Goal: Information Seeking & Learning: Learn about a topic

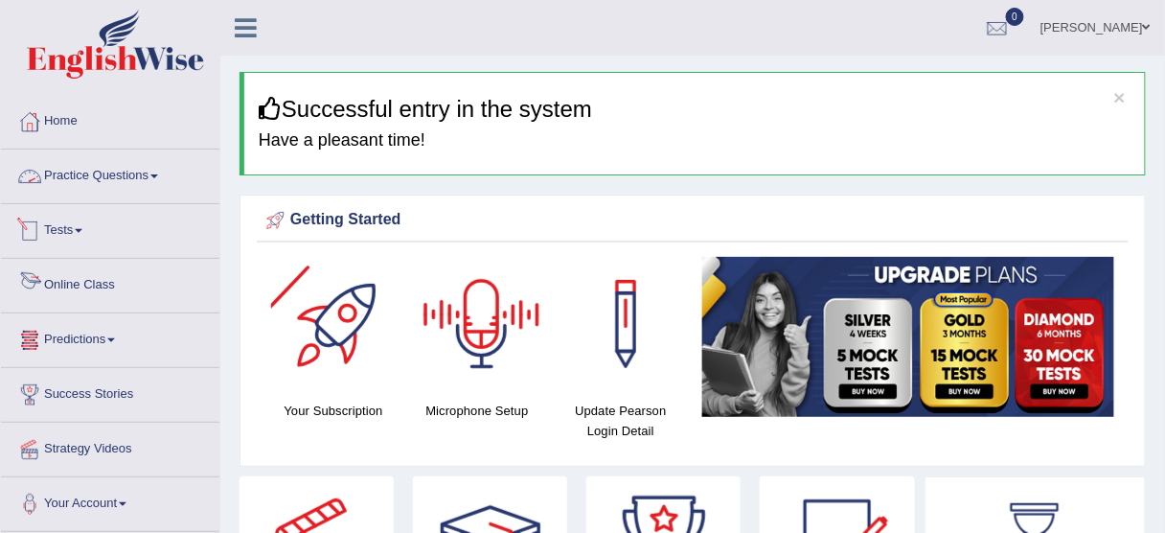
click at [112, 184] on link "Practice Questions" at bounding box center [110, 173] width 218 height 48
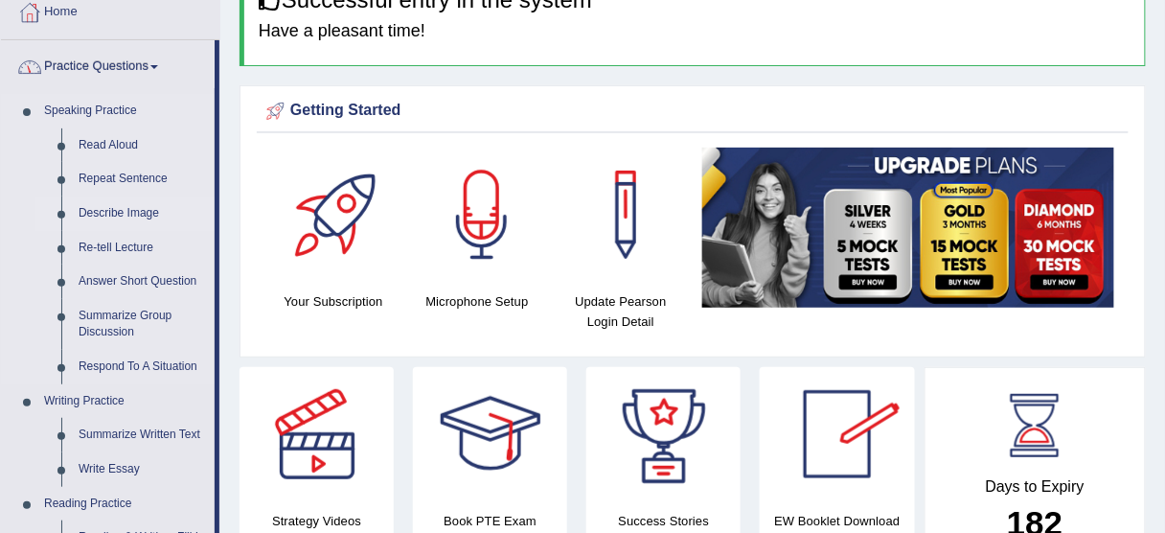
scroll to position [77, 0]
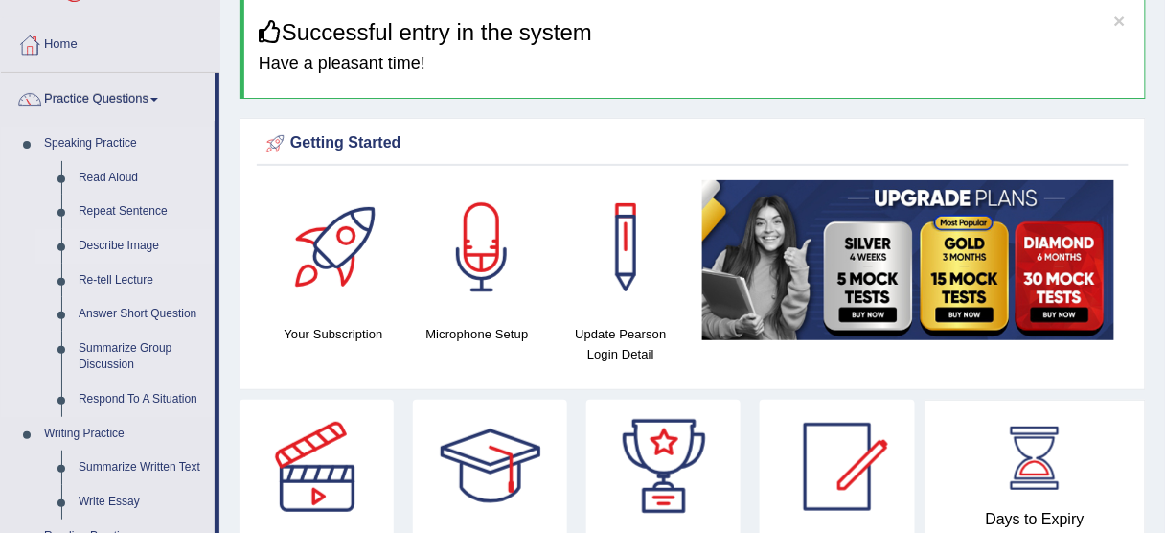
click at [114, 245] on link "Describe Image" at bounding box center [142, 246] width 145 height 34
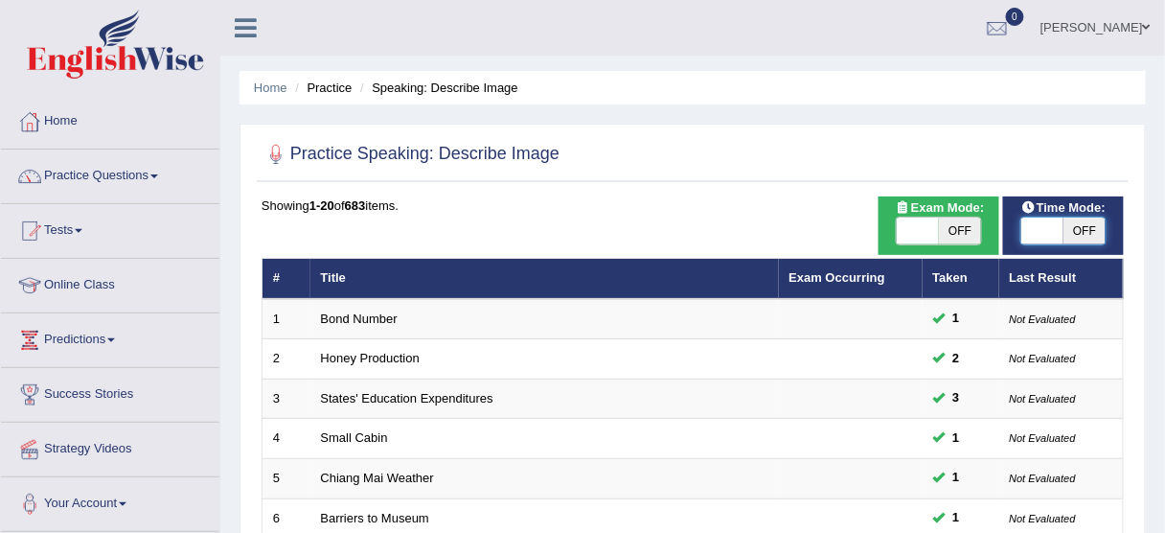
click at [1039, 238] on span at bounding box center [1042, 230] width 42 height 27
checkbox input "true"
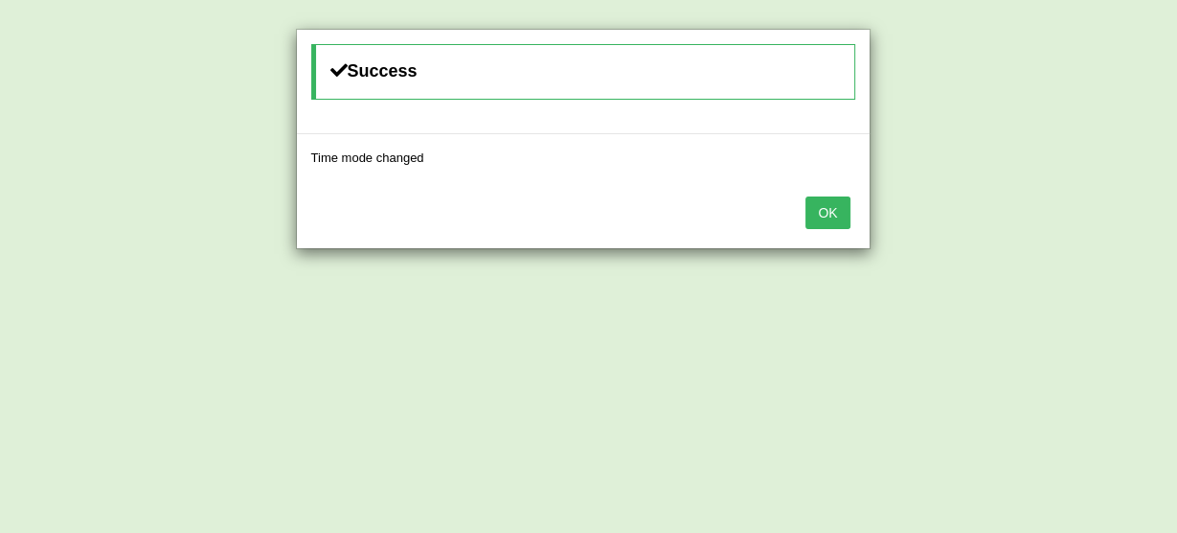
click at [827, 210] on button "OK" at bounding box center [828, 212] width 44 height 33
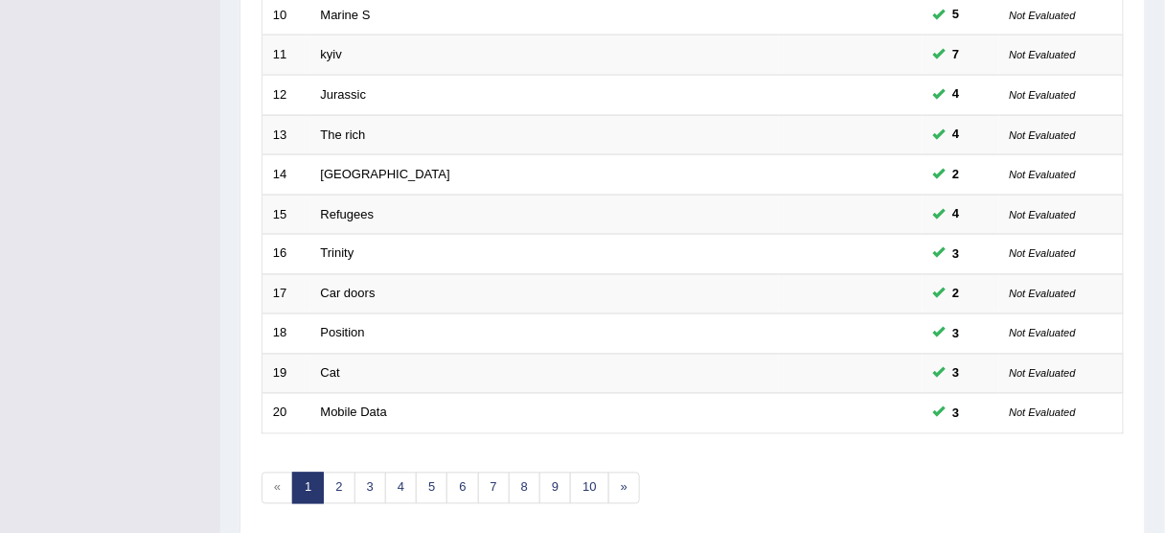
scroll to position [690, 0]
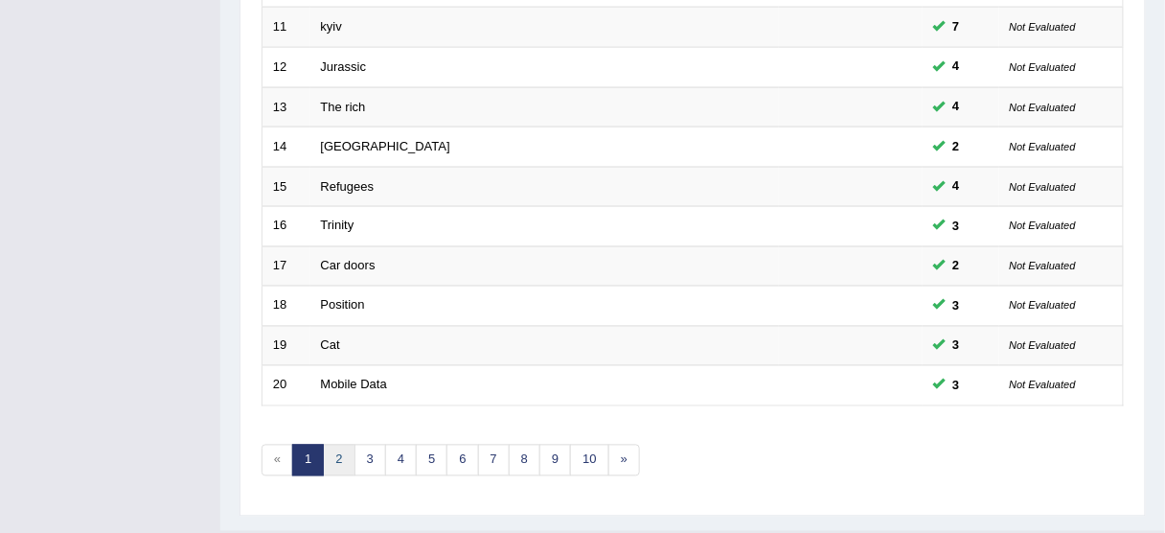
click at [340, 450] on link "2" at bounding box center [339, 460] width 32 height 32
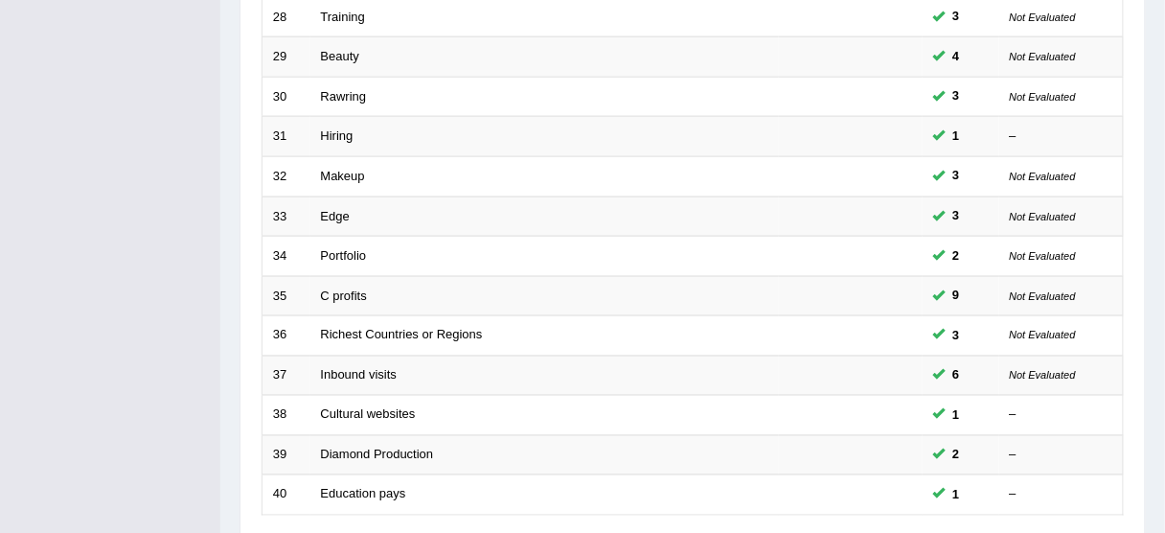
scroll to position [727, 0]
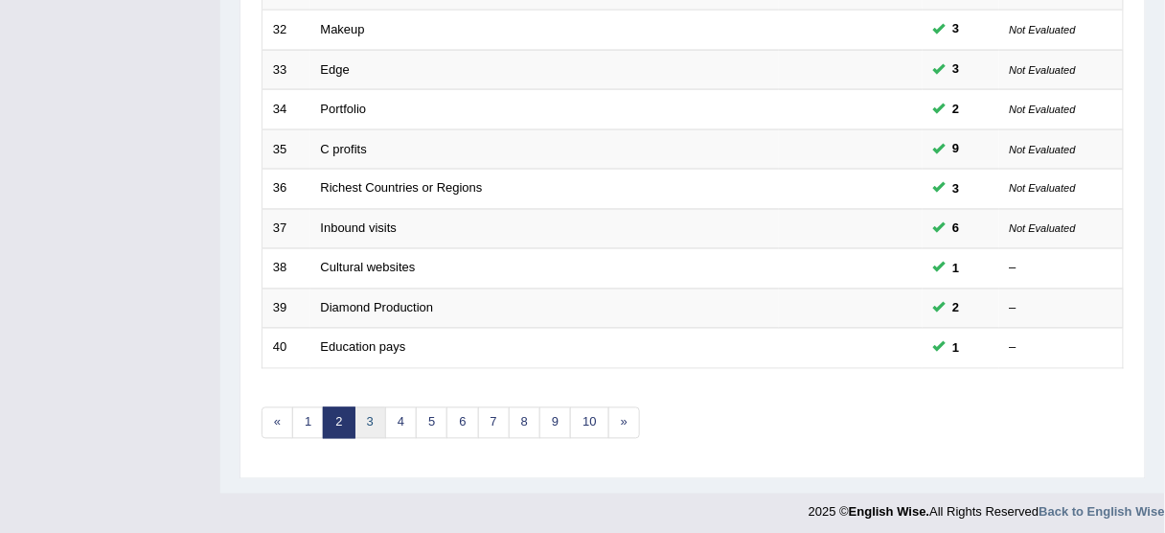
click at [364, 415] on link "3" at bounding box center [370, 423] width 32 height 32
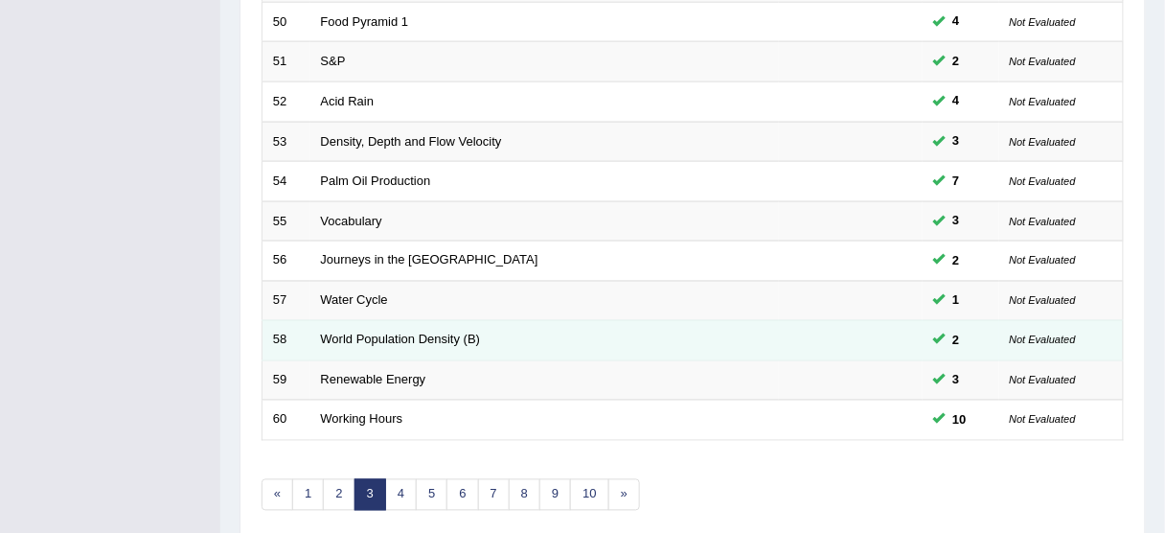
scroll to position [727, 0]
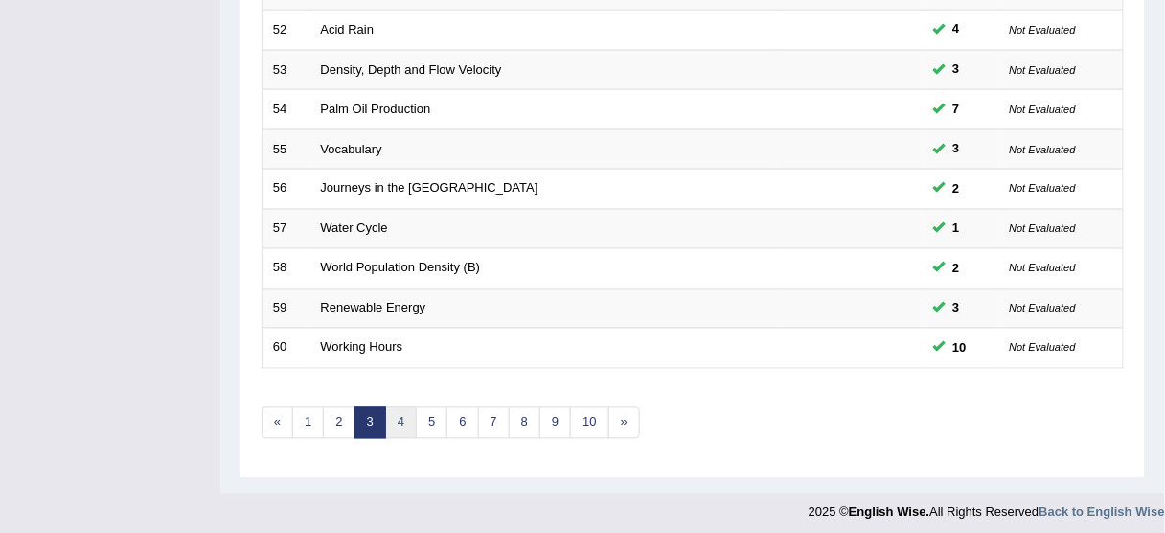
click at [397, 414] on link "4" at bounding box center [401, 423] width 32 height 32
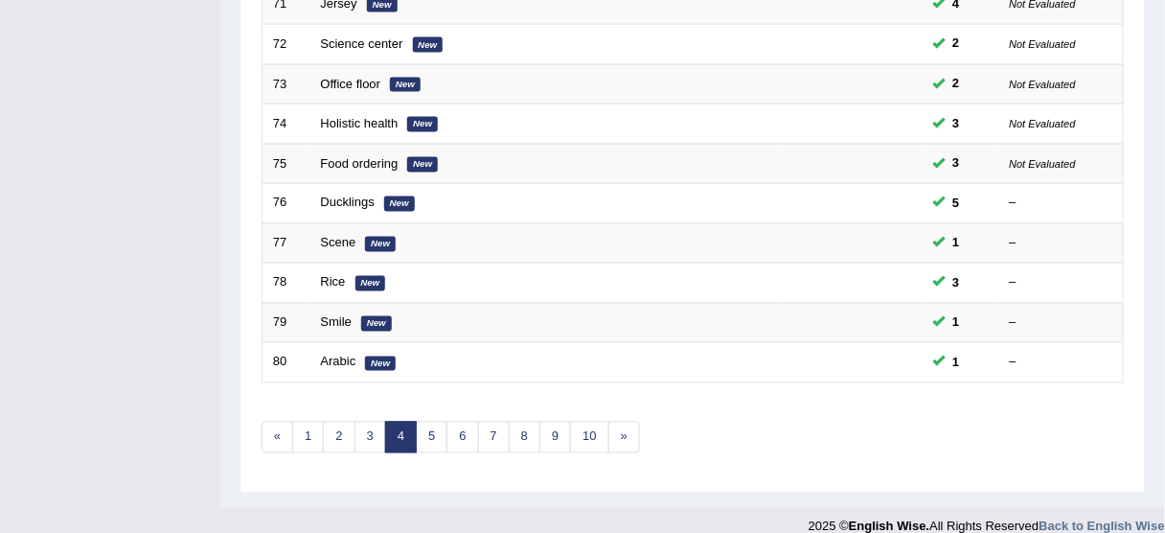
scroll to position [727, 0]
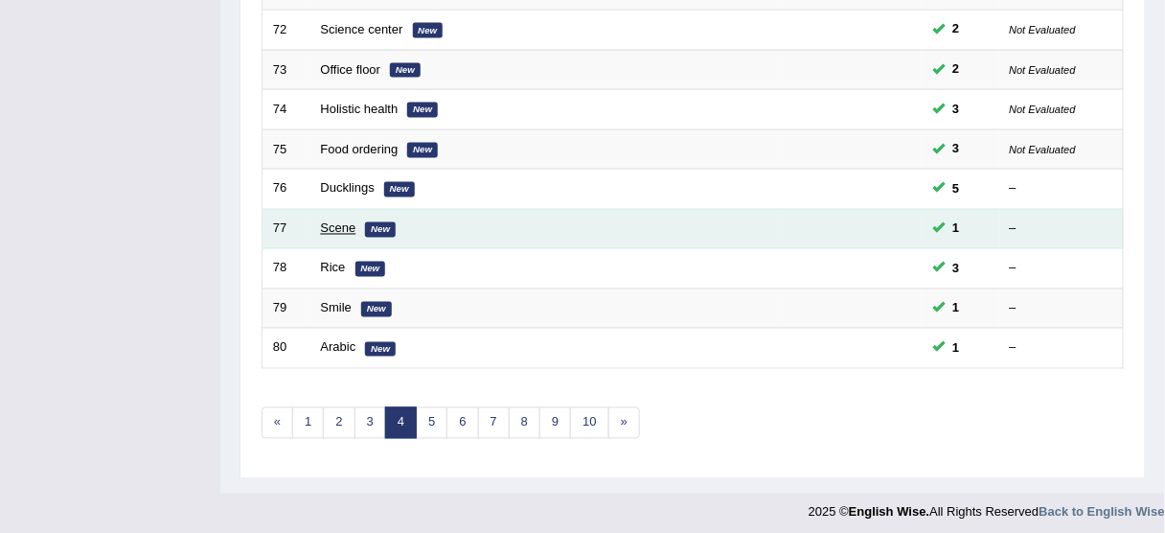
click at [345, 225] on link "Scene" at bounding box center [338, 228] width 35 height 14
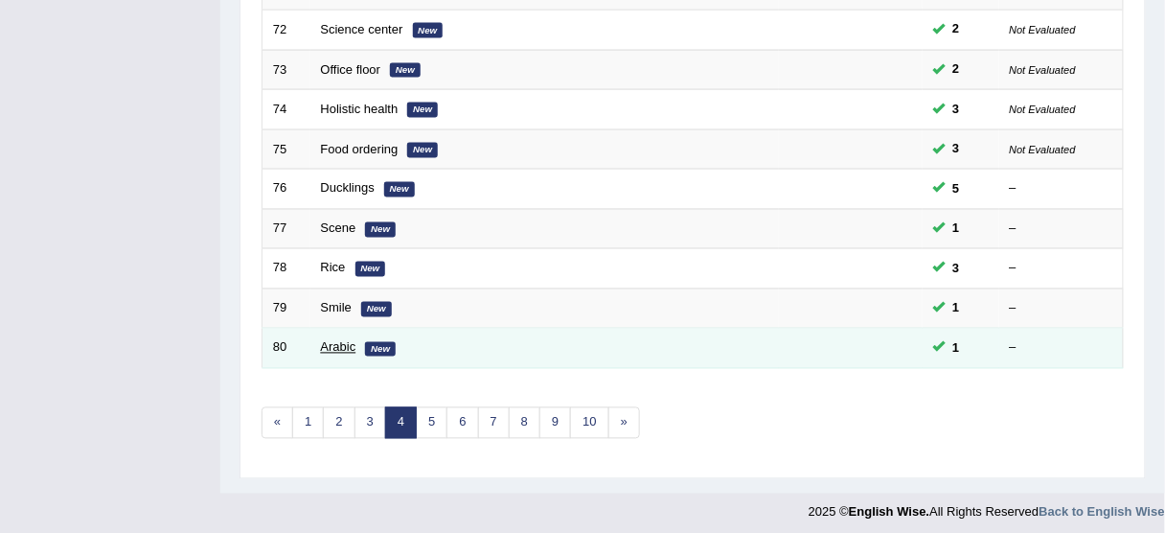
click at [347, 342] on link "Arabic" at bounding box center [338, 347] width 35 height 14
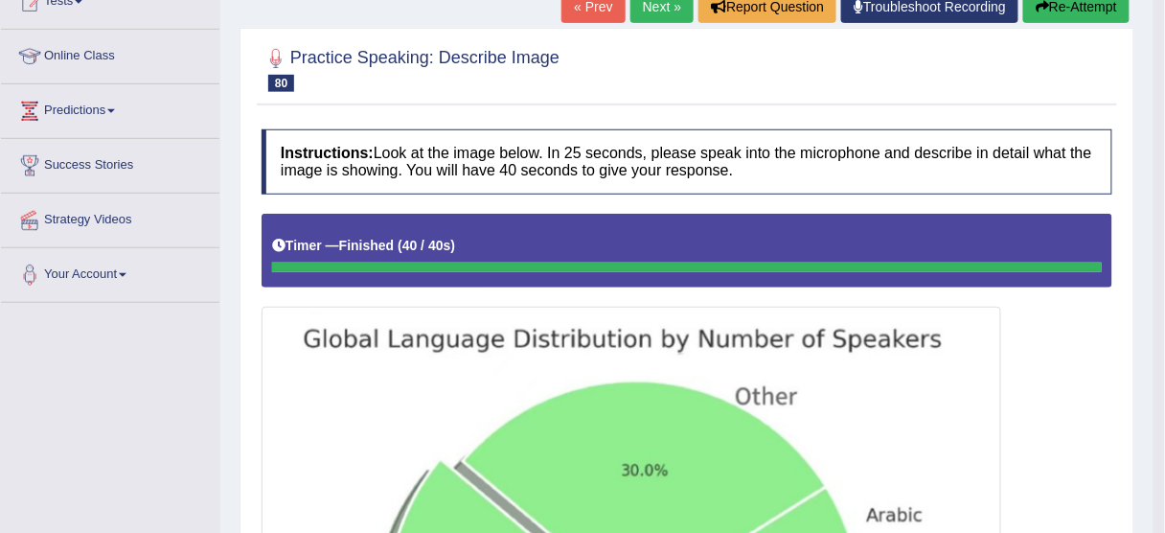
scroll to position [76, 0]
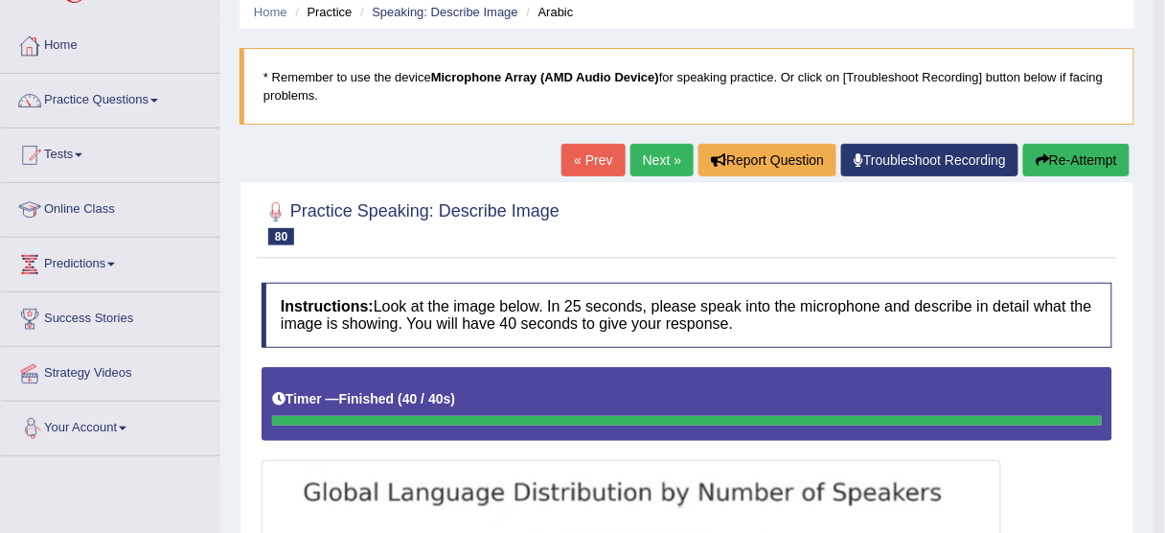
click at [1101, 161] on button "Re-Attempt" at bounding box center [1076, 160] width 106 height 33
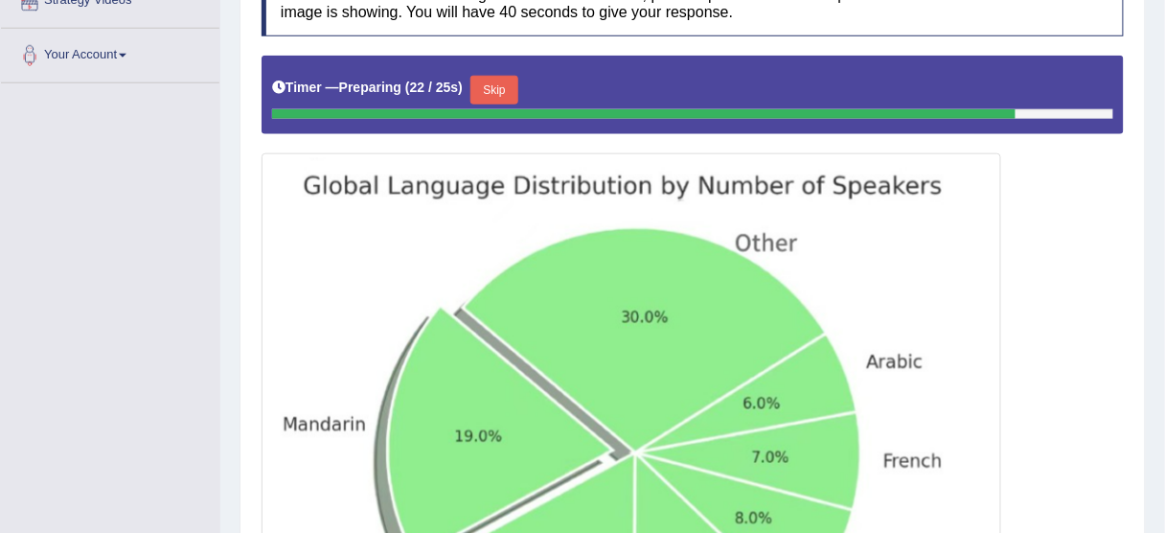
scroll to position [382, 0]
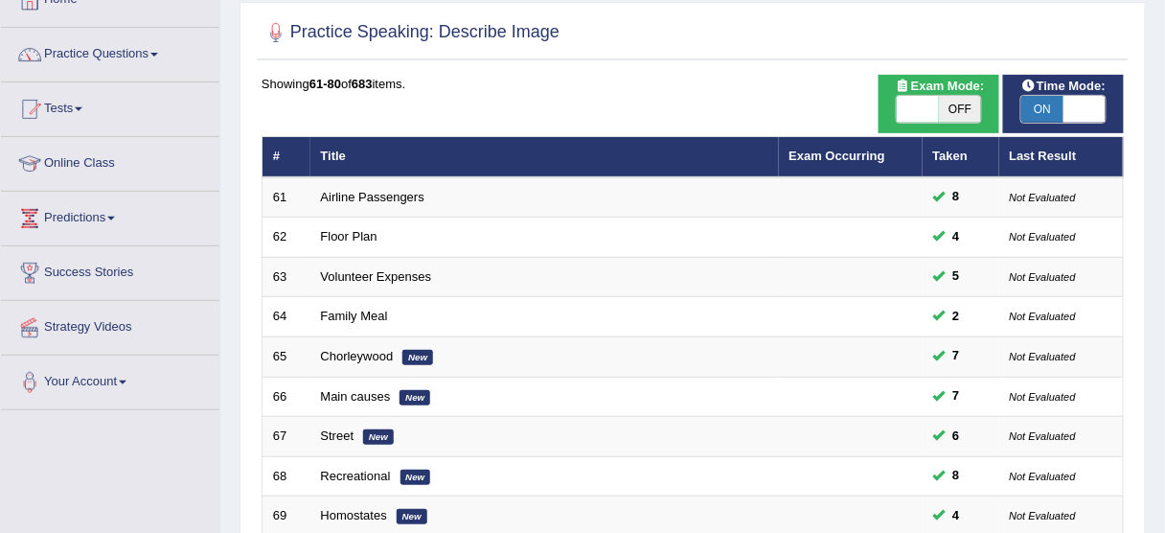
scroll to position [114, 0]
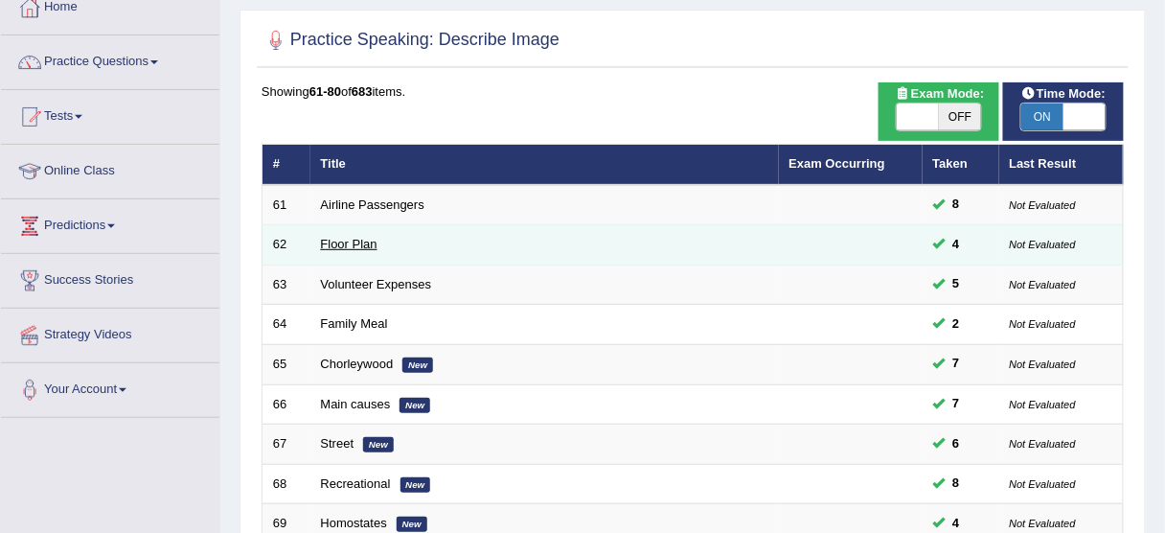
click at [349, 242] on link "Floor Plan" at bounding box center [349, 244] width 57 height 14
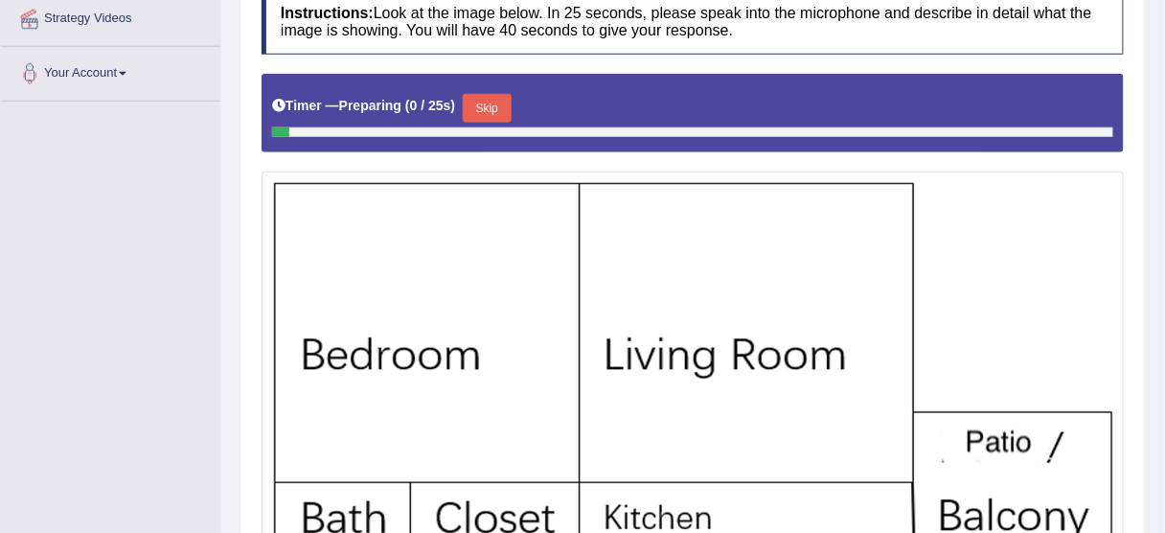
scroll to position [613, 0]
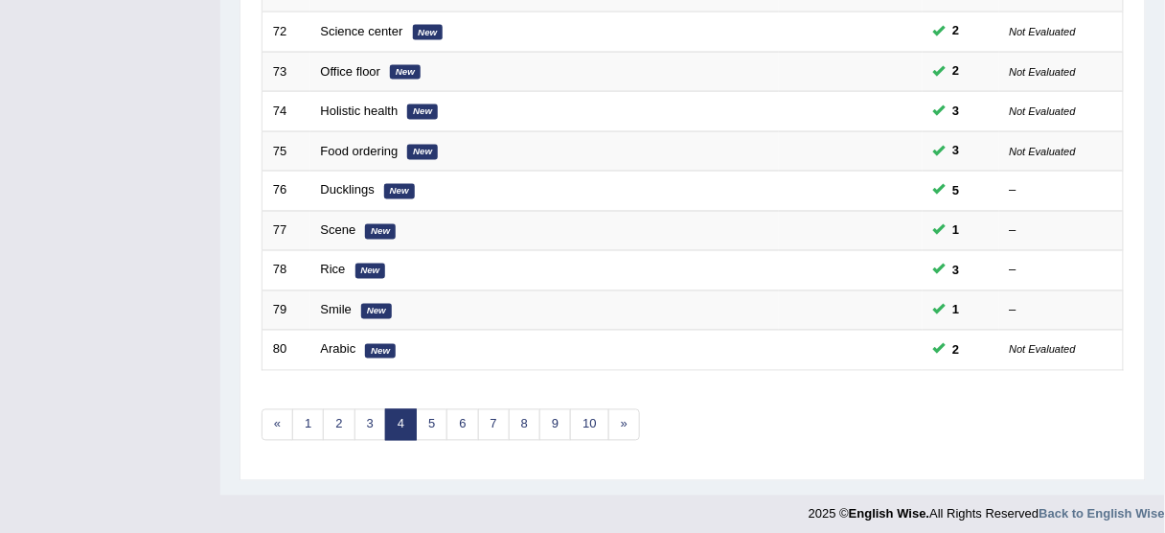
scroll to position [727, 0]
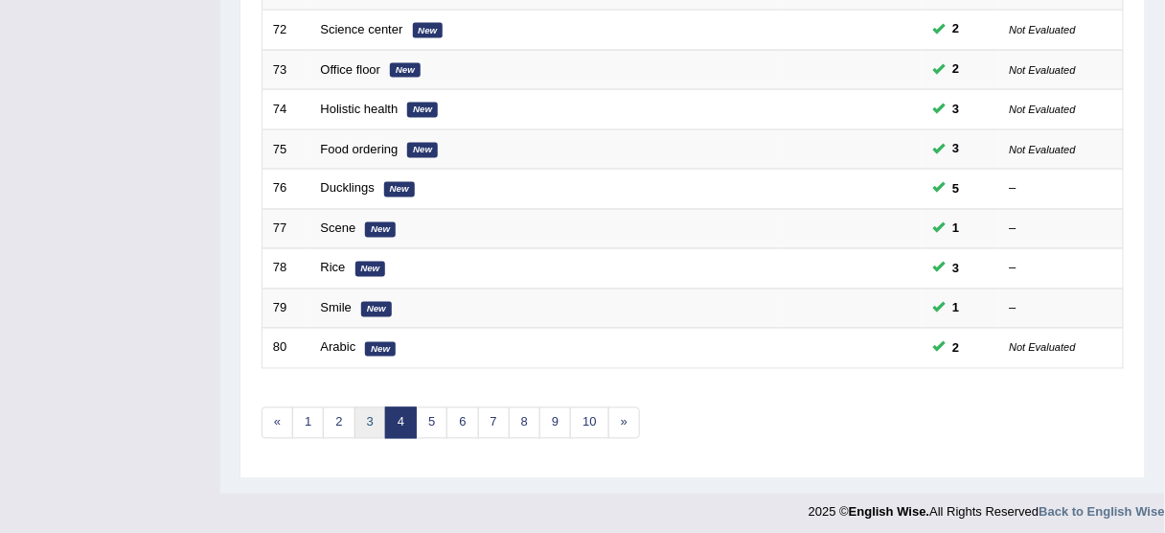
click at [367, 417] on link "3" at bounding box center [370, 423] width 32 height 32
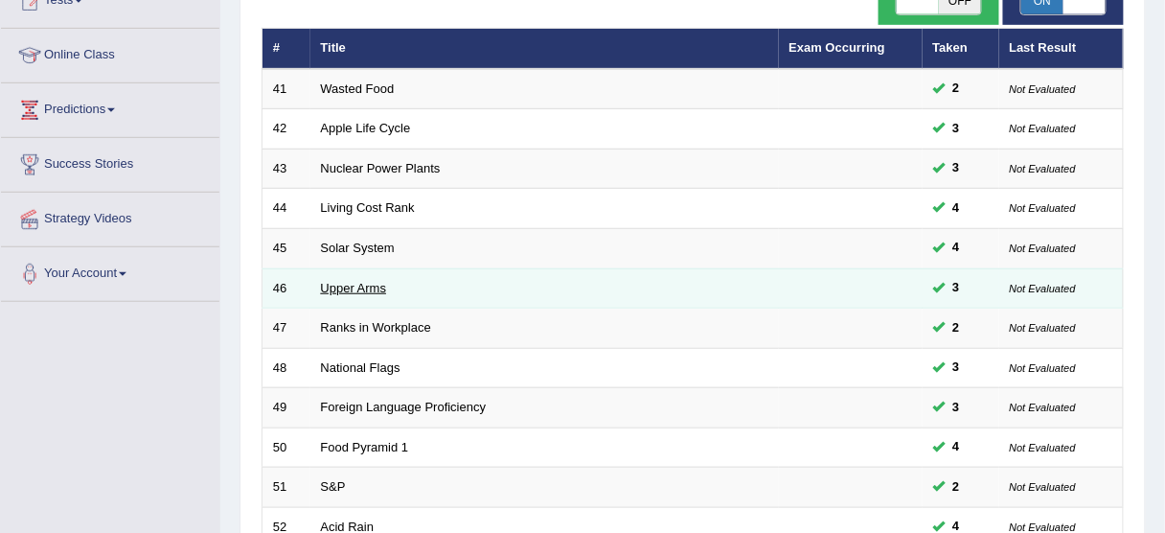
click at [339, 288] on link "Upper Arms" at bounding box center [354, 288] width 66 height 14
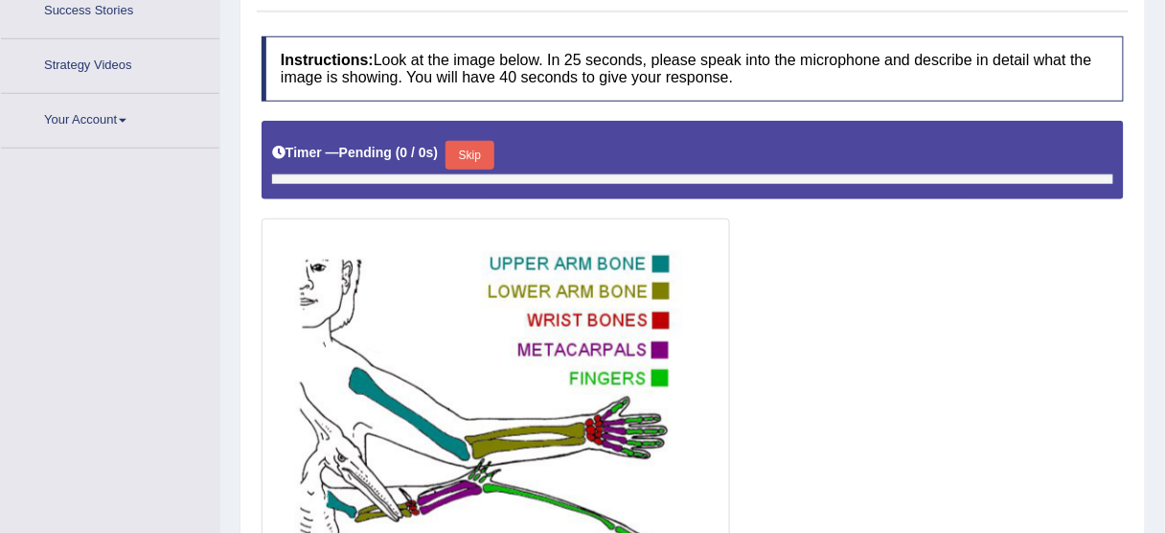
scroll to position [450, 0]
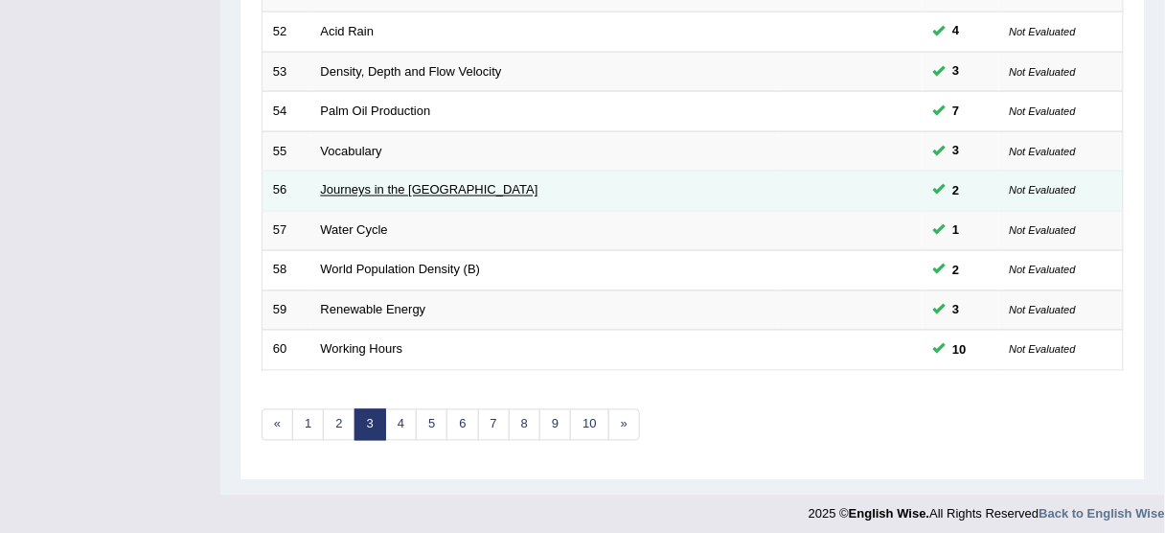
click at [347, 186] on link "Journeys in the [GEOGRAPHIC_DATA]" at bounding box center [429, 190] width 217 height 14
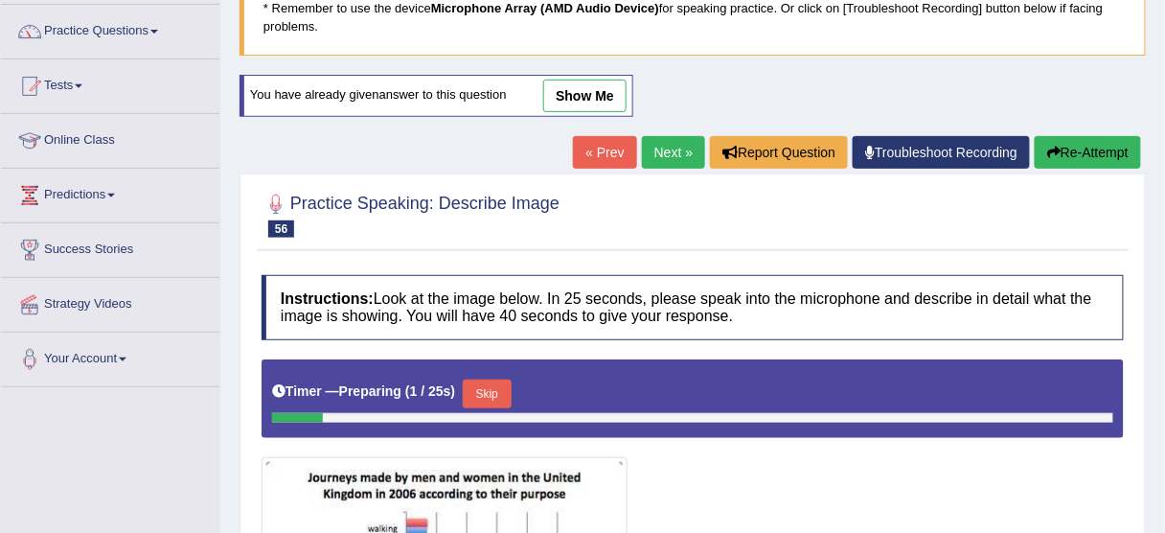
scroll to position [86, 0]
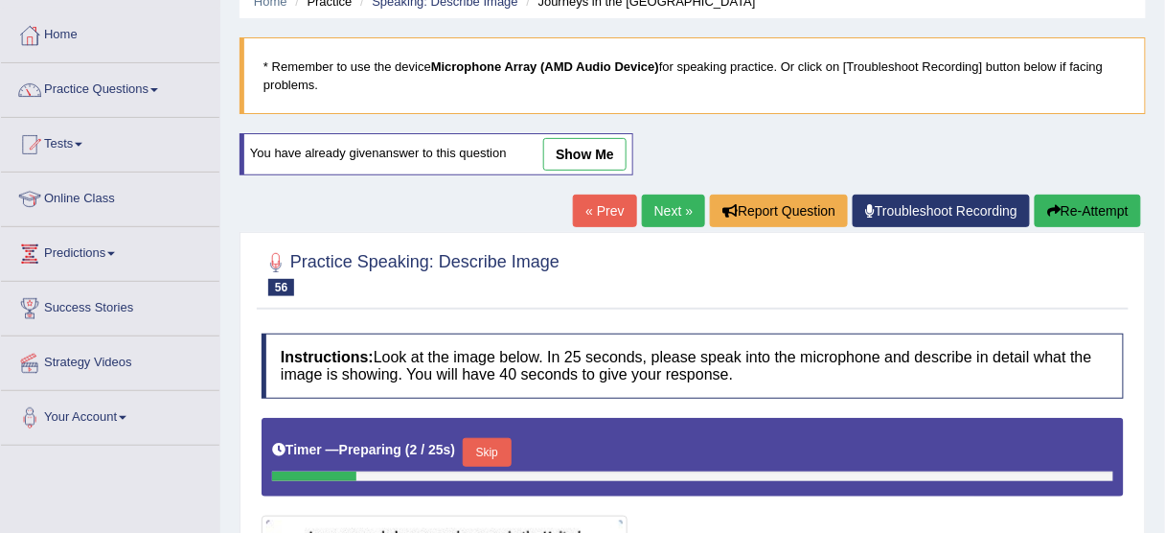
click at [589, 161] on link "show me" at bounding box center [584, 154] width 83 height 33
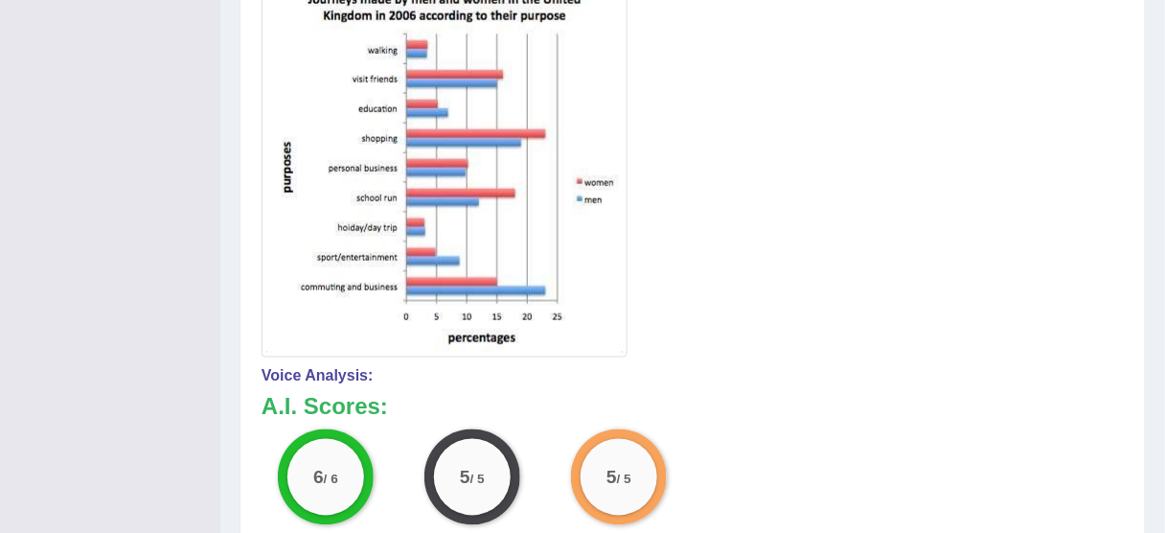
scroll to position [539, 0]
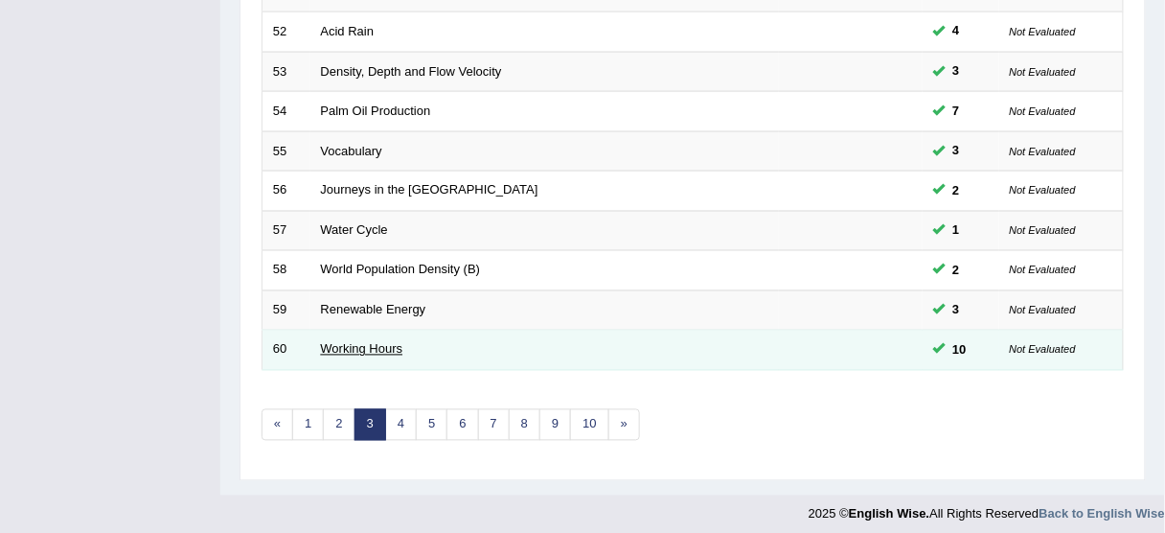
click at [375, 342] on link "Working Hours" at bounding box center [362, 349] width 82 height 14
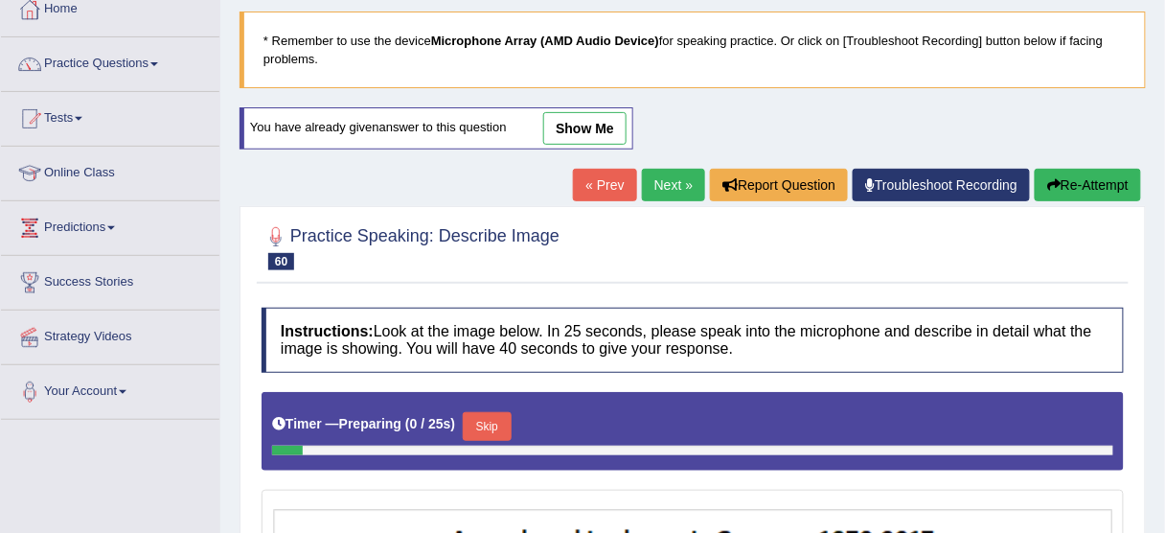
scroll to position [102, 0]
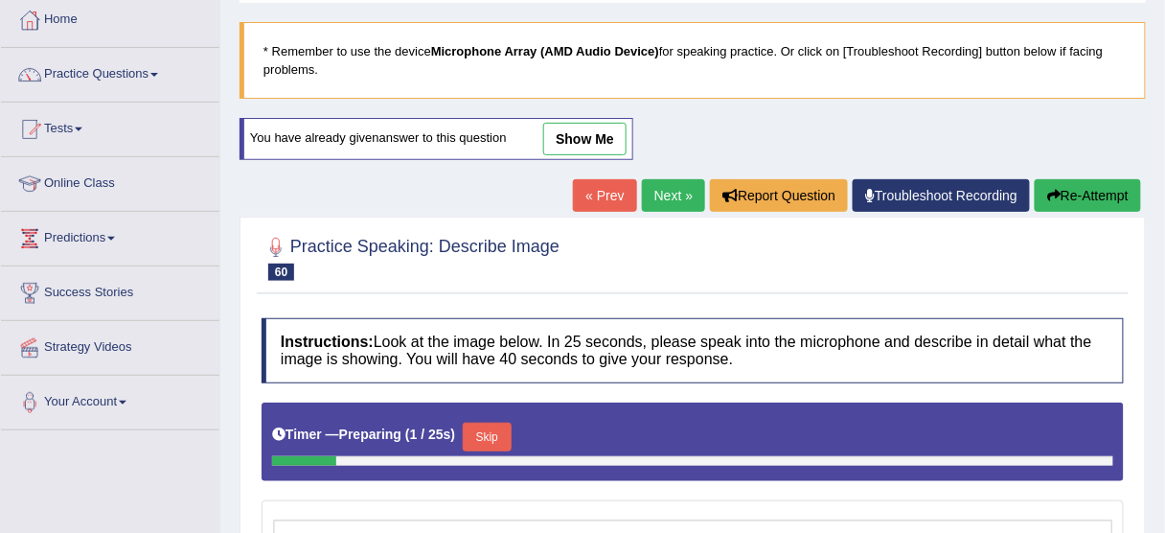
click at [570, 124] on link "show me" at bounding box center [584, 139] width 83 height 33
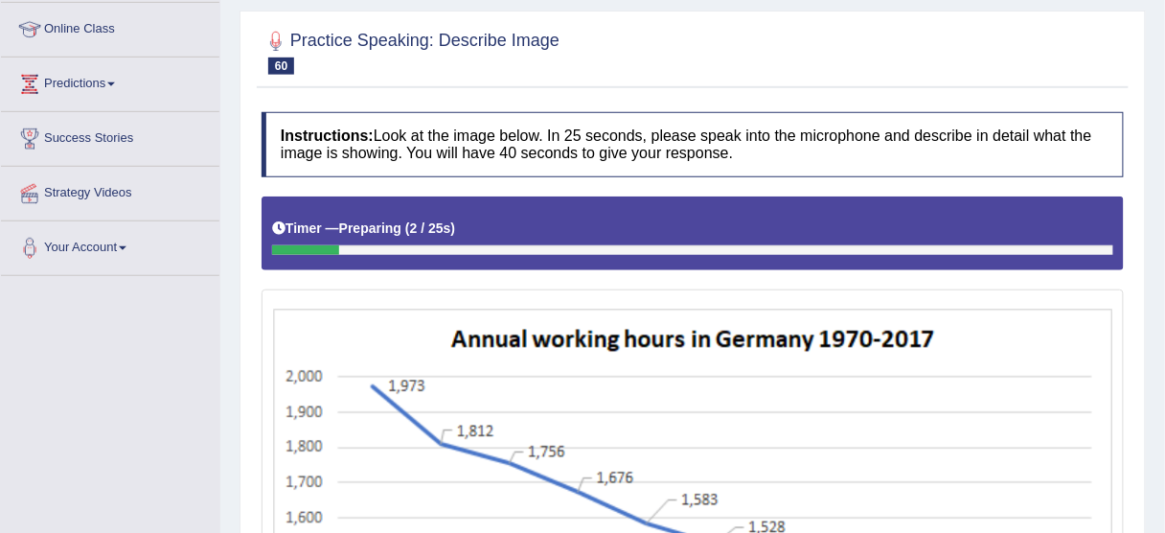
scroll to position [255, 0]
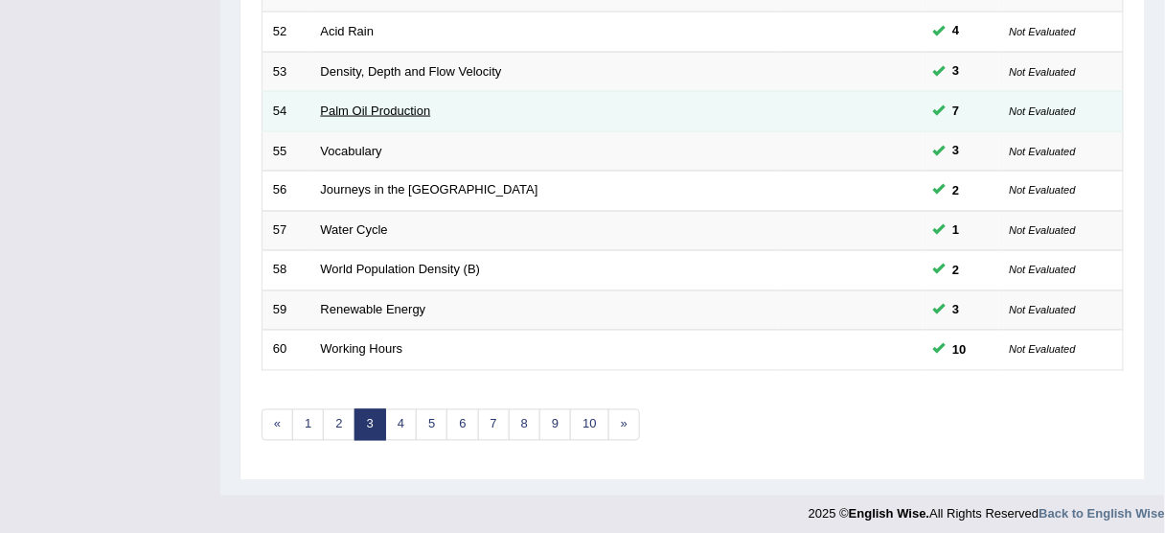
click at [368, 103] on link "Palm Oil Production" at bounding box center [376, 110] width 110 height 14
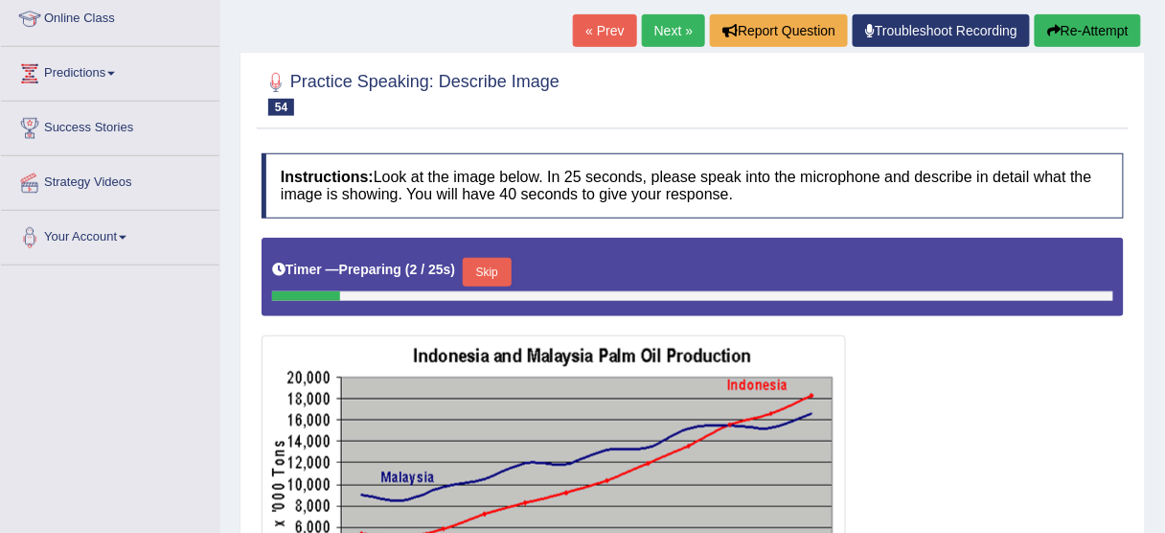
scroll to position [230, 0]
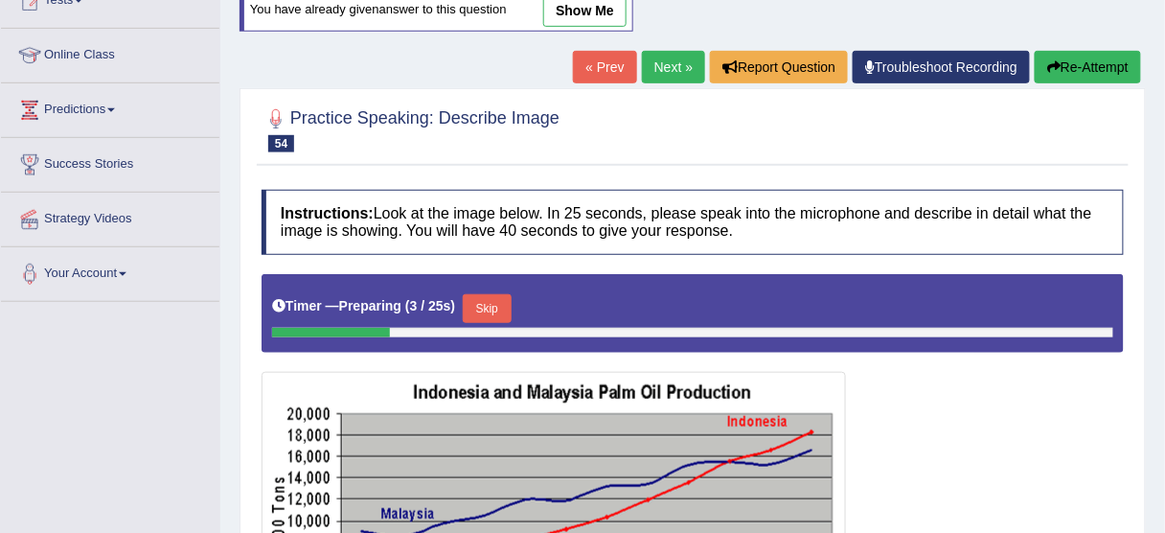
click at [585, 6] on link "show me" at bounding box center [584, 10] width 83 height 33
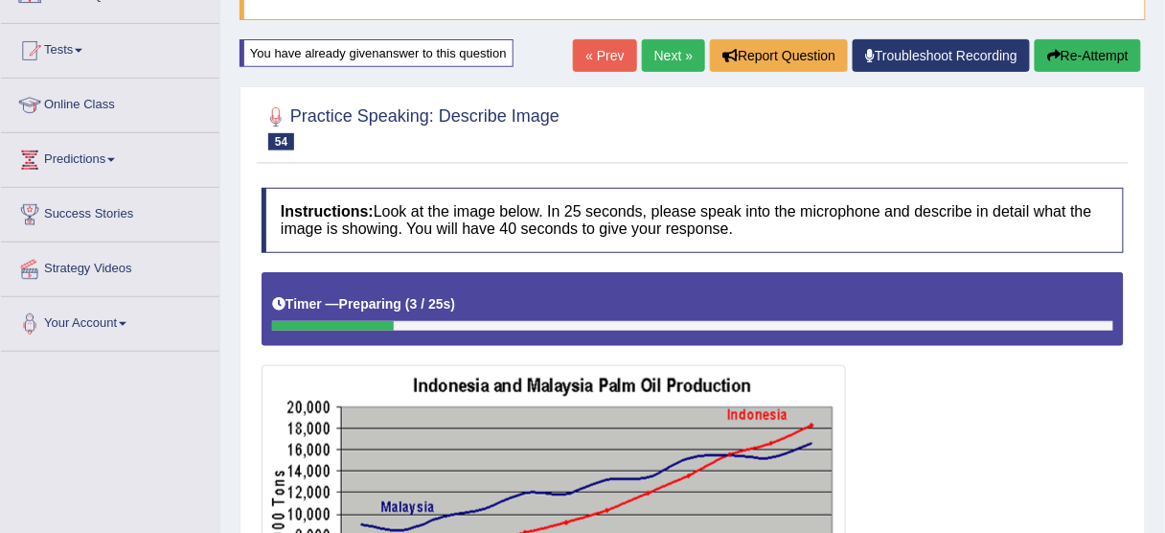
scroll to position [77, 0]
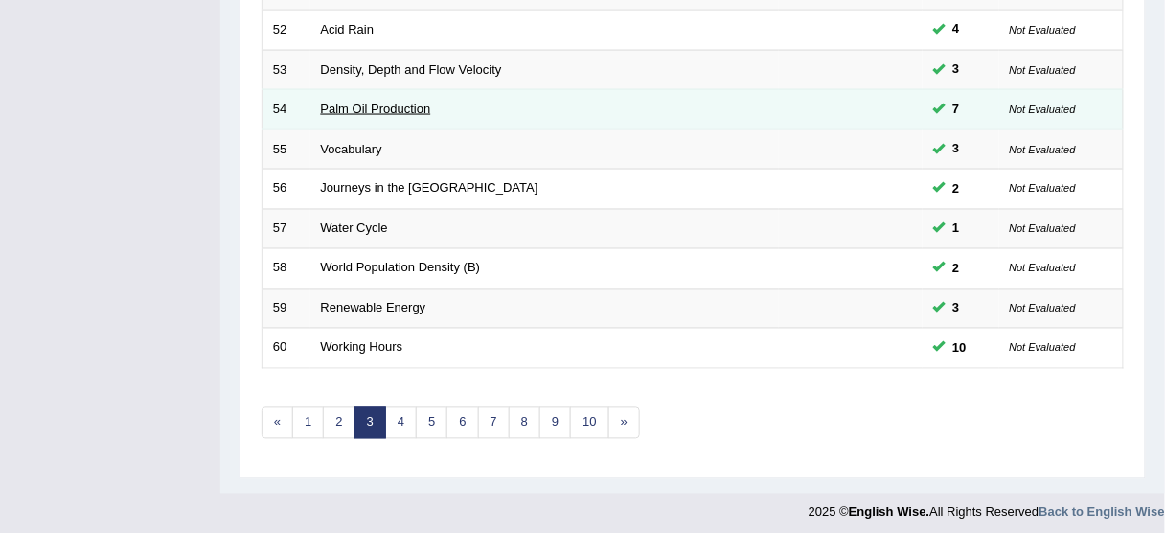
click at [364, 103] on link "Palm Oil Production" at bounding box center [376, 109] width 110 height 14
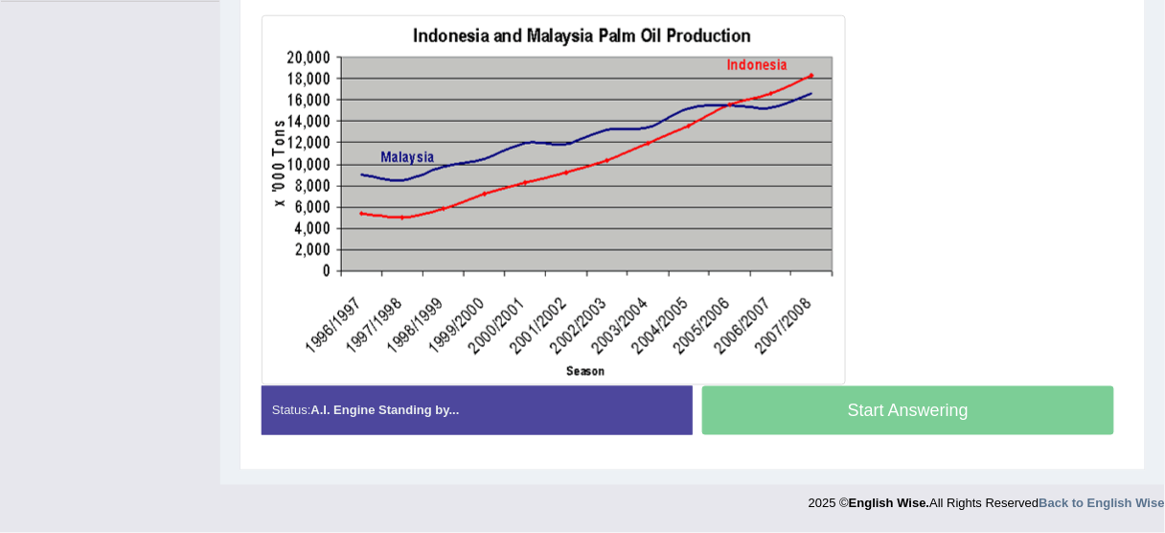
scroll to position [486, 0]
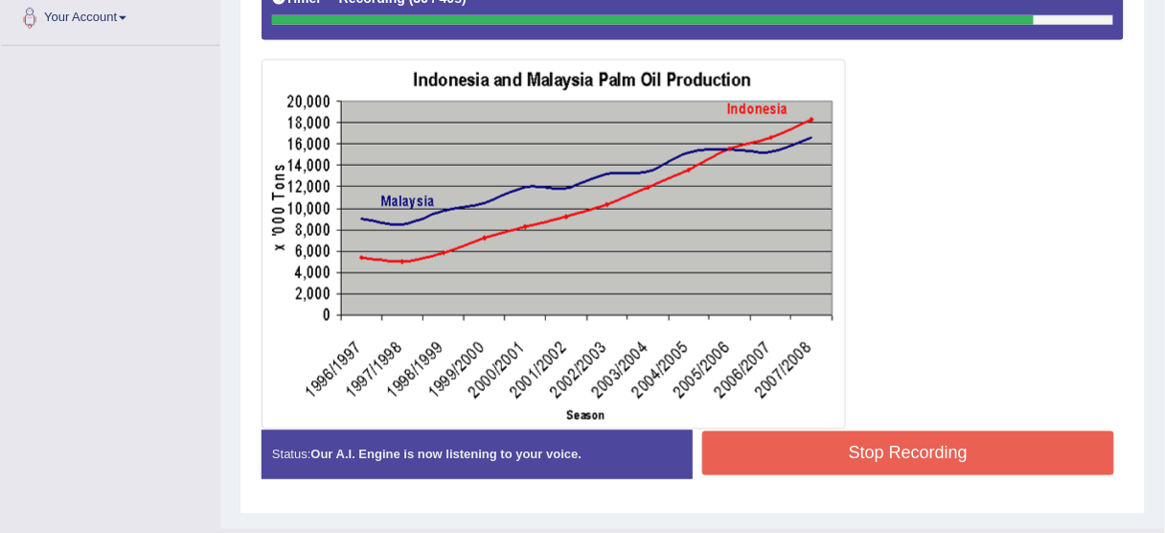
click at [815, 463] on button "Stop Recording" at bounding box center [908, 453] width 412 height 44
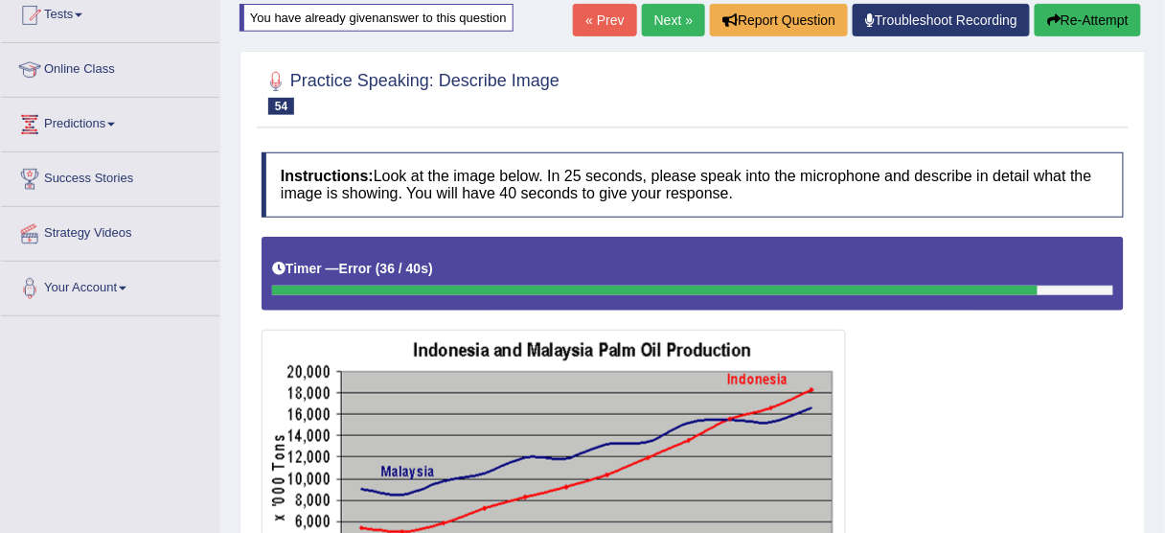
scroll to position [179, 0]
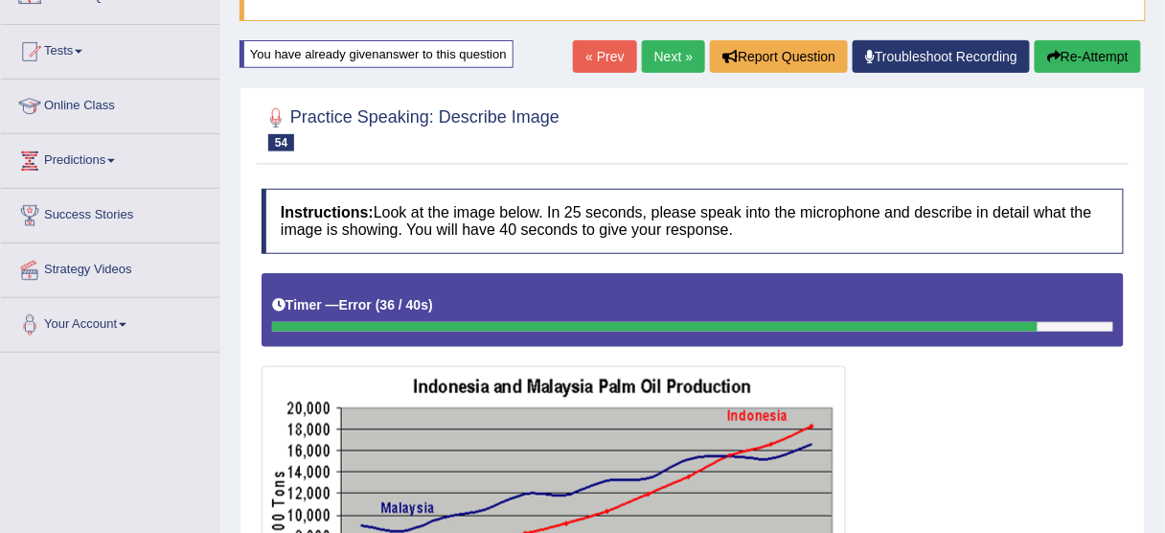
click at [887, 67] on link "Troubleshoot Recording" at bounding box center [940, 56] width 177 height 33
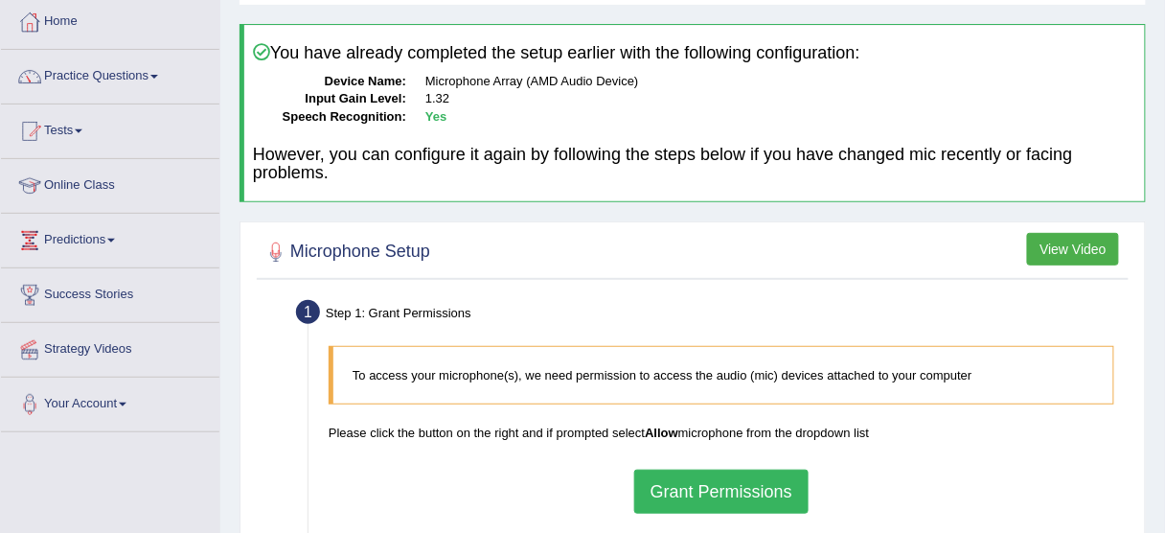
scroll to position [230, 0]
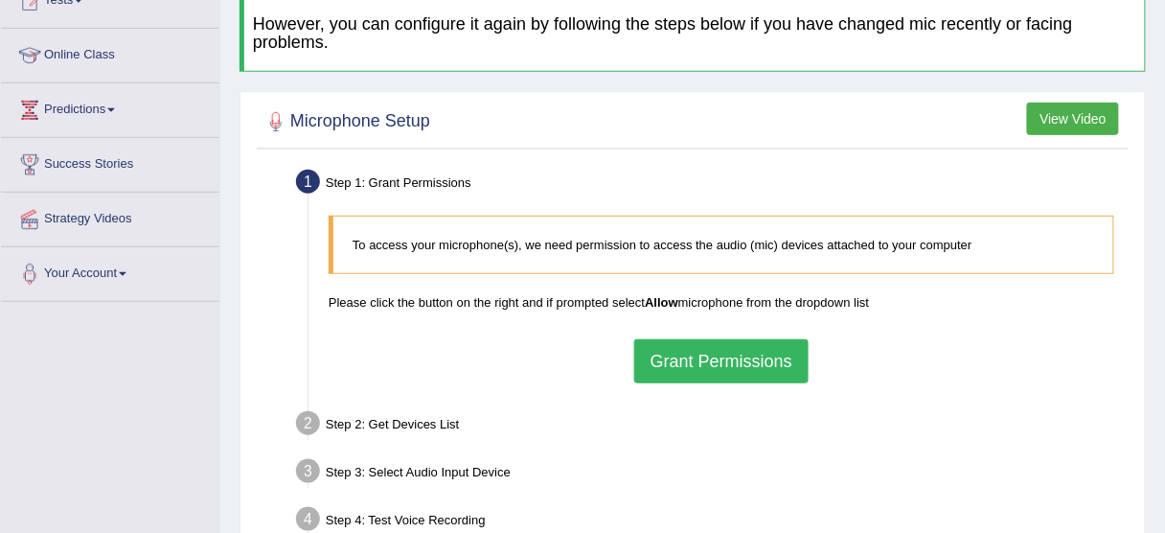
click at [728, 339] on button "Grant Permissions" at bounding box center [721, 361] width 174 height 44
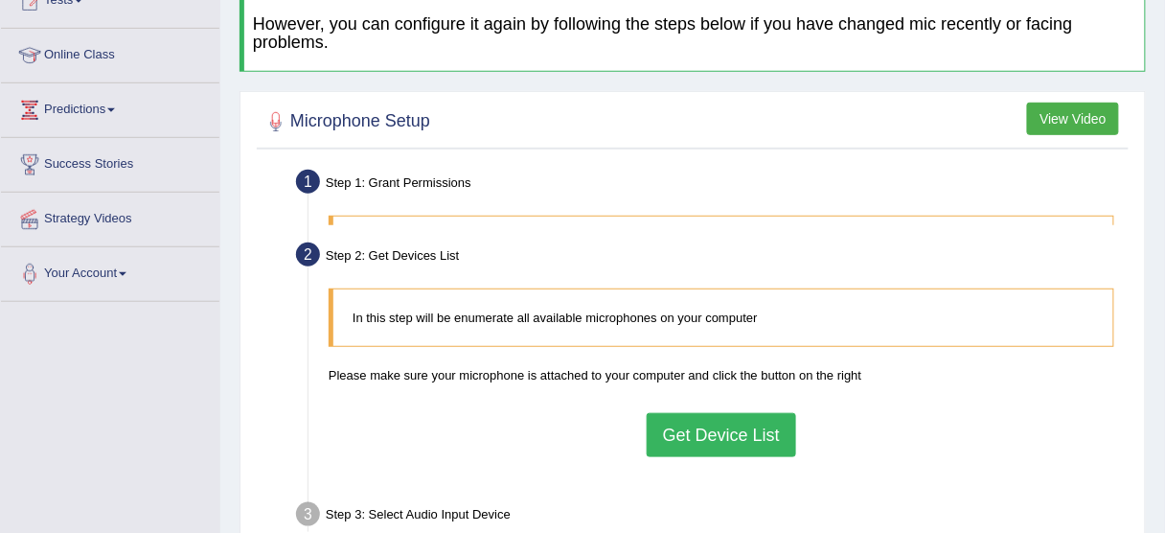
click at [686, 365] on div "In this step will be enumerate all available microphones on your computer Pleas…" at bounding box center [721, 381] width 805 height 205
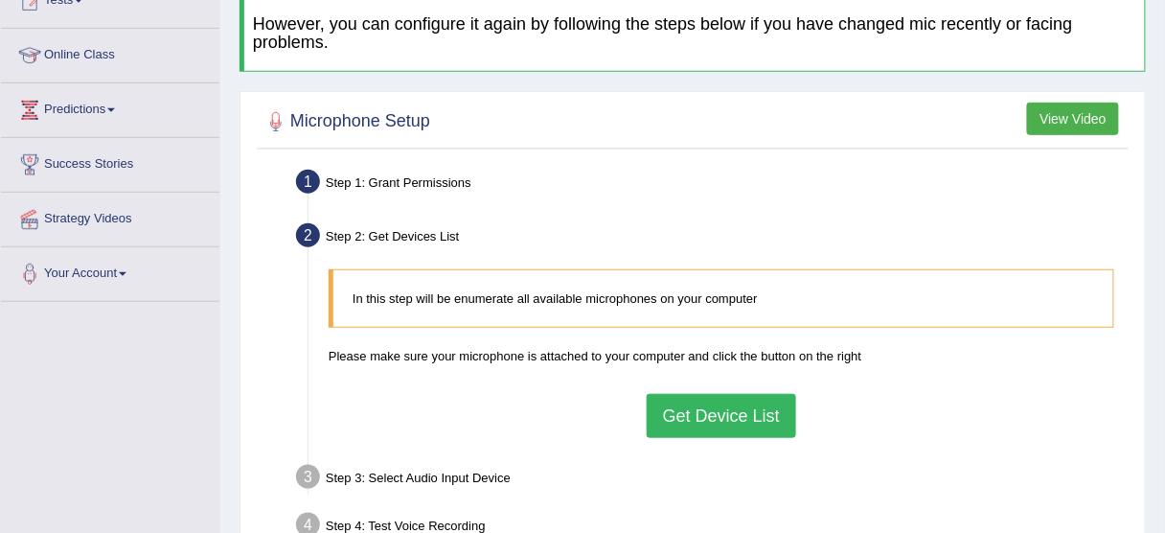
click at [688, 426] on button "Get Device List" at bounding box center [721, 416] width 149 height 44
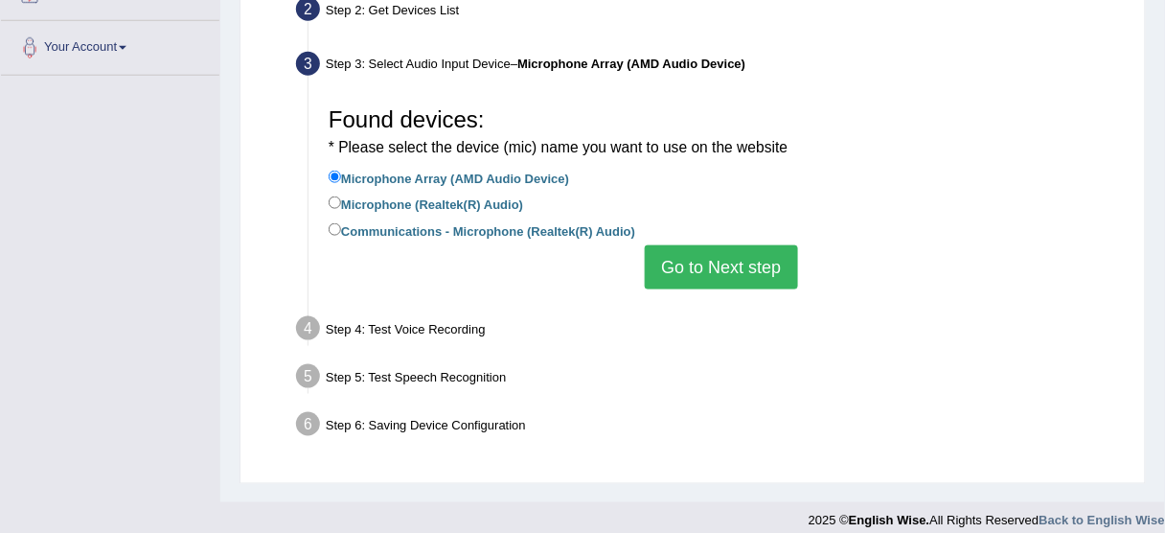
scroll to position [460, 0]
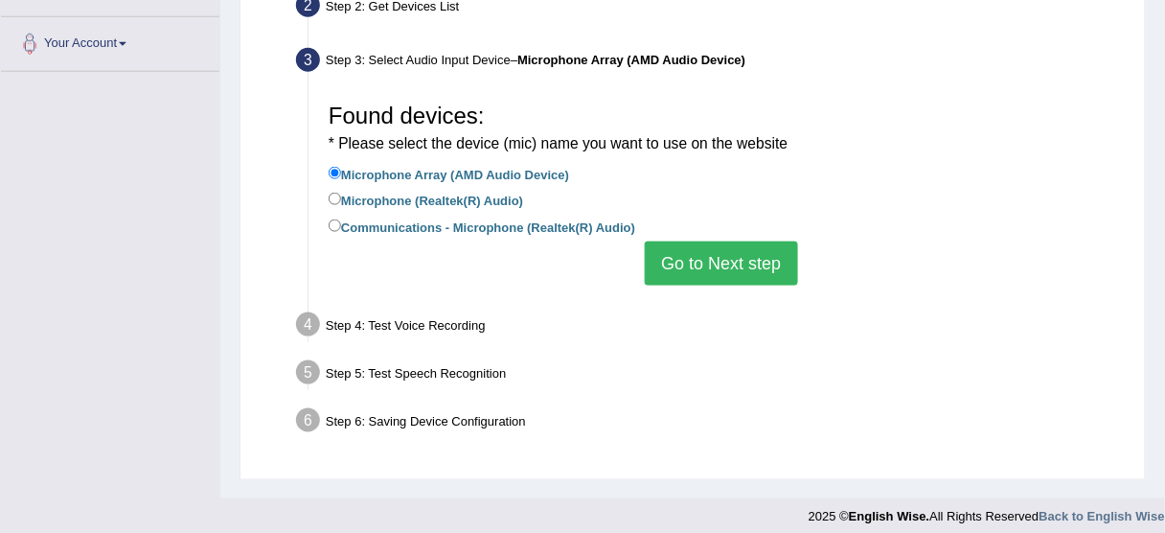
click at [708, 257] on button "Go to Next step" at bounding box center [721, 263] width 152 height 44
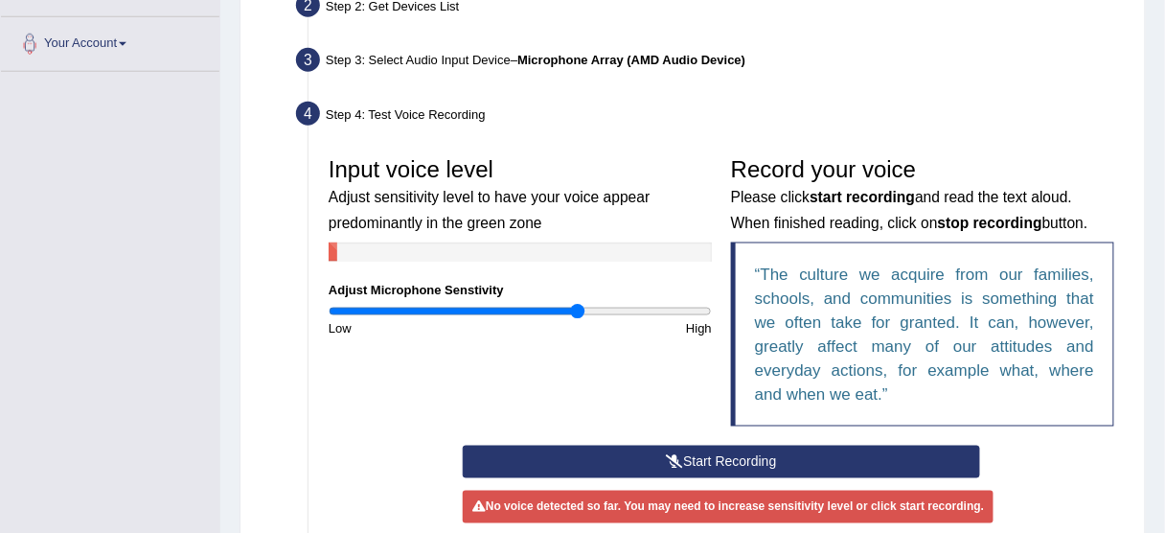
click at [684, 445] on button "Start Recording" at bounding box center [721, 461] width 517 height 33
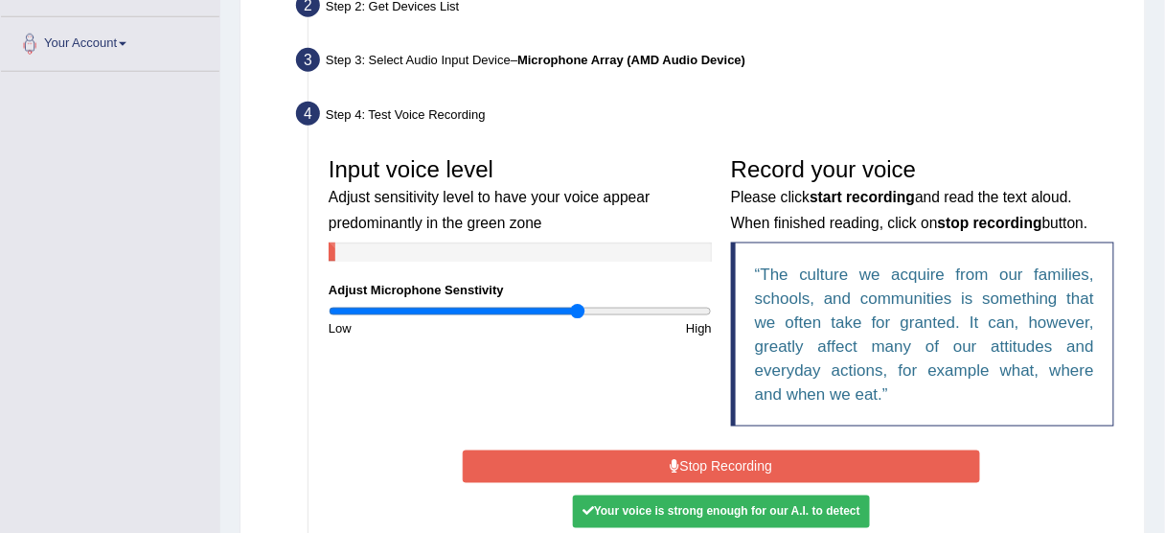
click at [715, 474] on button "Stop Recording" at bounding box center [721, 466] width 517 height 33
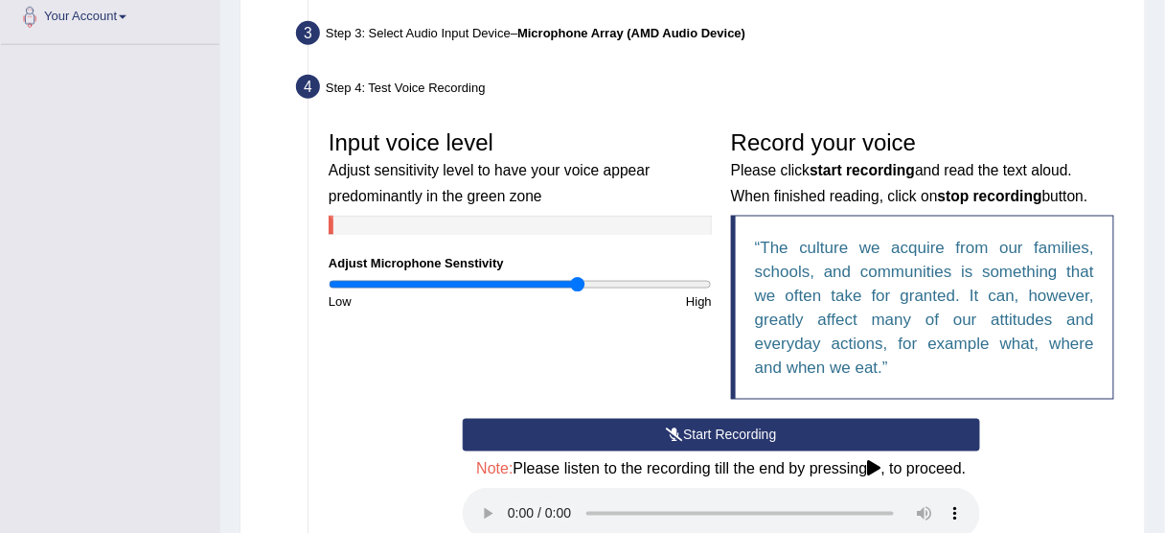
scroll to position [613, 0]
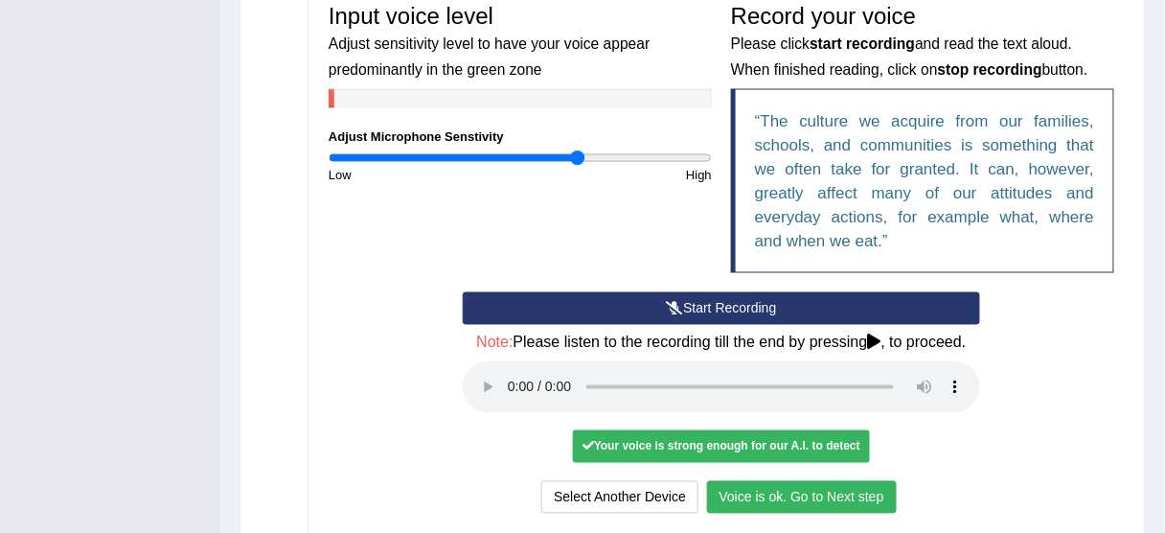
click at [812, 488] on button "Voice is ok. Go to Next step" at bounding box center [802, 497] width 190 height 33
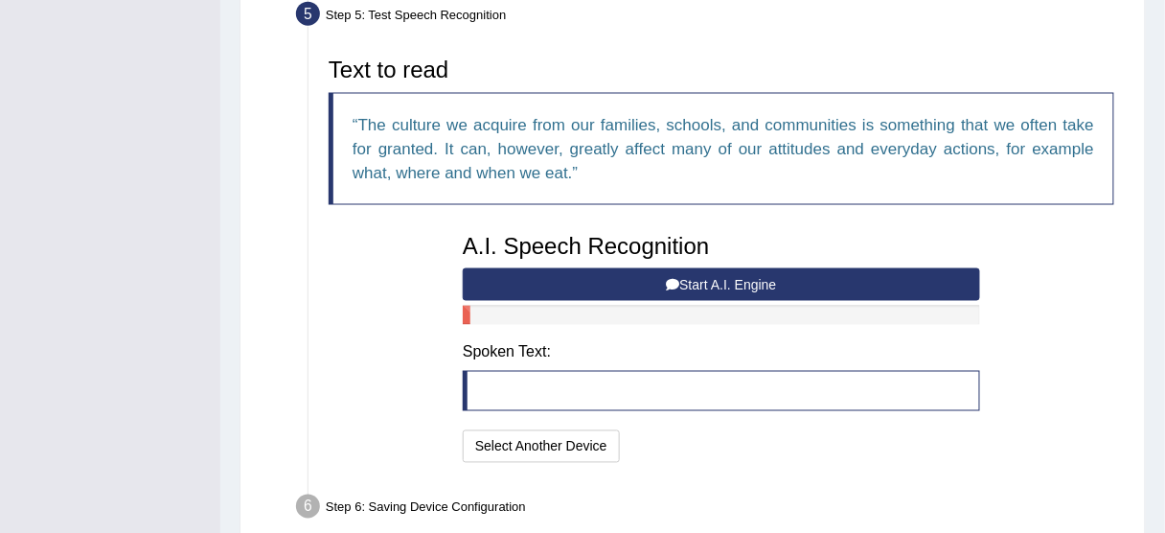
click at [683, 281] on button "Start A.I. Engine" at bounding box center [721, 284] width 517 height 33
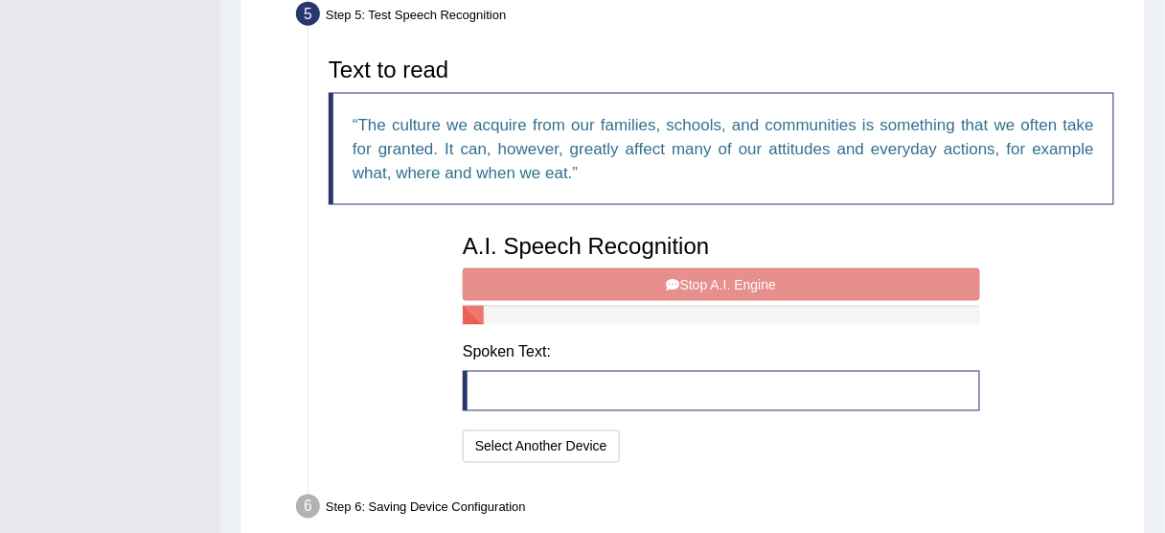
click at [683, 281] on div "A.I. Speech Recognition Start A.I. Engine Stop A.I. Engine Note: Please listen …" at bounding box center [721, 345] width 536 height 243
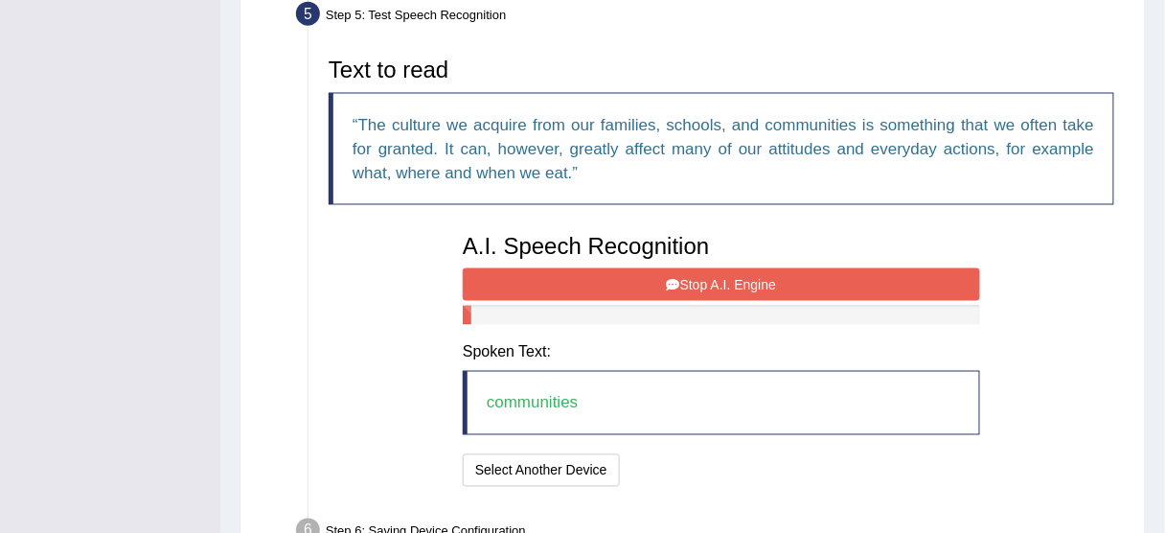
click at [683, 281] on button "Stop A.I. Engine" at bounding box center [721, 284] width 517 height 33
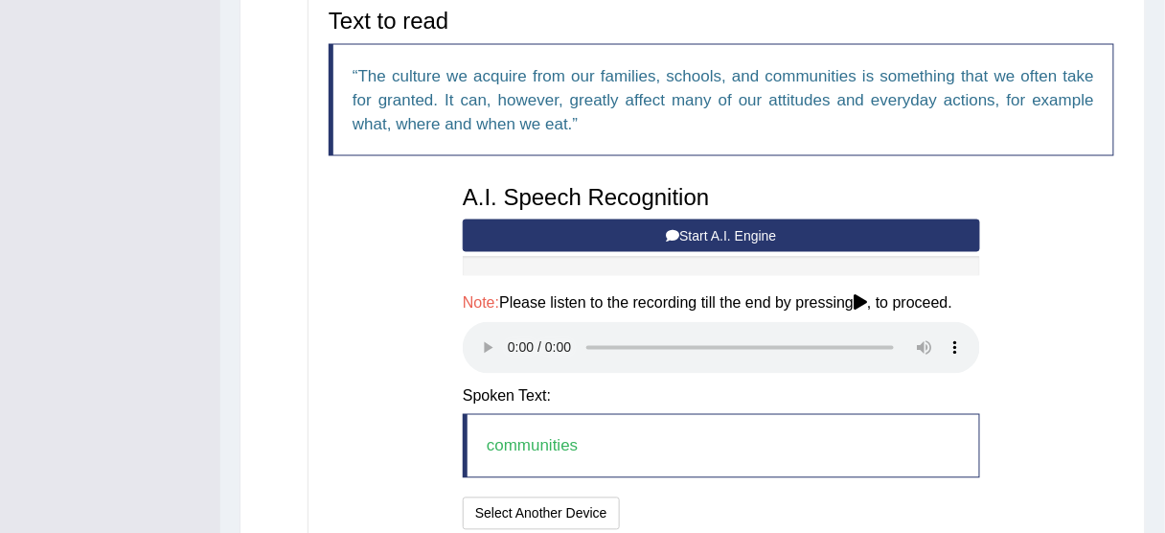
scroll to position [690, 0]
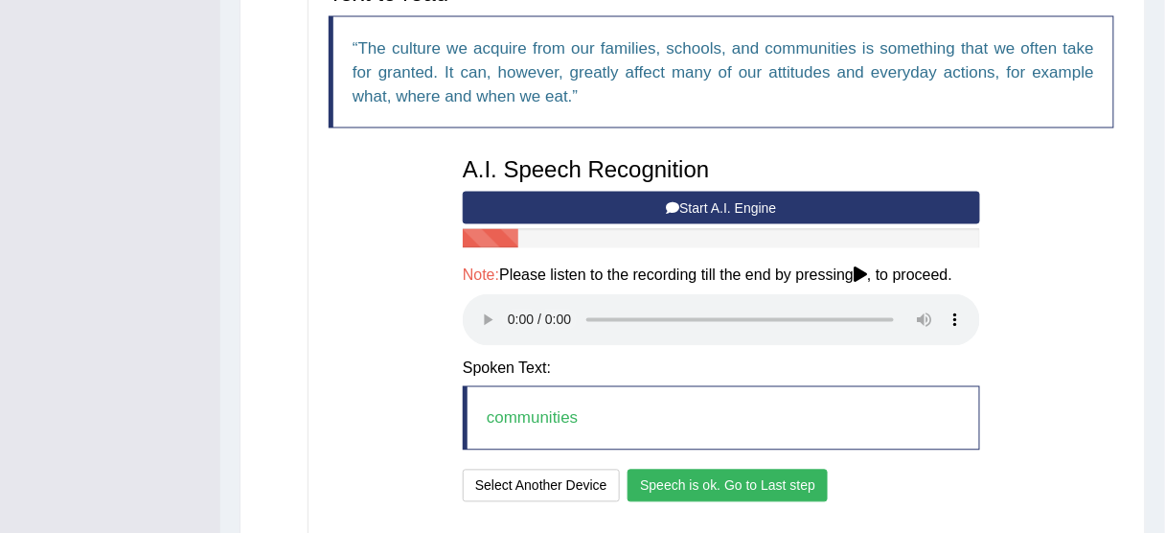
click at [747, 489] on button "Speech is ok. Go to Last step" at bounding box center [727, 485] width 200 height 33
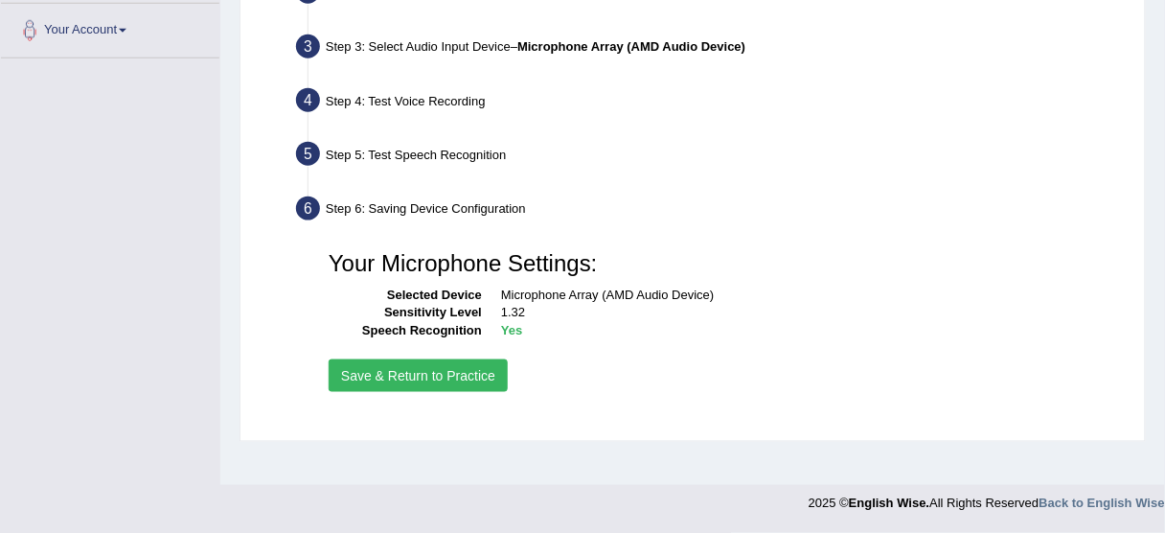
scroll to position [473, 0]
click at [434, 368] on button "Save & Return to Practice" at bounding box center [418, 375] width 179 height 33
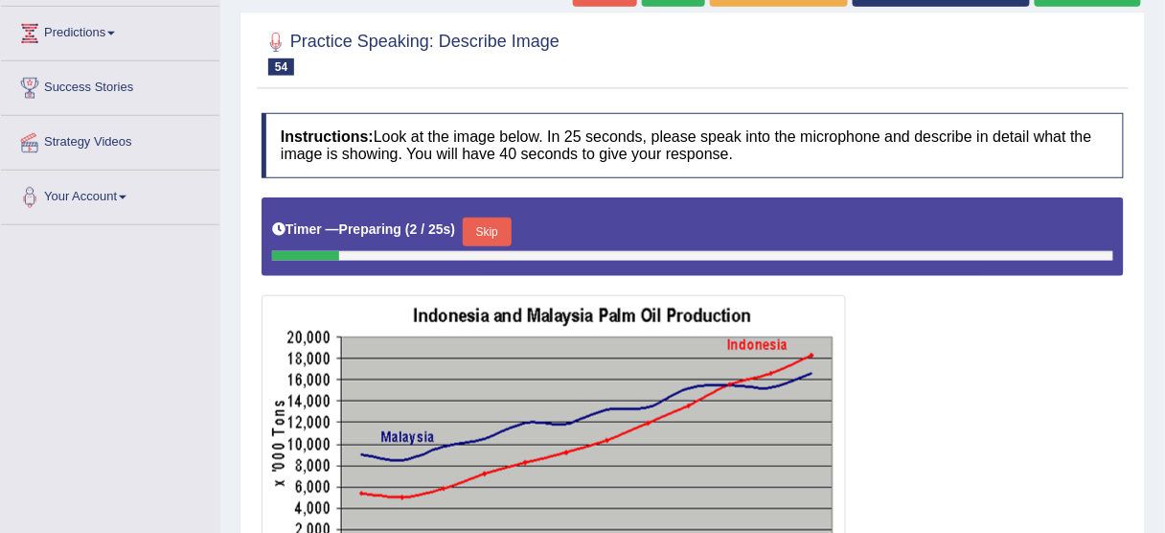
scroll to position [460, 0]
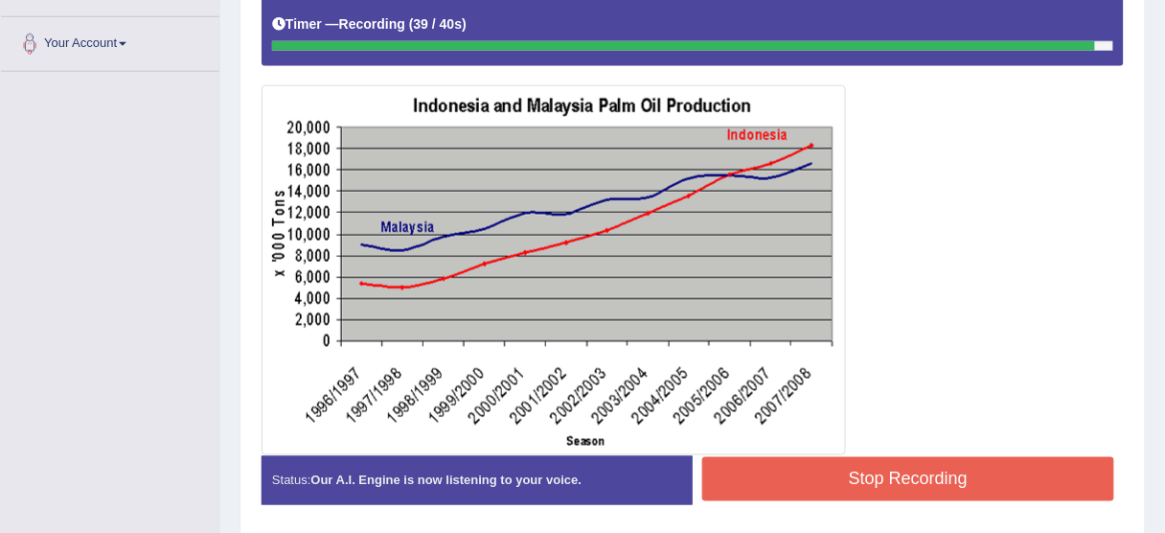
click at [834, 488] on button "Stop Recording" at bounding box center [908, 479] width 412 height 44
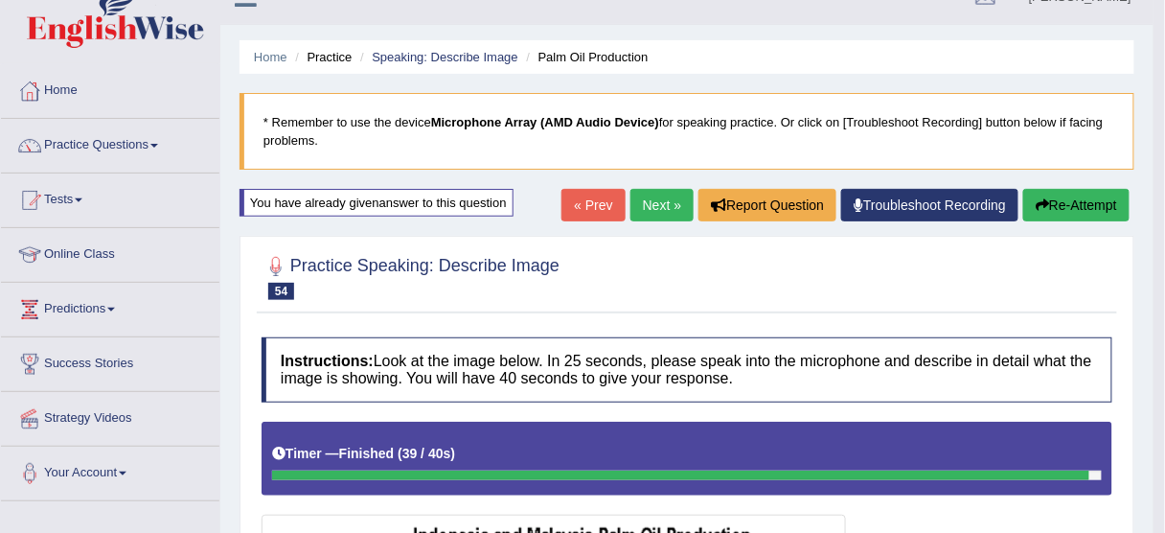
scroll to position [0, 0]
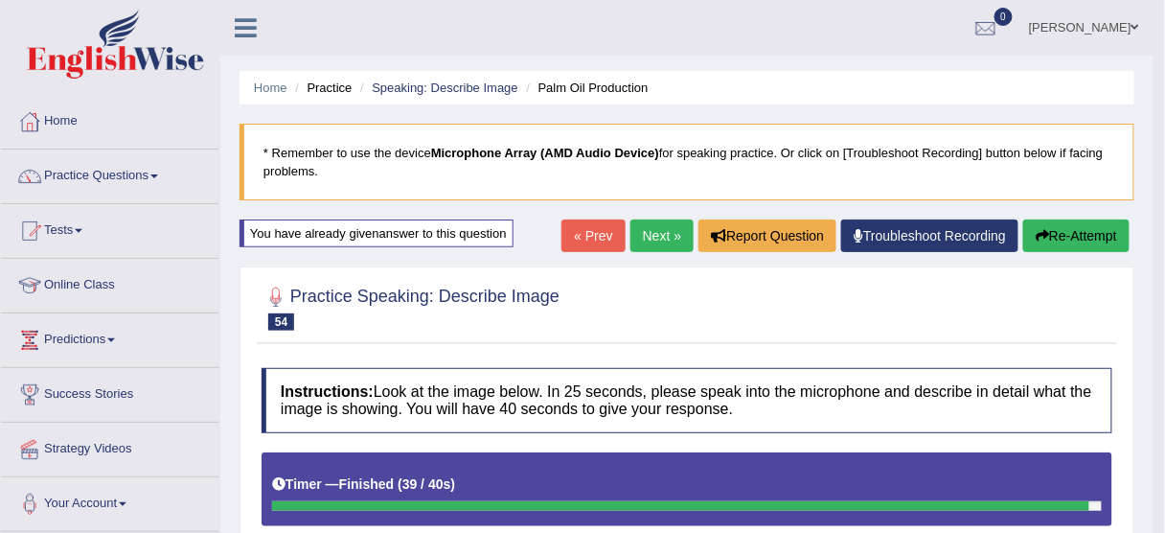
click at [1099, 234] on button "Re-Attempt" at bounding box center [1076, 235] width 106 height 33
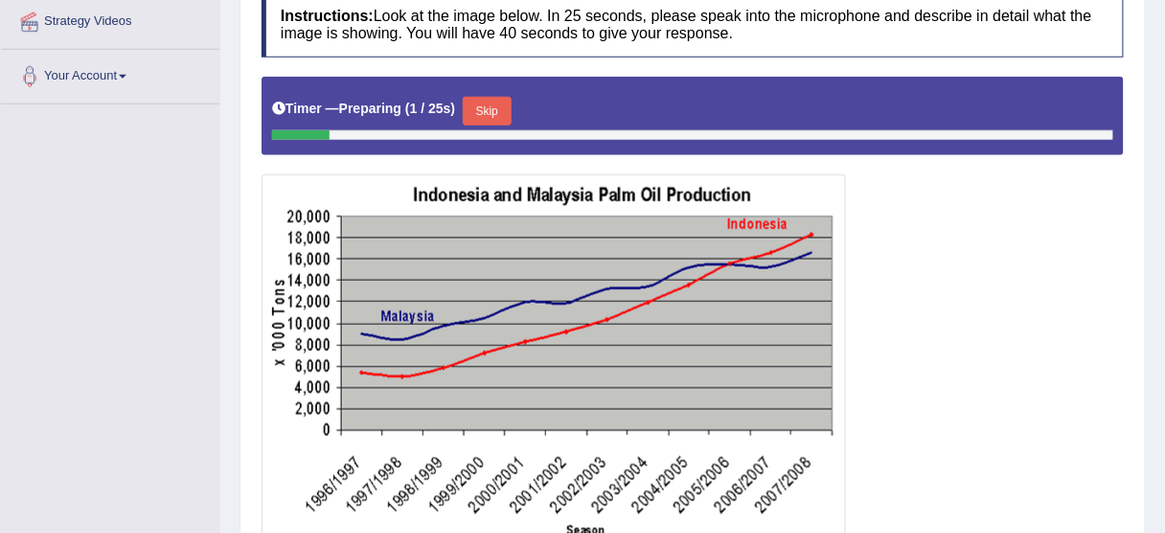
scroll to position [426, 0]
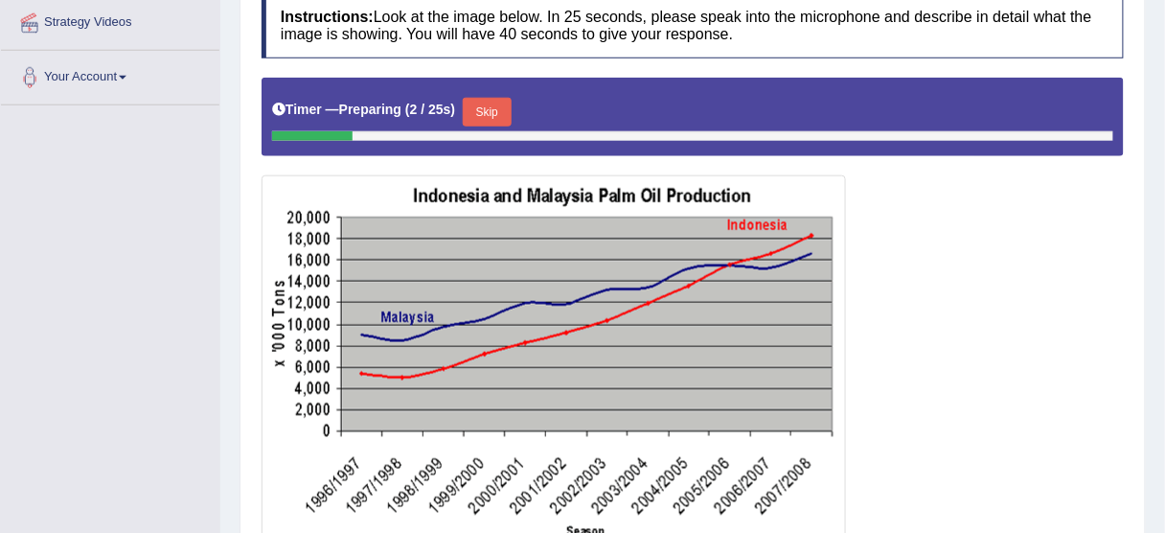
click at [488, 107] on button "Skip" at bounding box center [487, 112] width 48 height 29
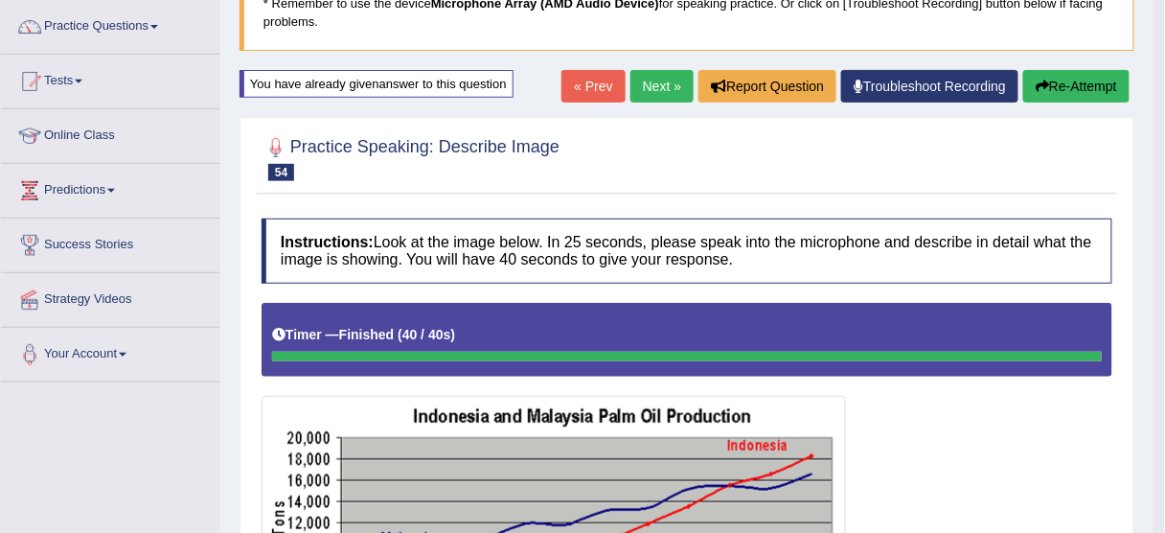
scroll to position [0, 0]
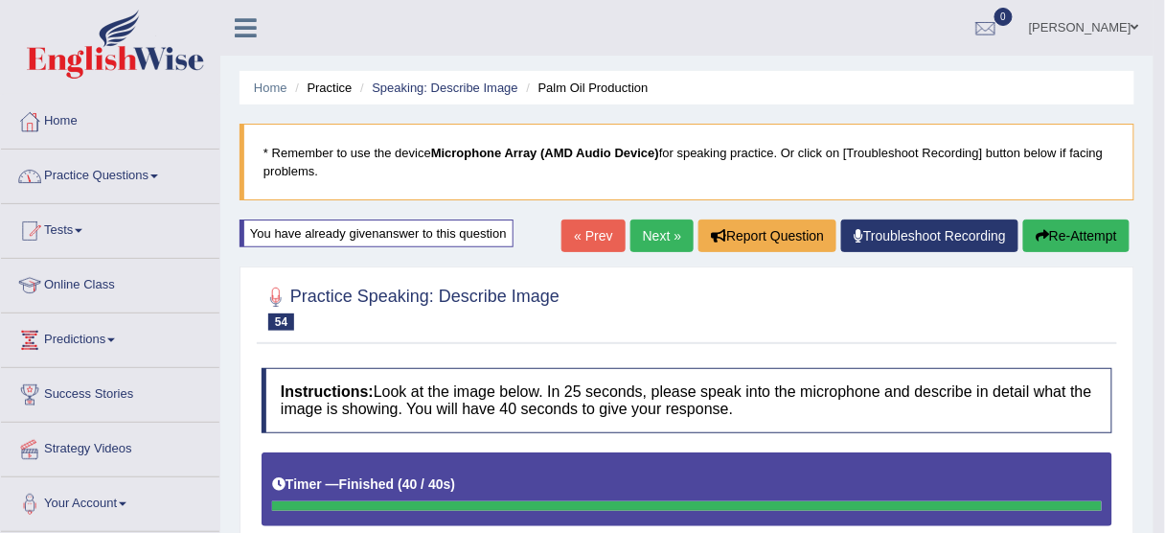
click at [1063, 240] on button "Re-Attempt" at bounding box center [1076, 235] width 106 height 33
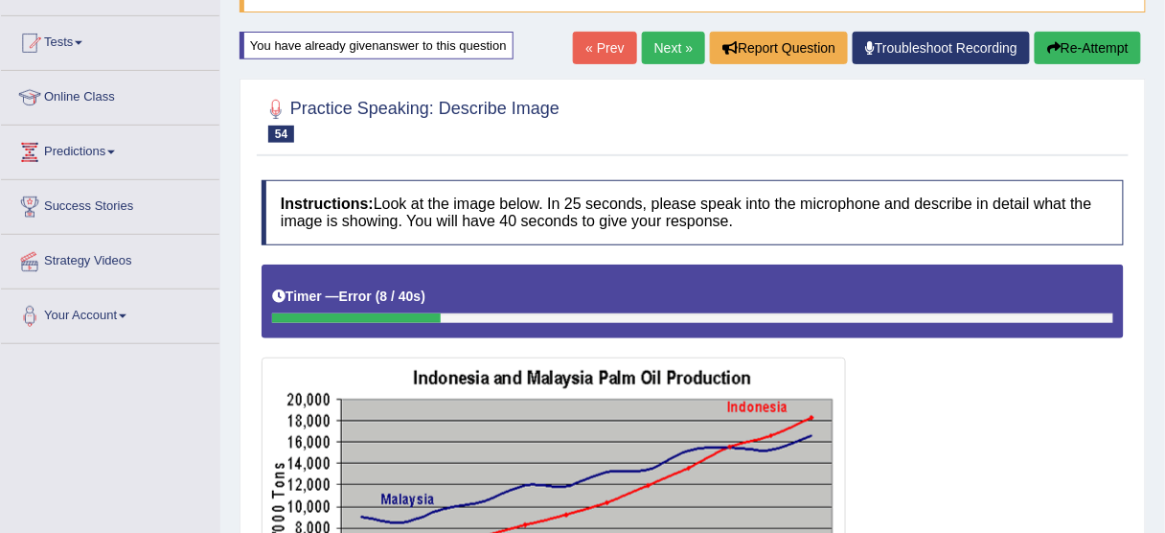
scroll to position [179, 0]
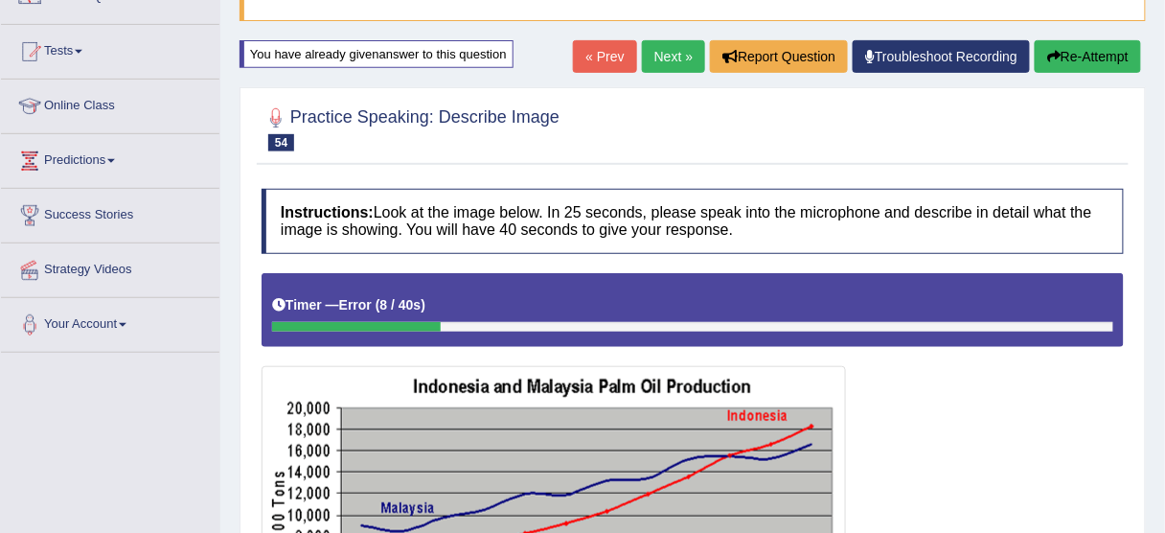
click at [1078, 58] on button "Re-Attempt" at bounding box center [1087, 56] width 106 height 33
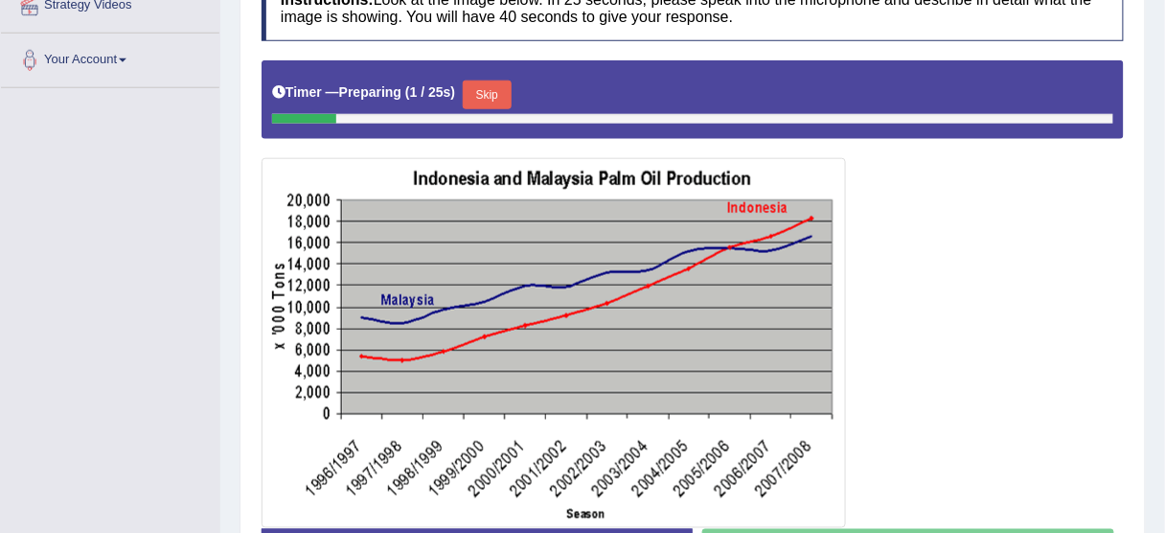
scroll to position [409, 0]
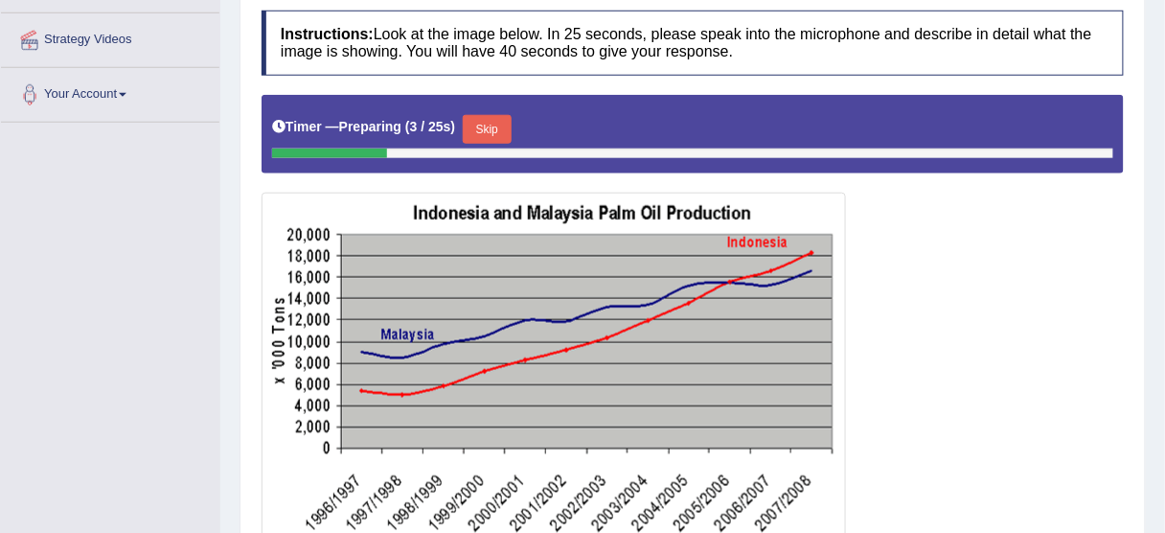
click at [495, 125] on button "Skip" at bounding box center [487, 129] width 48 height 29
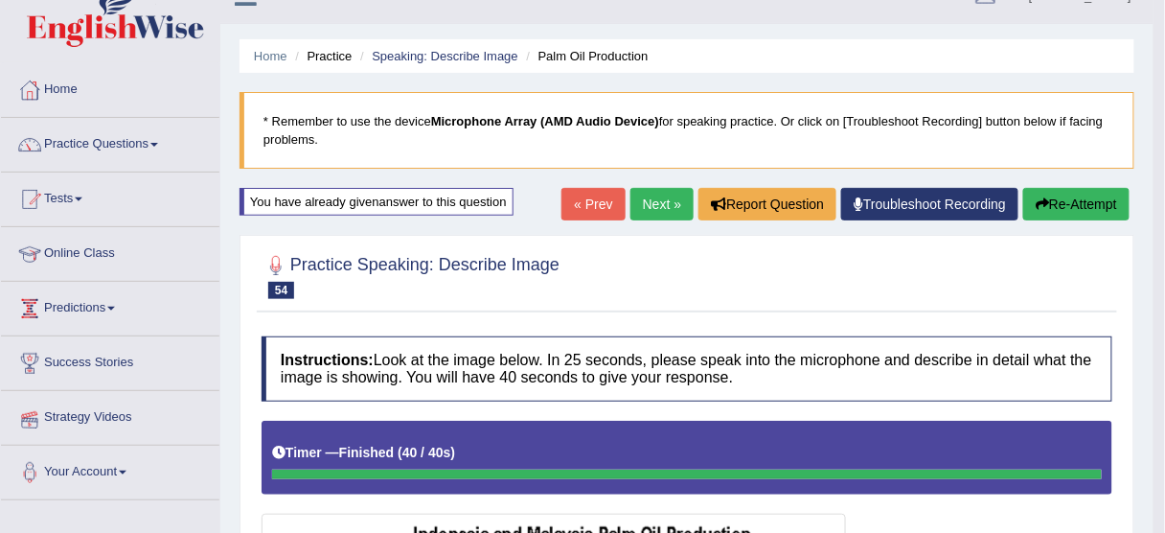
scroll to position [0, 0]
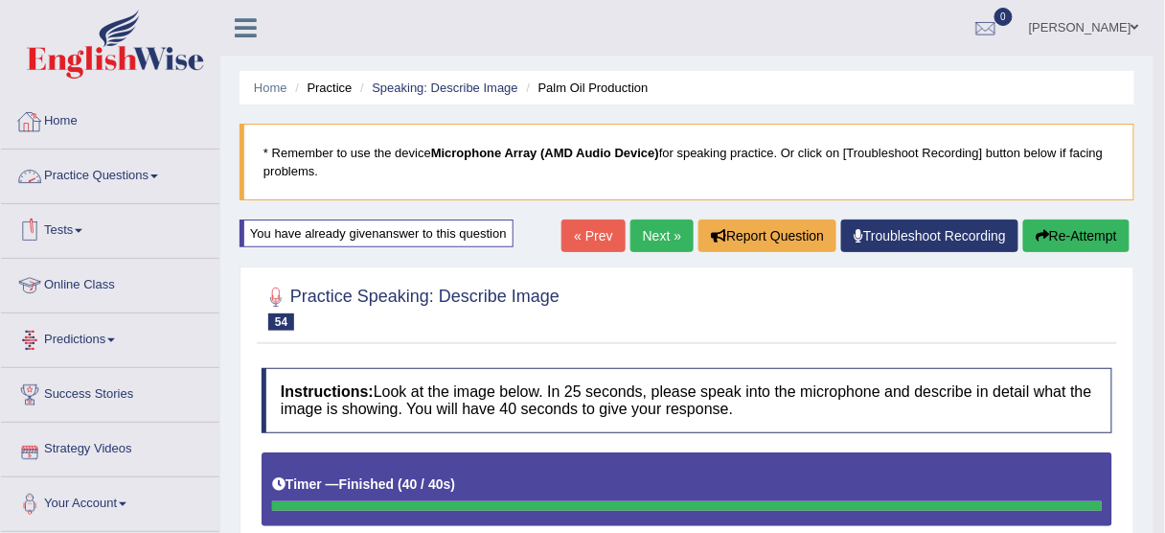
click at [76, 156] on link "Practice Questions" at bounding box center [110, 173] width 218 height 48
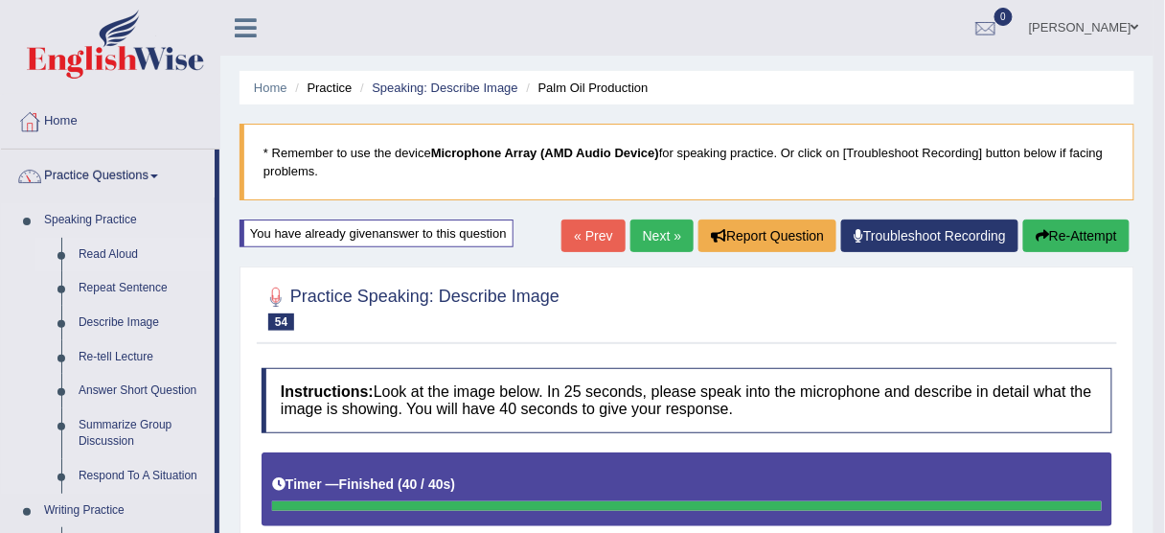
click at [114, 255] on link "Read Aloud" at bounding box center [142, 255] width 145 height 34
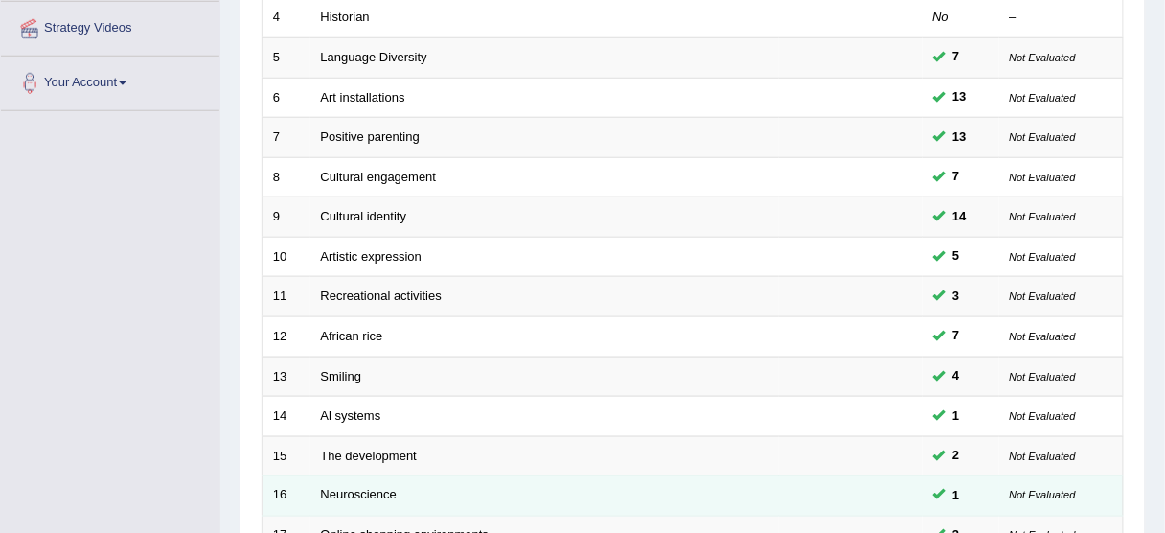
scroll to position [727, 0]
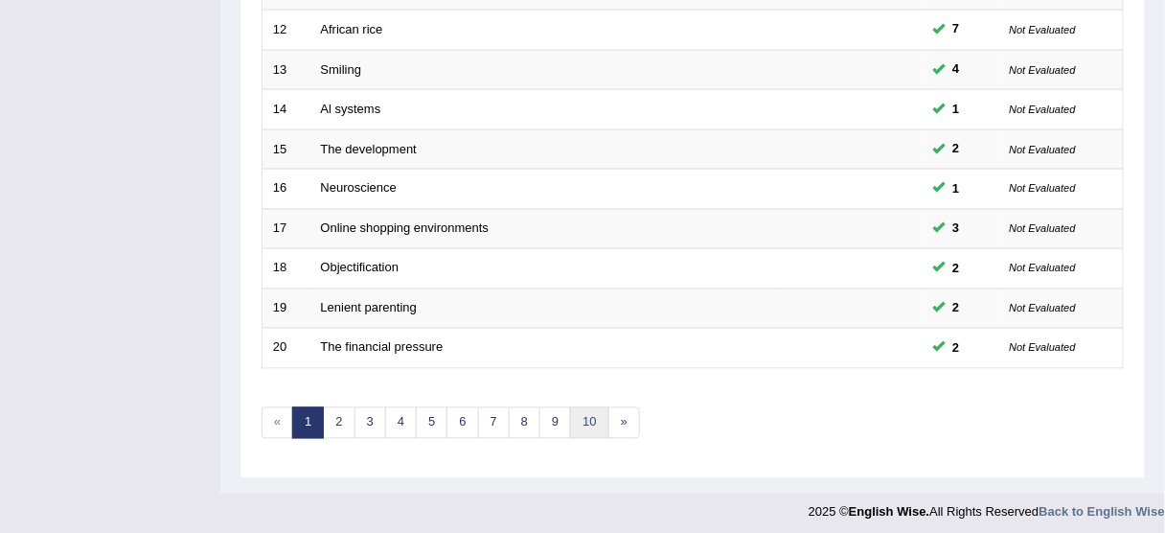
click at [581, 408] on link "10" at bounding box center [589, 423] width 38 height 32
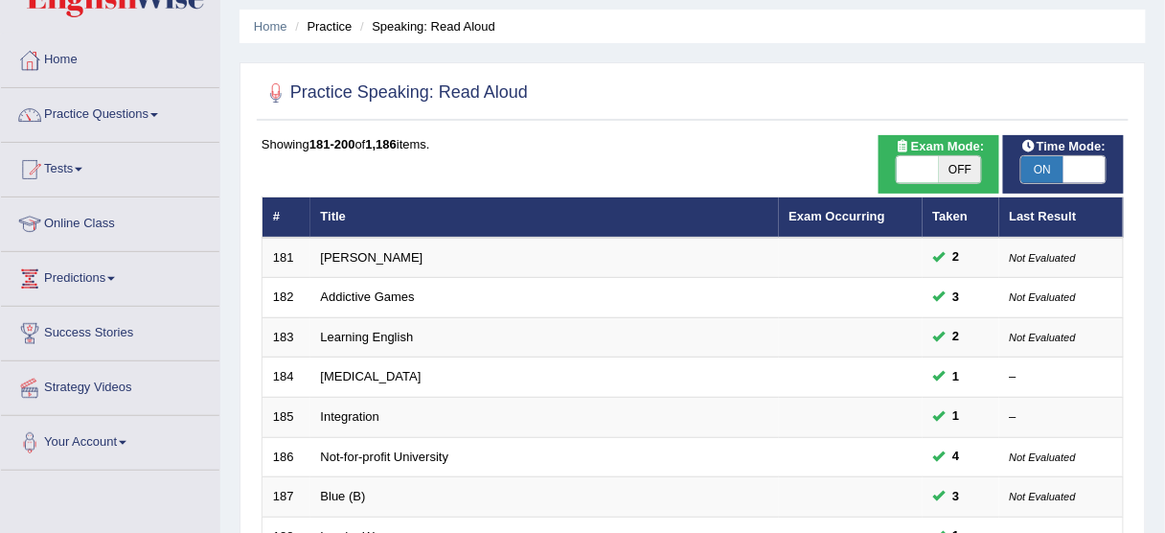
scroll to position [153, 0]
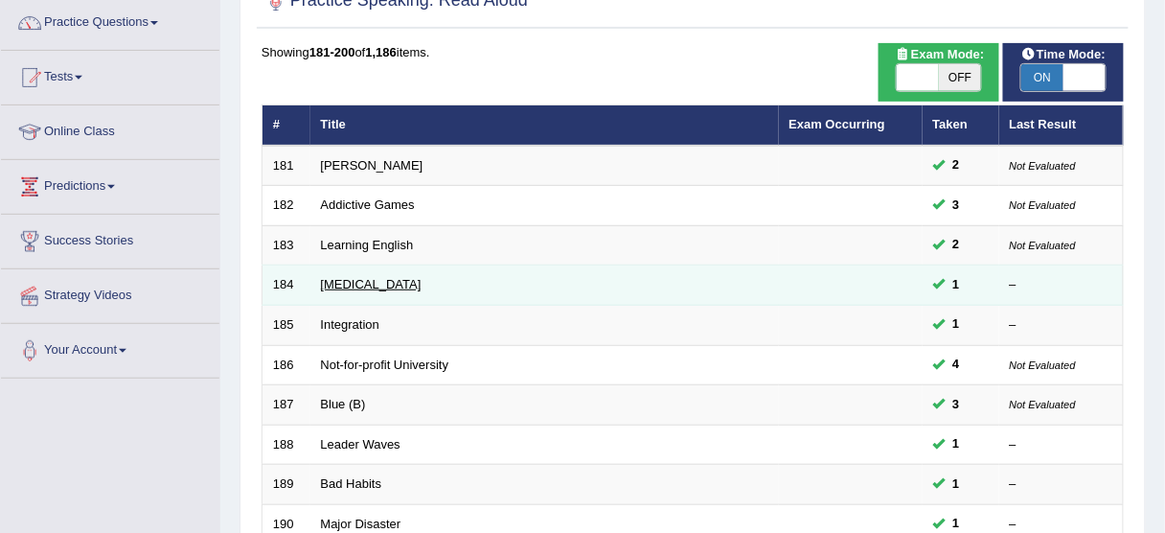
click at [338, 282] on link "Medical Test" at bounding box center [371, 284] width 101 height 14
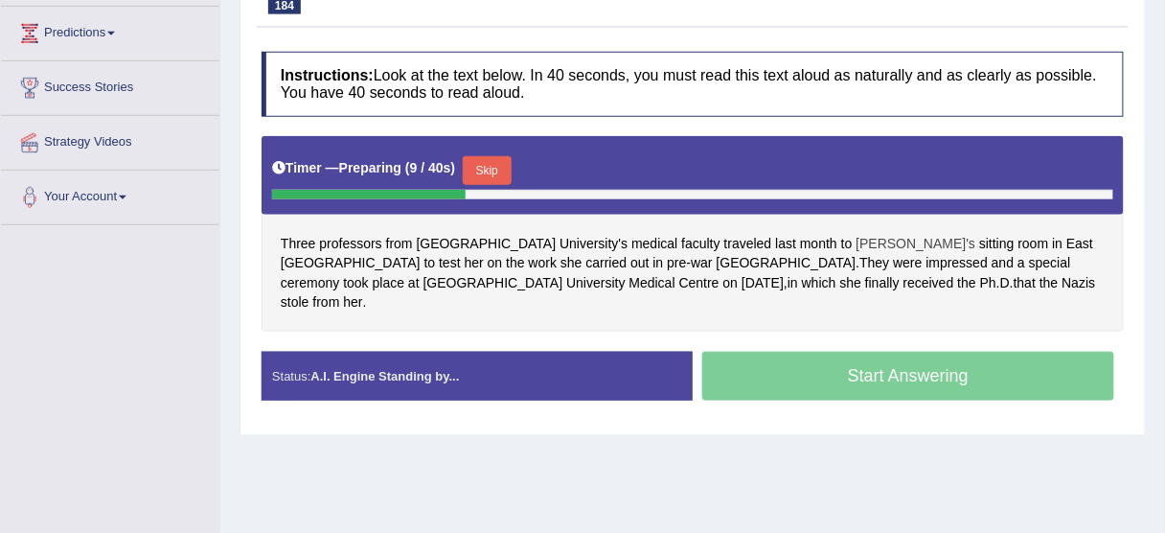
click at [856, 239] on span "Ingeborg's" at bounding box center [916, 244] width 120 height 20
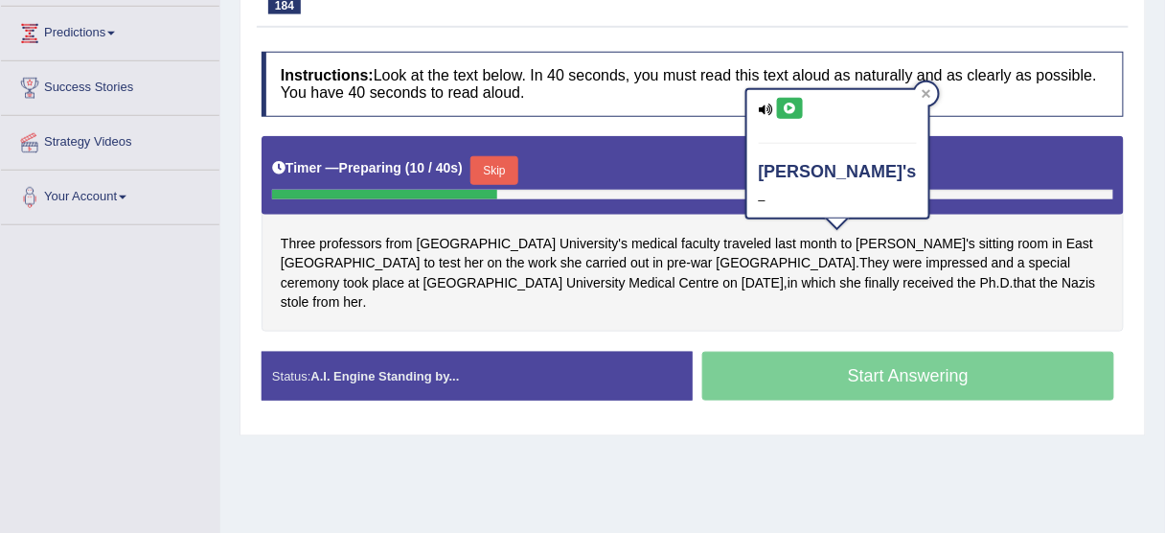
click at [789, 103] on icon at bounding box center [790, 107] width 14 height 11
click at [921, 90] on icon at bounding box center [925, 93] width 9 height 9
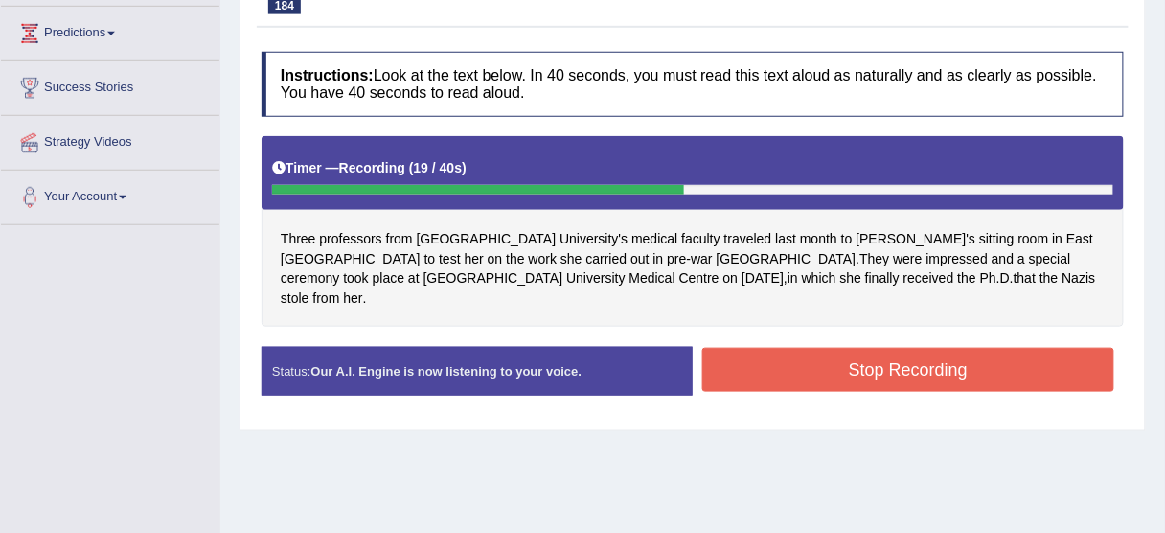
click at [931, 351] on button "Stop Recording" at bounding box center [908, 370] width 412 height 44
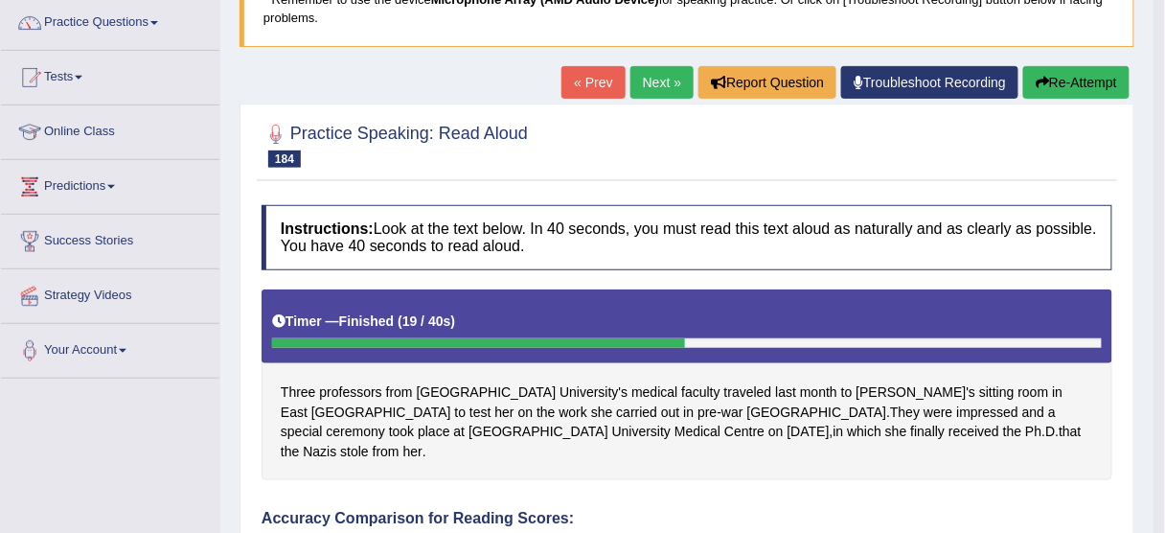
scroll to position [153, 0]
click at [1110, 78] on button "Re-Attempt" at bounding box center [1076, 82] width 106 height 33
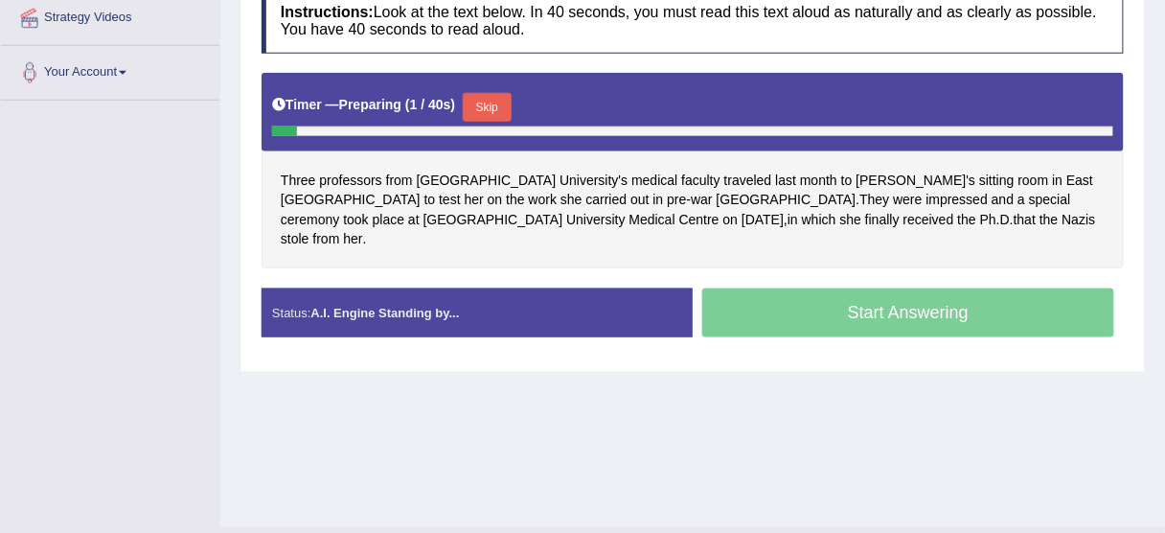
click at [483, 98] on button "Skip" at bounding box center [487, 107] width 48 height 29
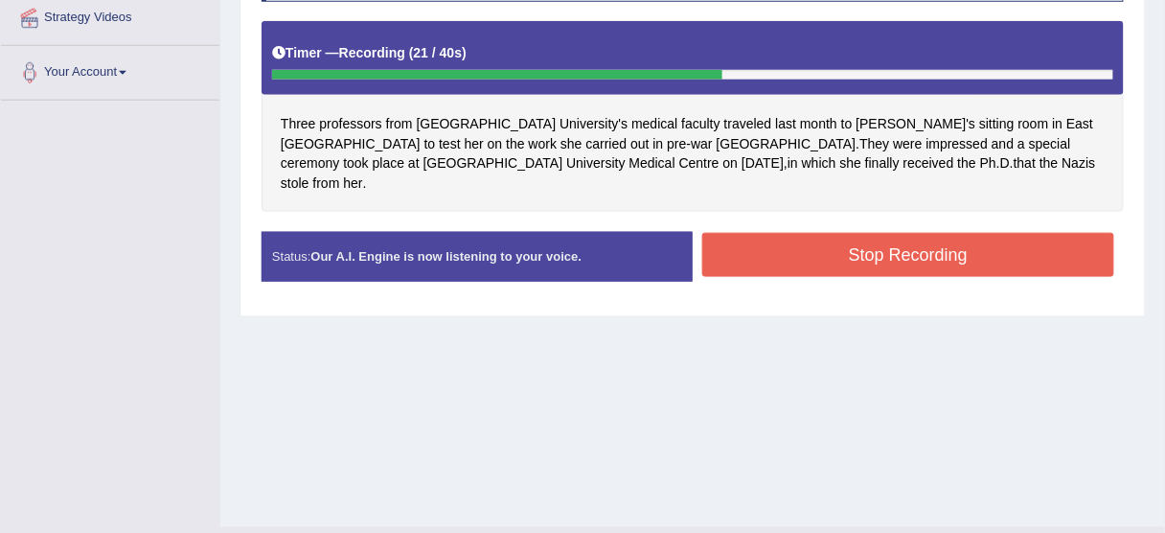
click at [844, 240] on button "Stop Recording" at bounding box center [908, 255] width 412 height 44
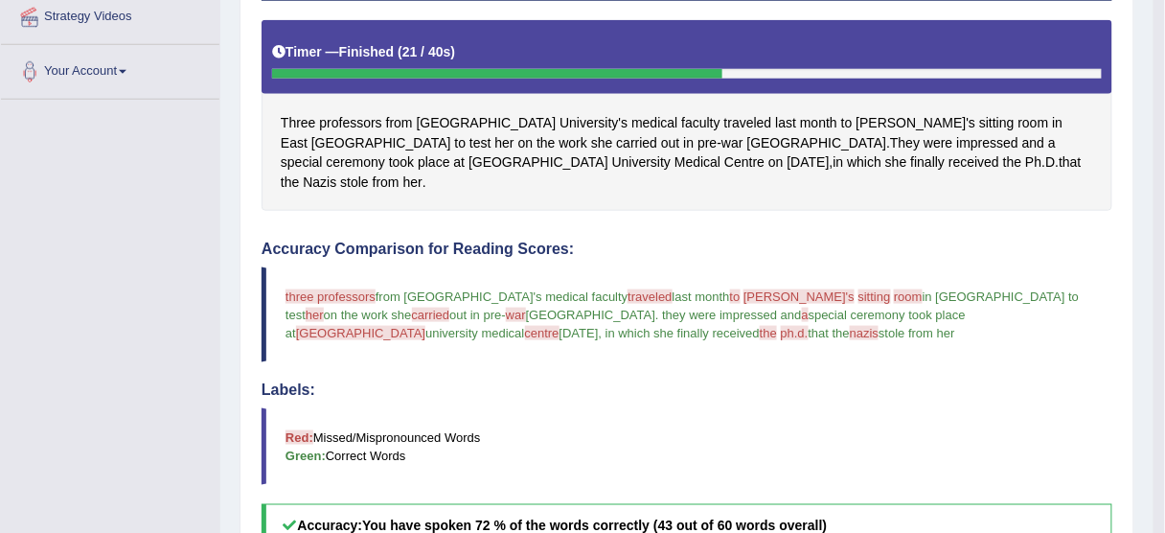
scroll to position [201, 0]
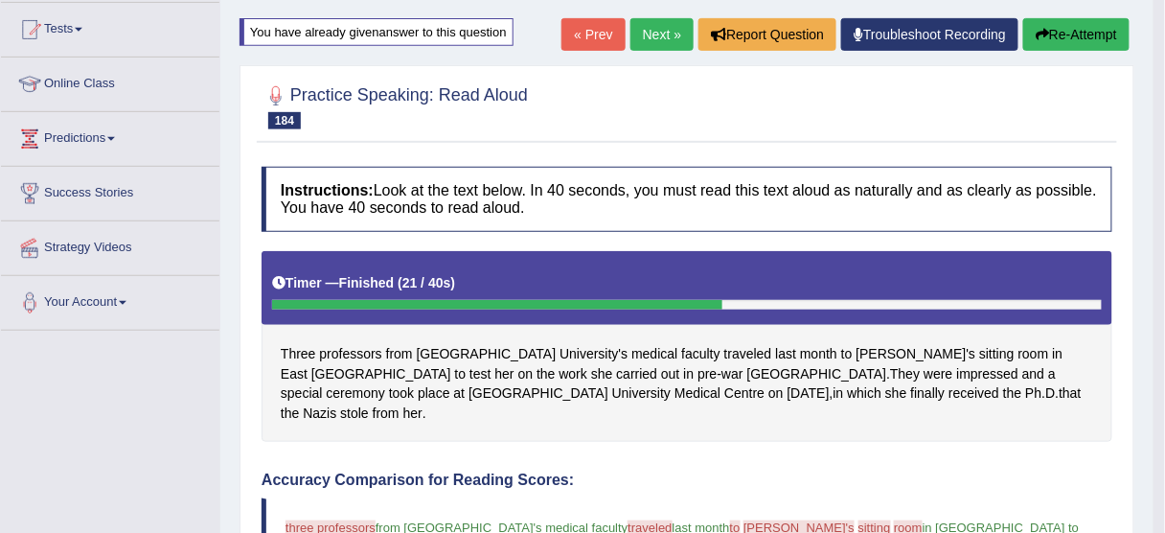
click at [662, 35] on link "Next »" at bounding box center [661, 34] width 63 height 33
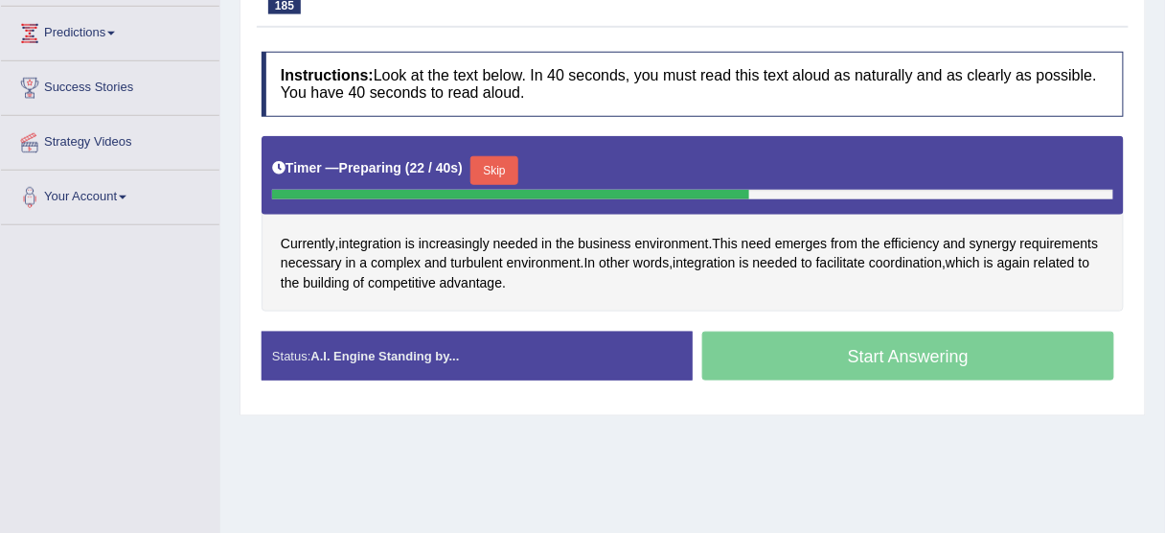
click at [507, 168] on button "Skip" at bounding box center [494, 170] width 48 height 29
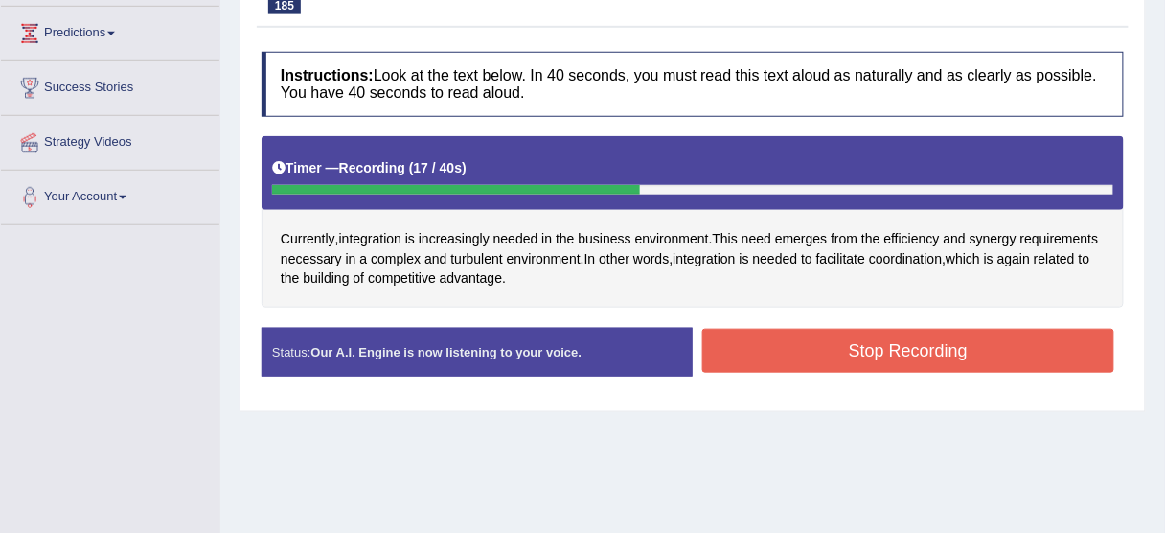
click at [815, 339] on button "Stop Recording" at bounding box center [908, 351] width 412 height 44
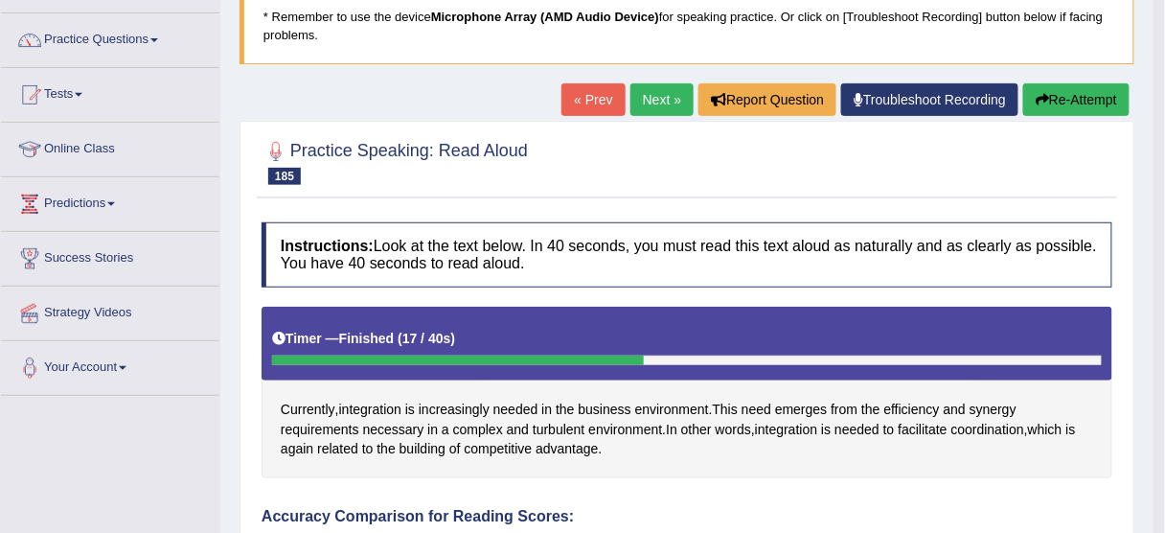
scroll to position [77, 0]
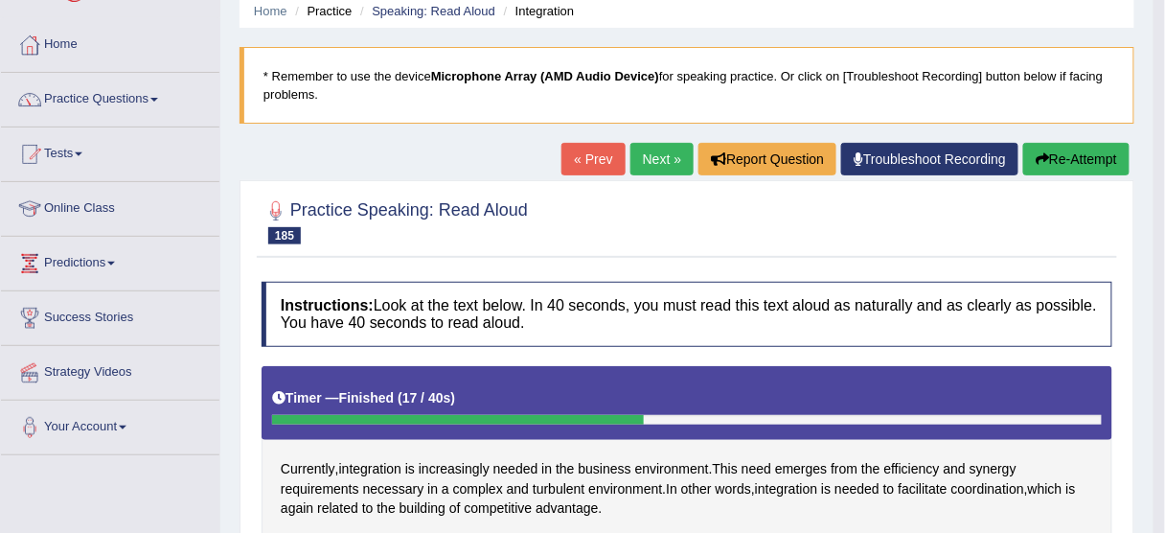
click at [670, 154] on link "Next »" at bounding box center [661, 159] width 63 height 33
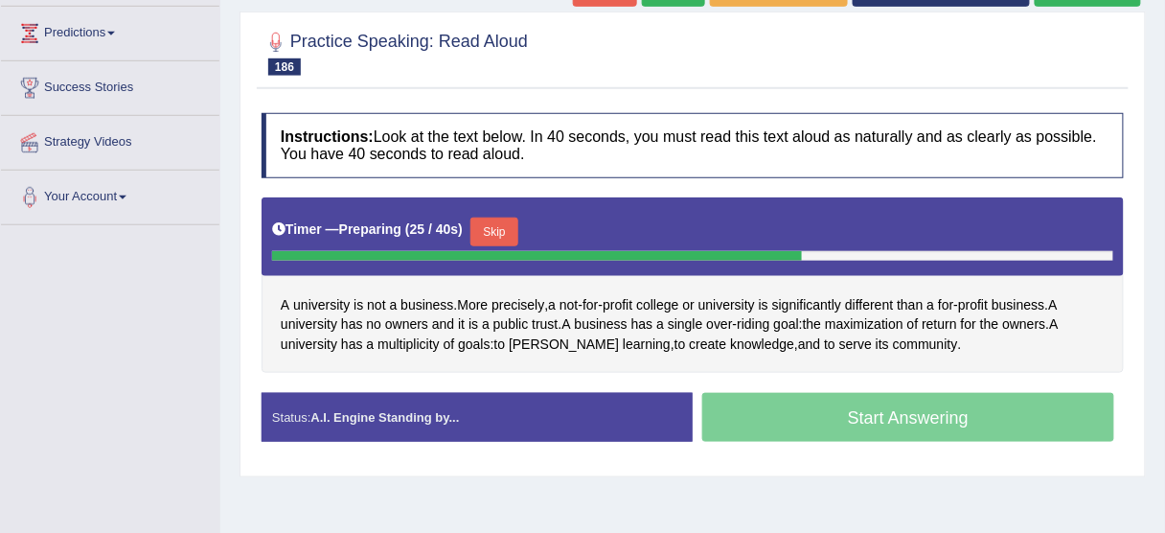
click at [497, 228] on button "Skip" at bounding box center [494, 231] width 48 height 29
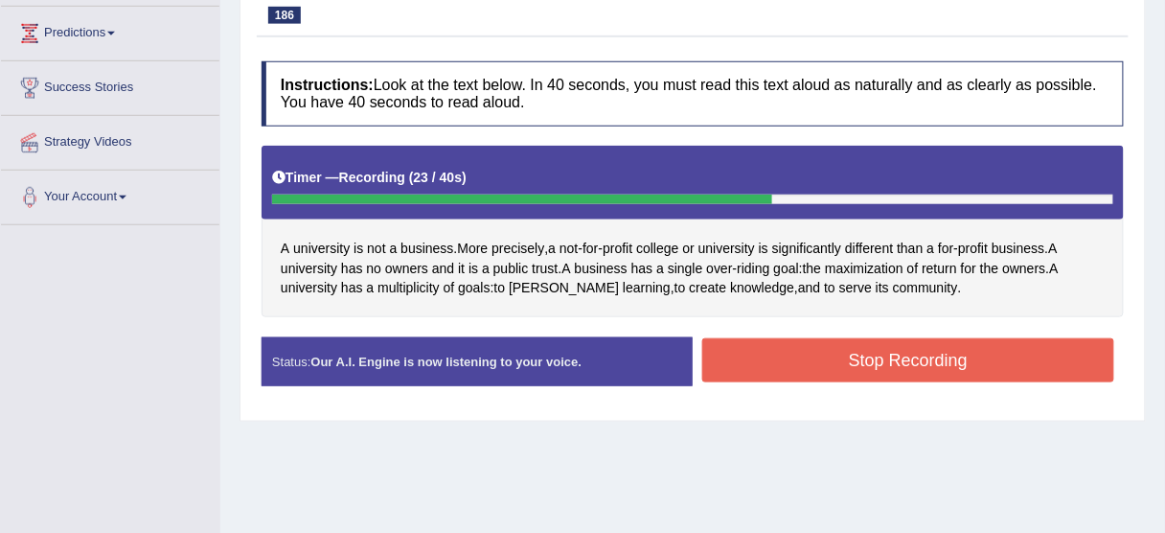
click at [800, 349] on button "Stop Recording" at bounding box center [908, 360] width 412 height 44
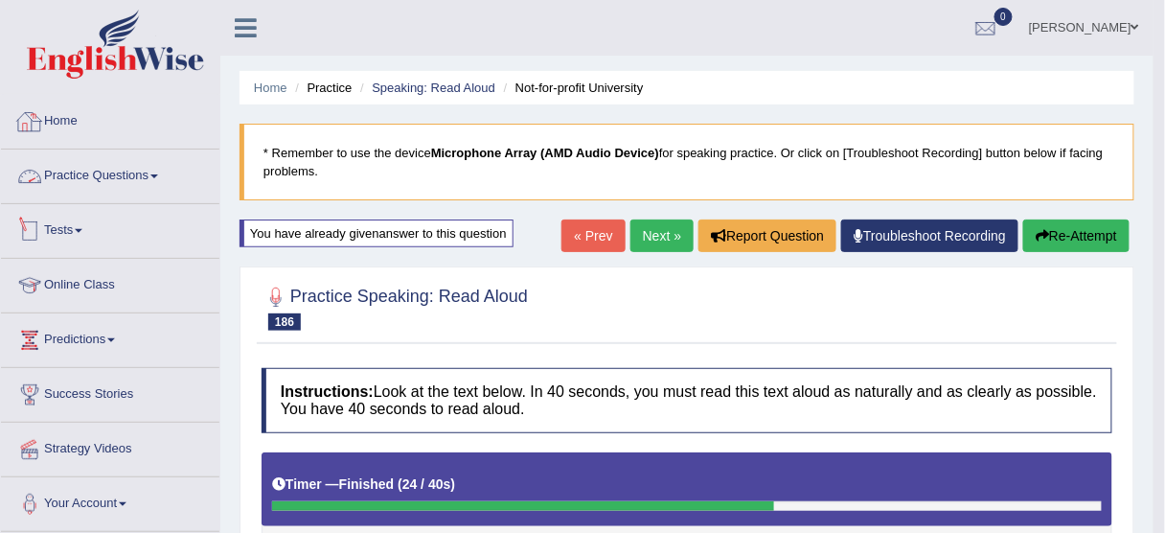
click at [153, 174] on link "Practice Questions" at bounding box center [110, 173] width 218 height 48
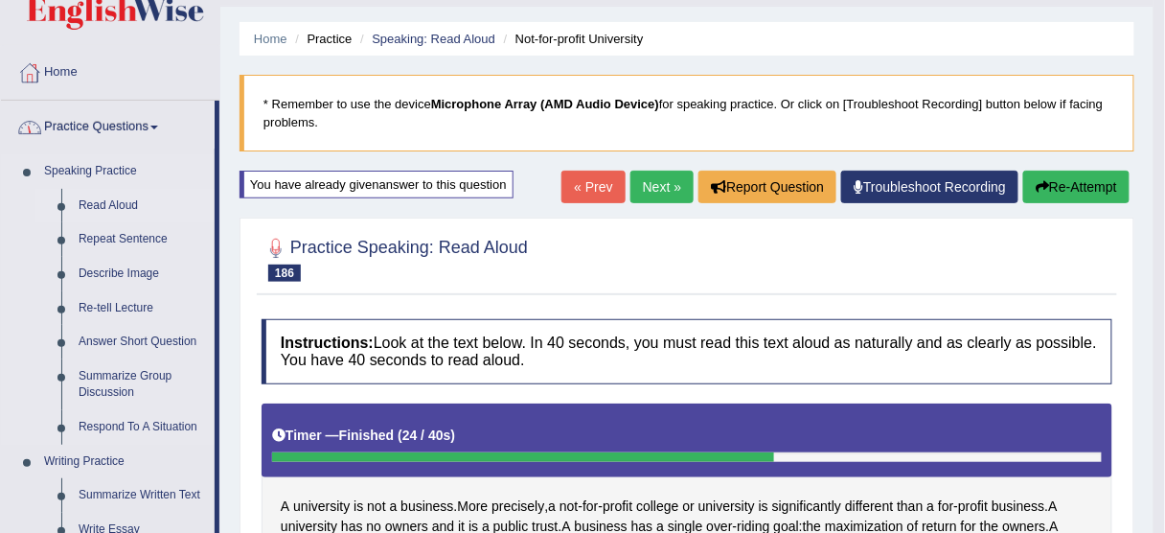
scroll to position [153, 0]
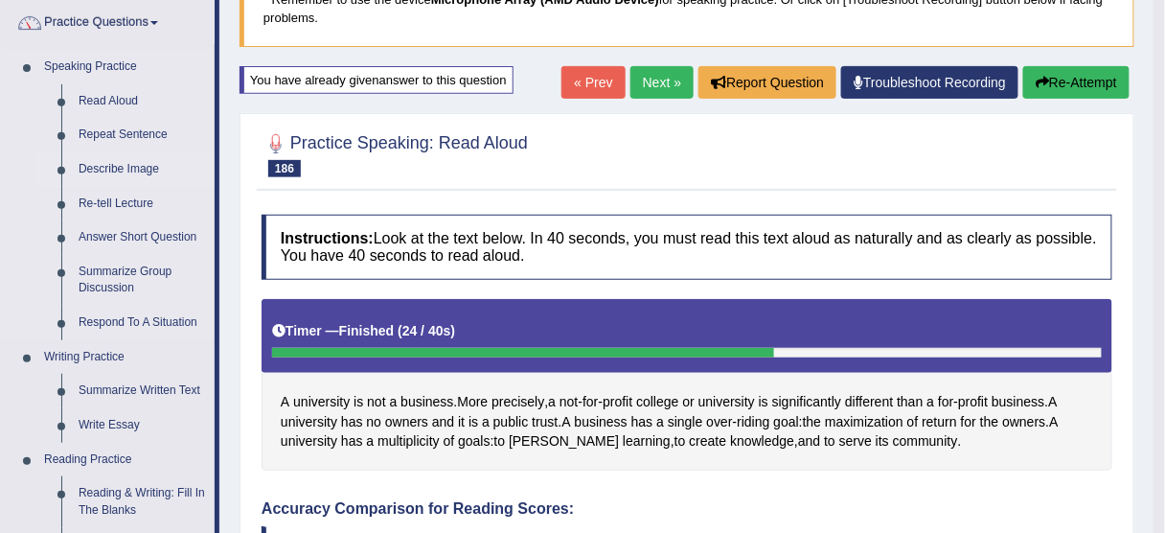
click at [132, 169] on link "Describe Image" at bounding box center [142, 169] width 145 height 34
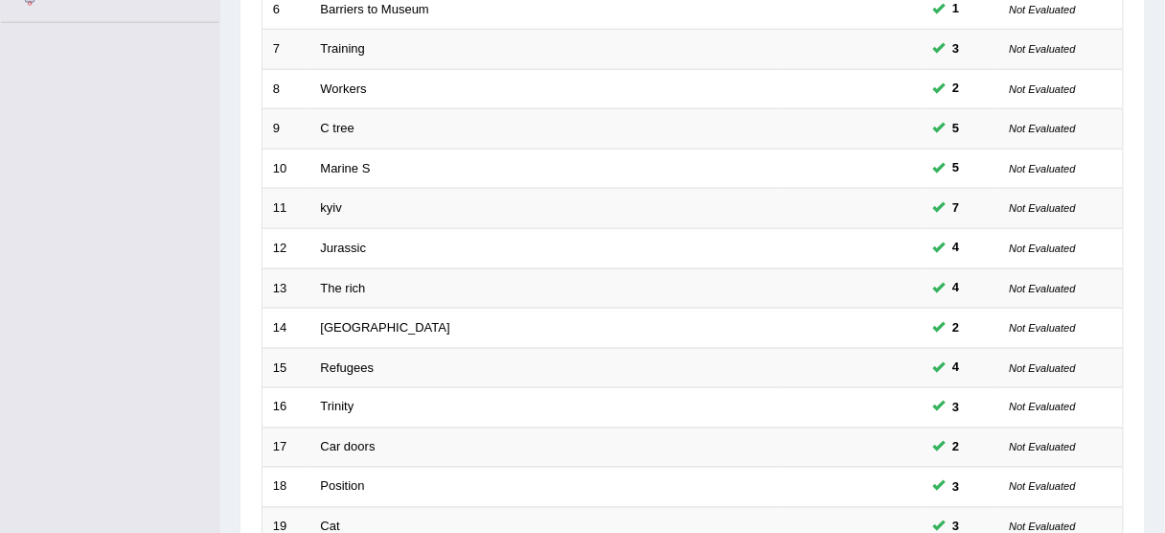
scroll to position [727, 0]
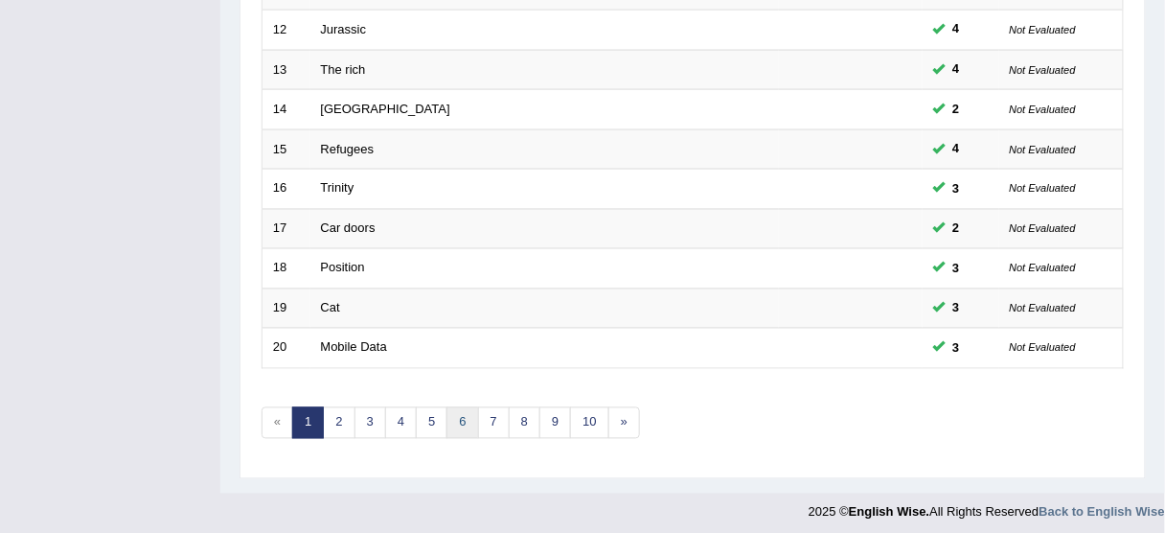
click at [456, 410] on link "6" at bounding box center [462, 423] width 32 height 32
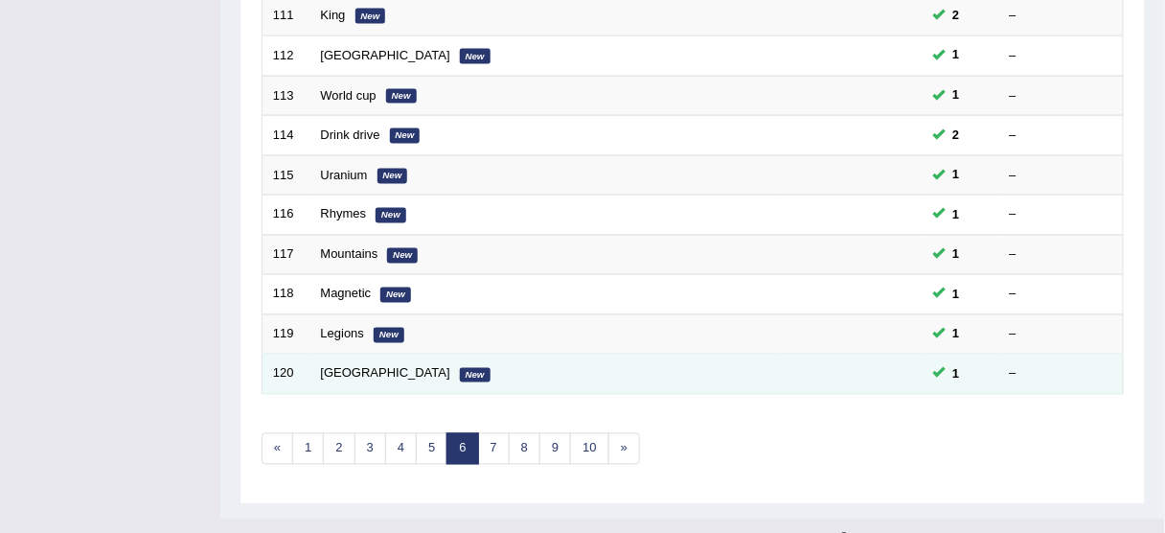
scroll to position [727, 0]
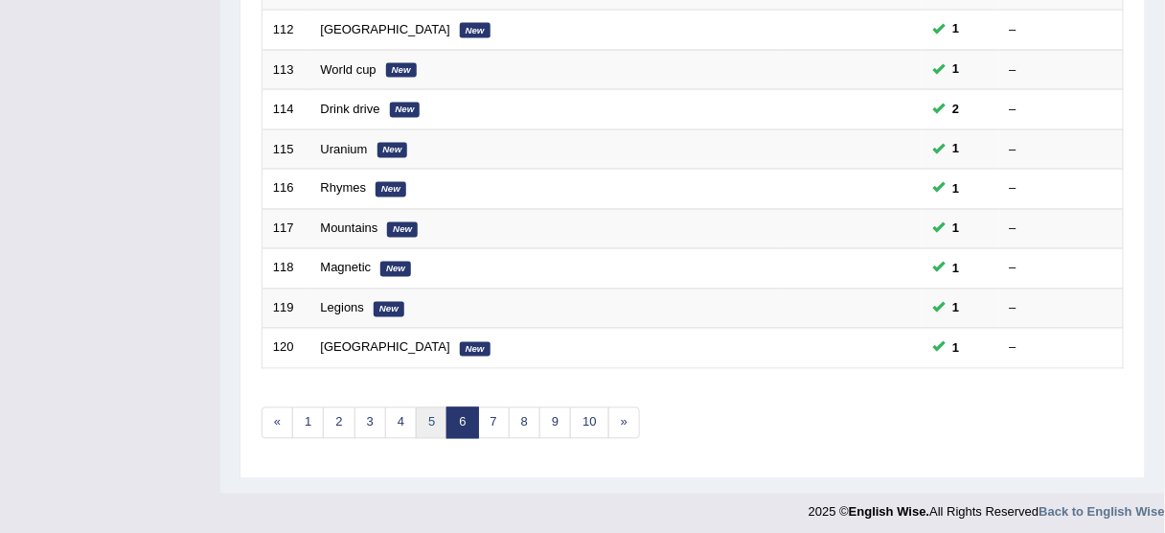
click at [427, 416] on link "5" at bounding box center [432, 423] width 32 height 32
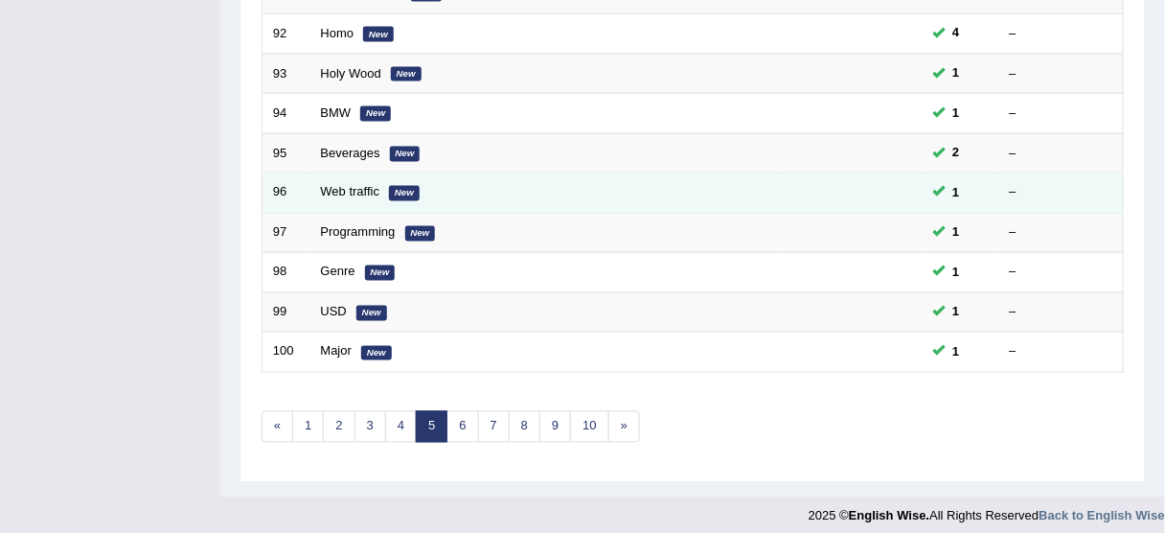
scroll to position [727, 0]
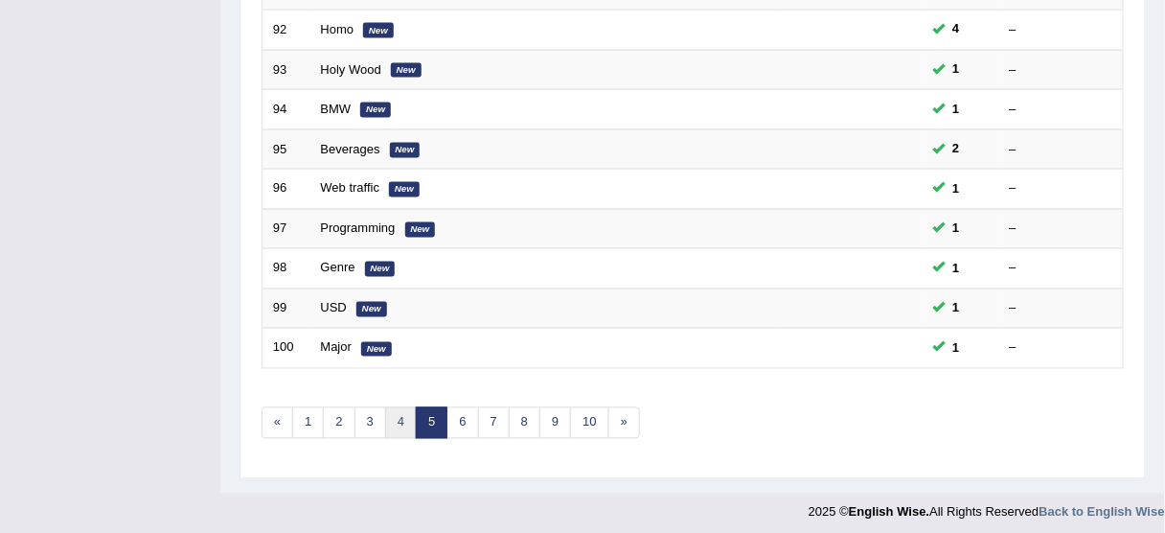
click at [403, 422] on link "4" at bounding box center [401, 423] width 32 height 32
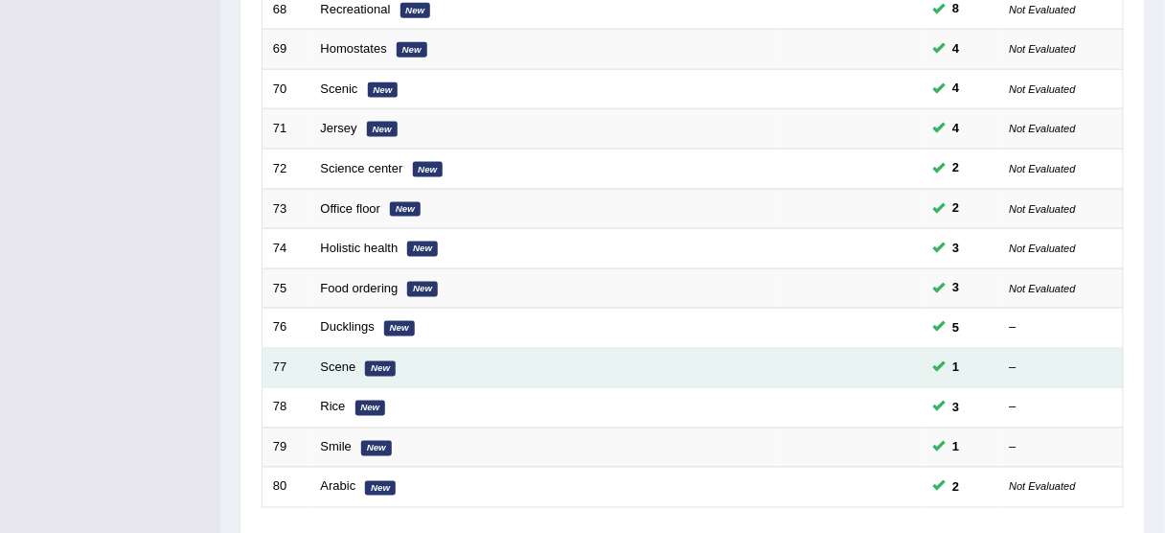
scroll to position [690, 0]
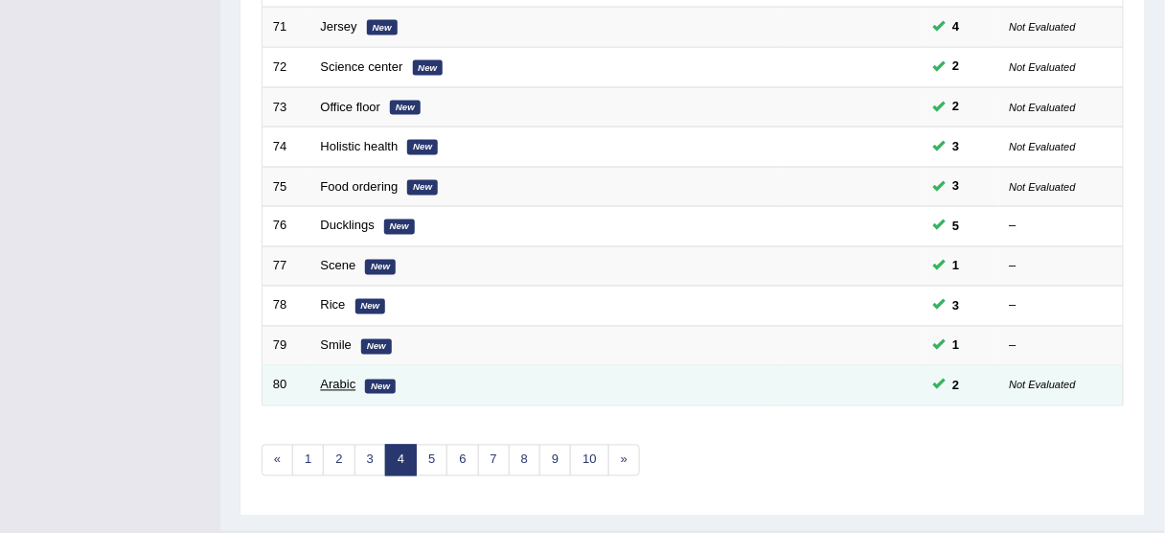
click at [335, 377] on link "Arabic" at bounding box center [338, 384] width 35 height 14
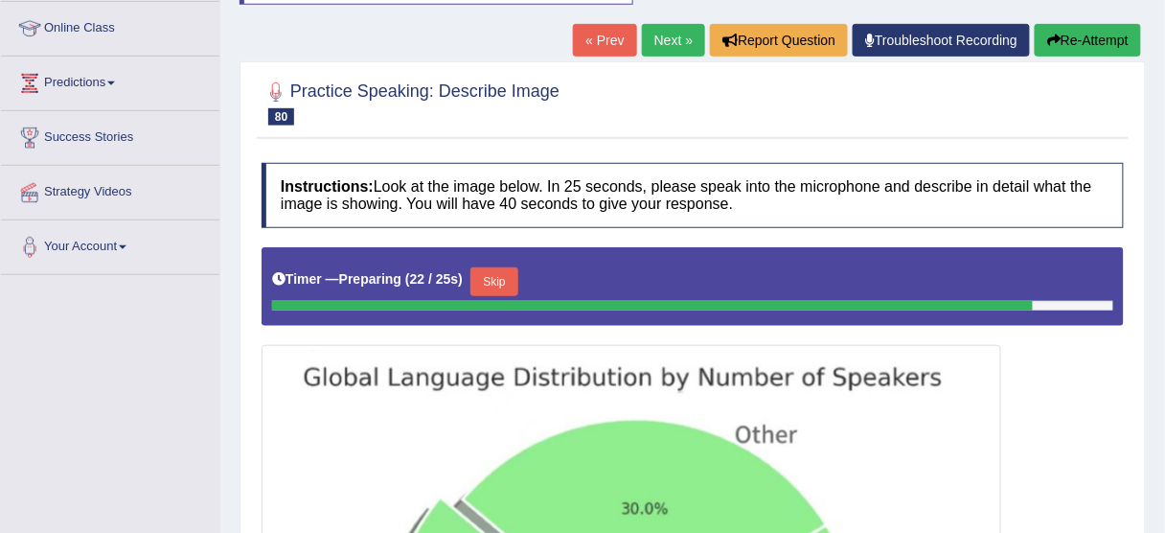
scroll to position [179, 0]
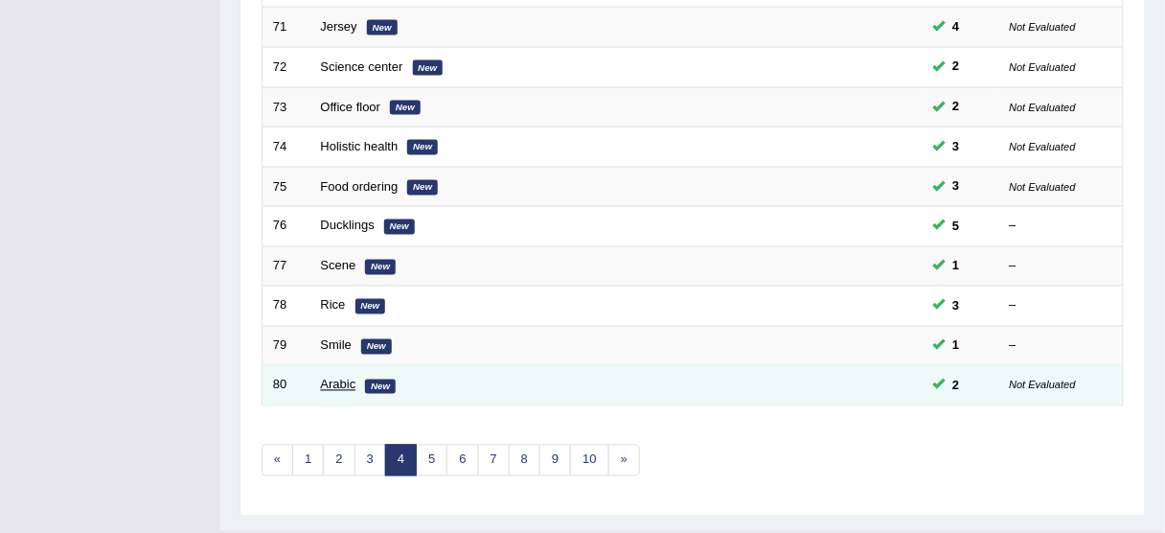
click at [329, 383] on link "Arabic" at bounding box center [338, 384] width 35 height 14
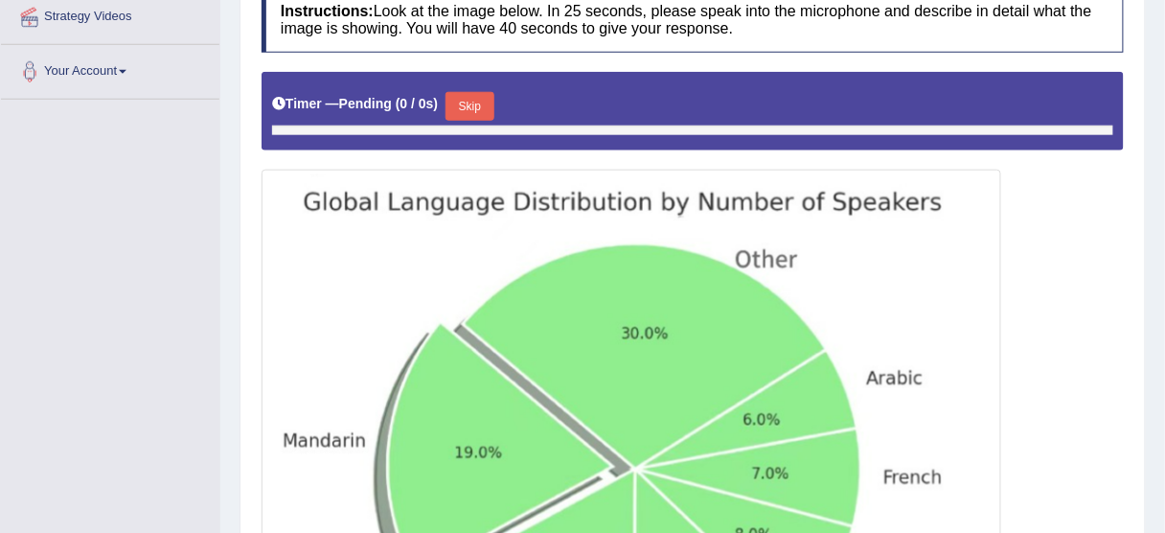
scroll to position [440, 0]
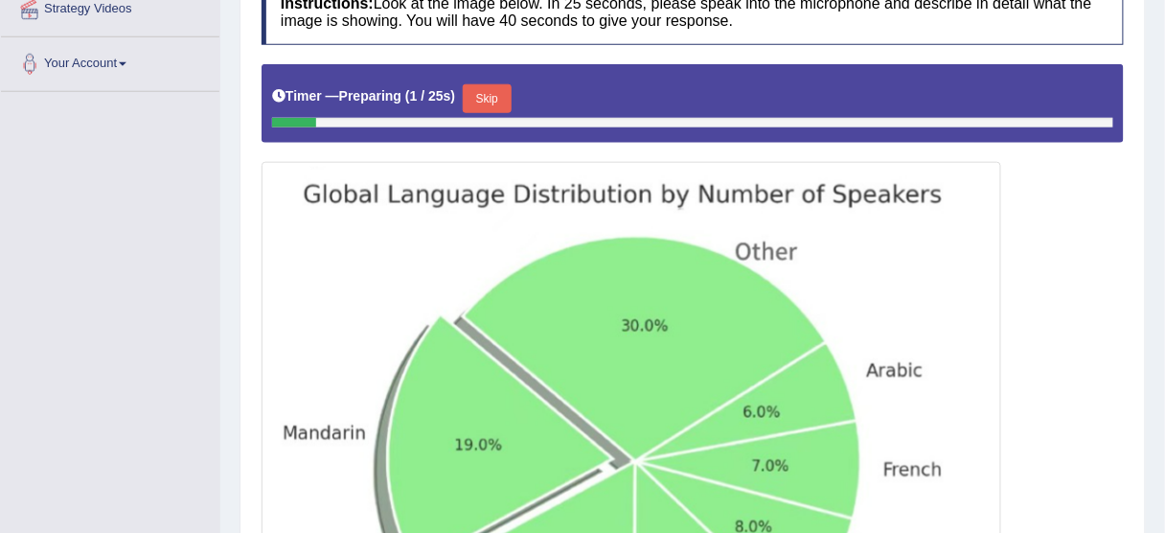
click at [494, 93] on button "Skip" at bounding box center [487, 98] width 48 height 29
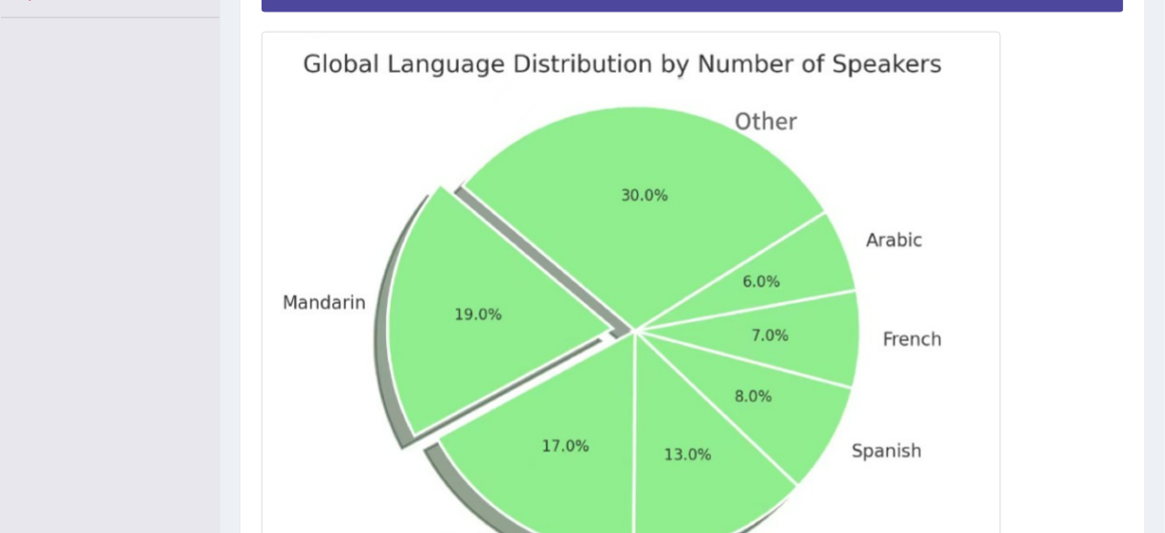
scroll to position [670, 0]
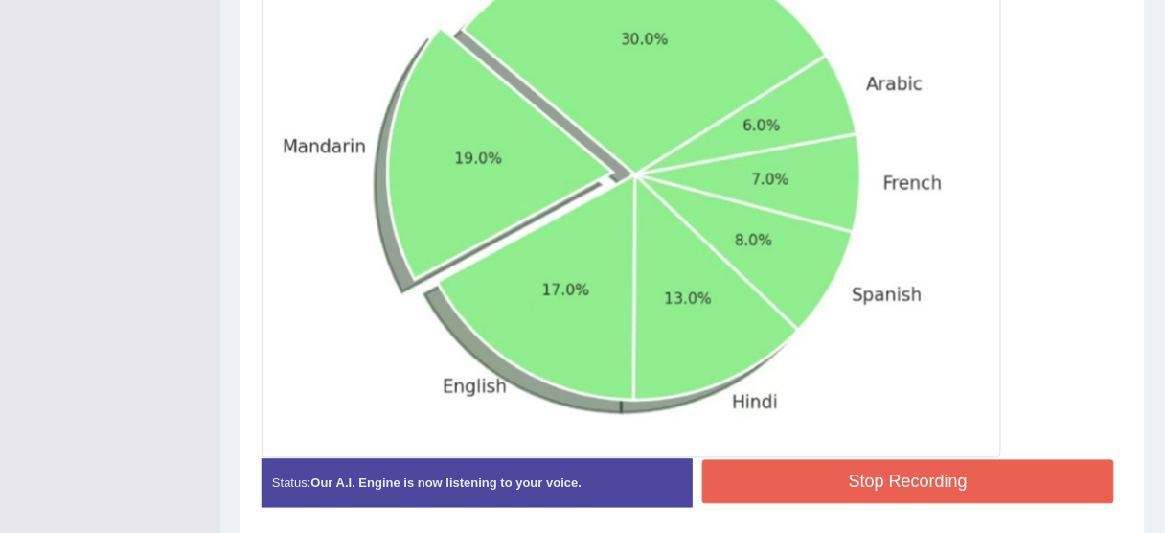
click at [754, 477] on button "Stop Recording" at bounding box center [908, 482] width 412 height 44
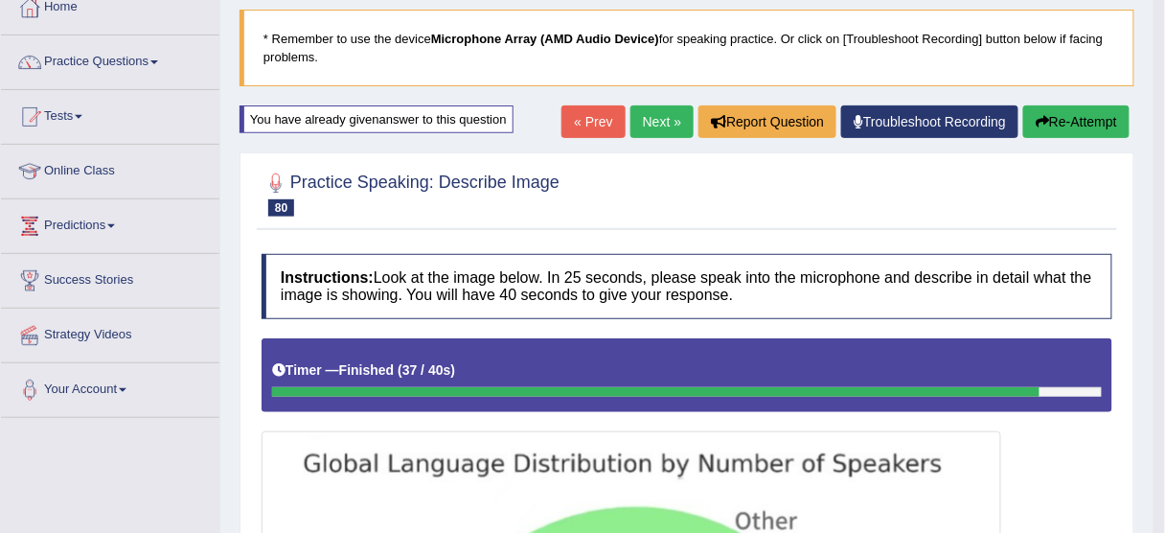
scroll to position [85, 0]
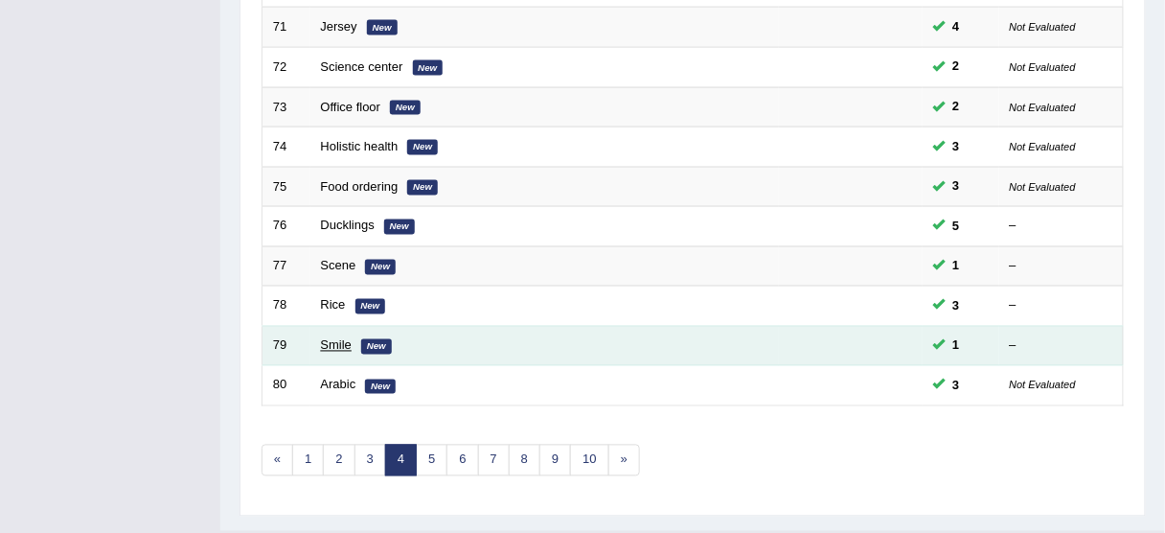
click at [329, 338] on link "Smile" at bounding box center [337, 345] width 32 height 14
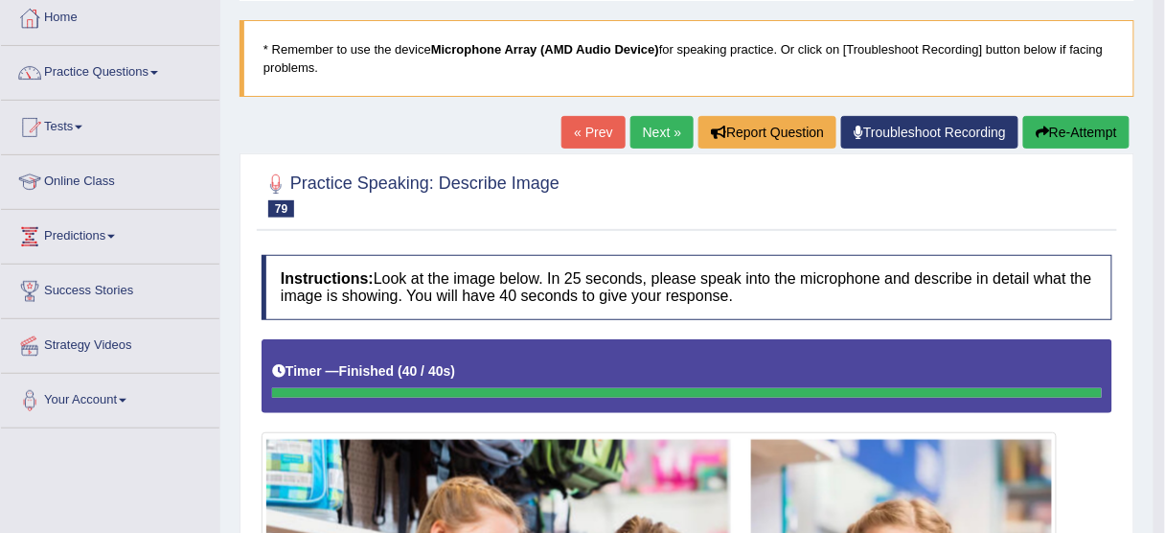
scroll to position [86, 0]
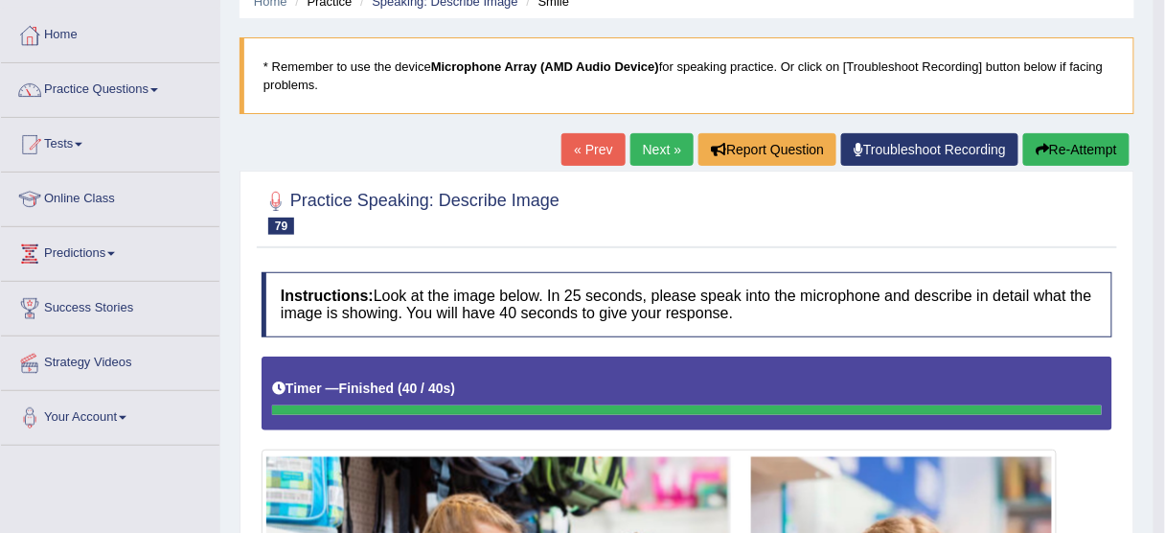
click at [1057, 145] on button "Re-Attempt" at bounding box center [1076, 149] width 106 height 33
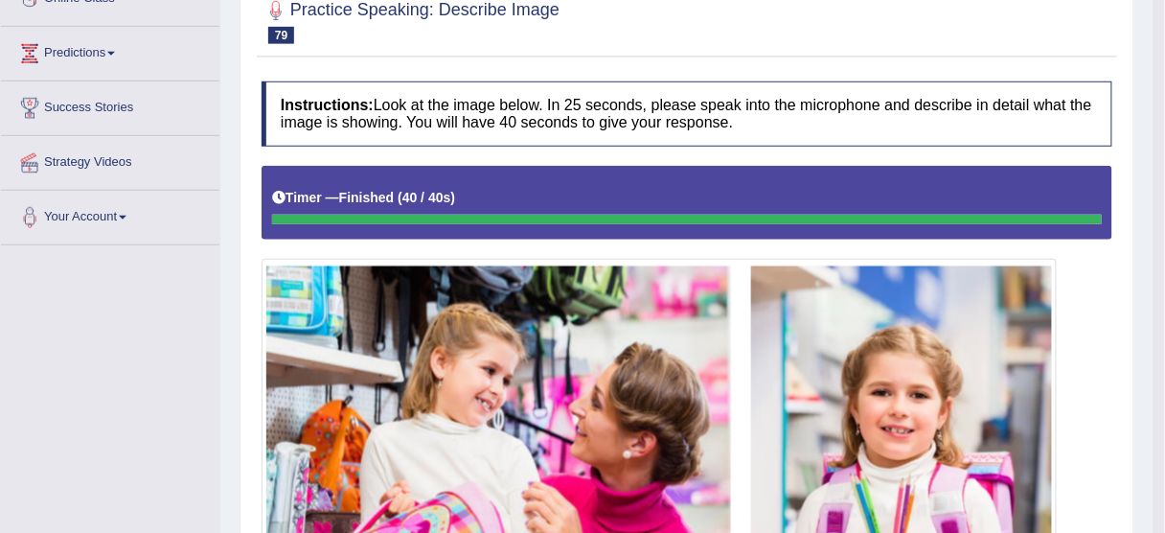
scroll to position [39, 0]
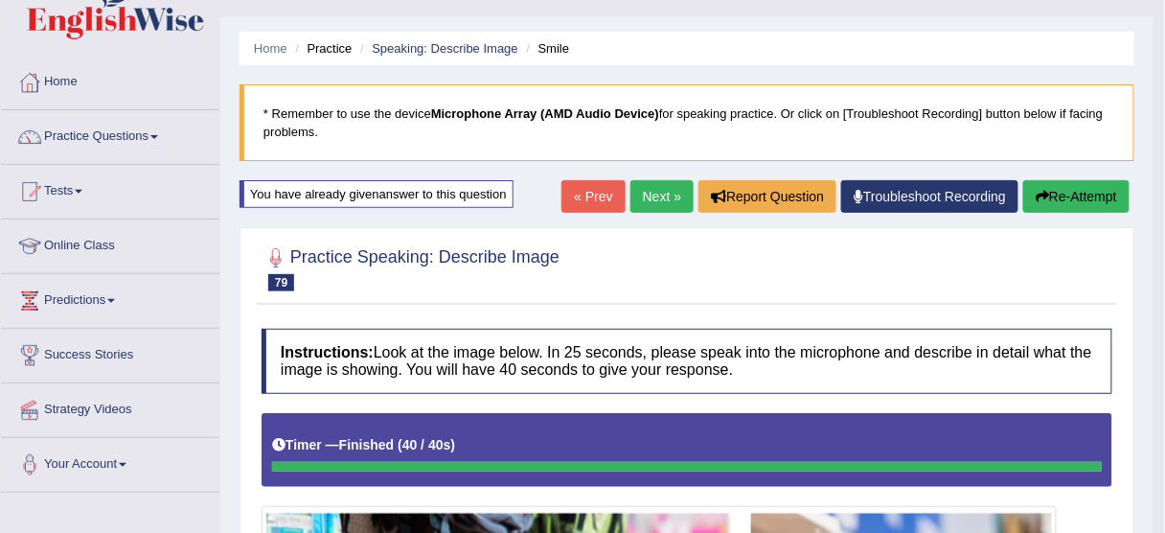
click at [650, 195] on link "Next »" at bounding box center [661, 196] width 63 height 33
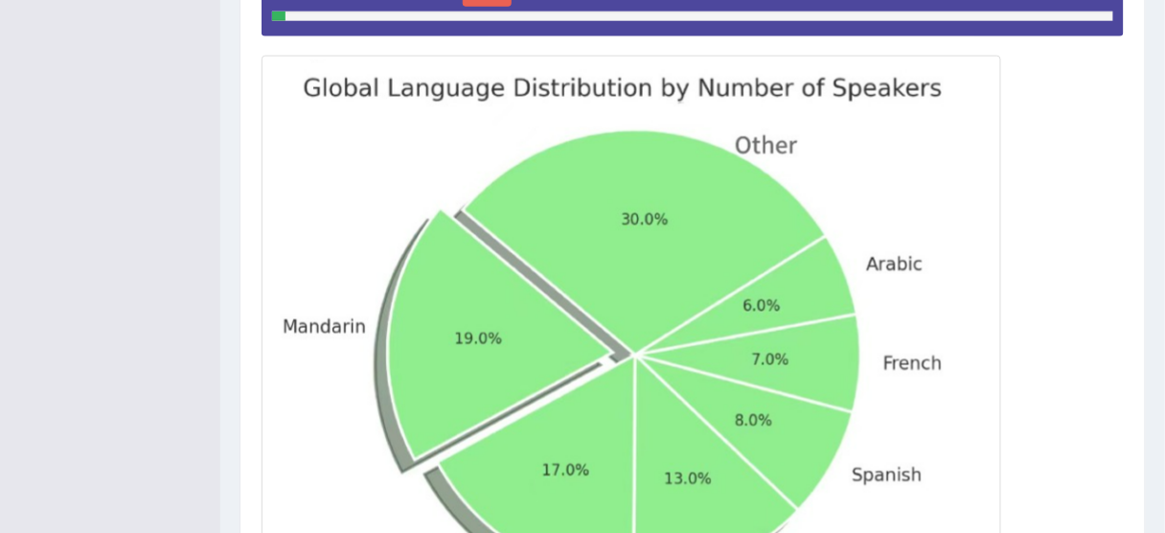
scroll to position [163, 0]
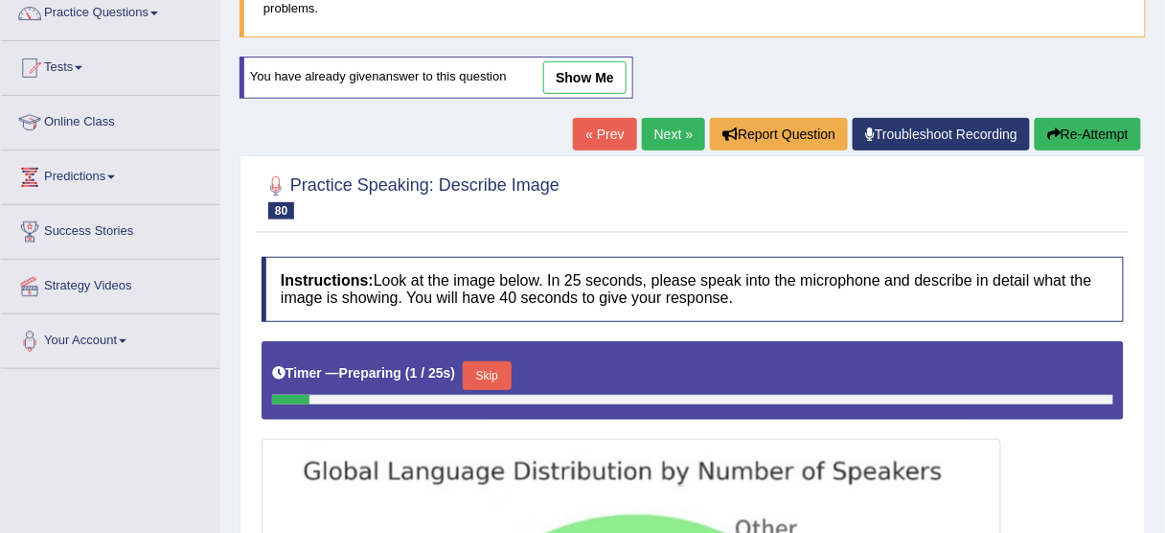
click at [658, 120] on link "Next »" at bounding box center [673, 134] width 63 height 33
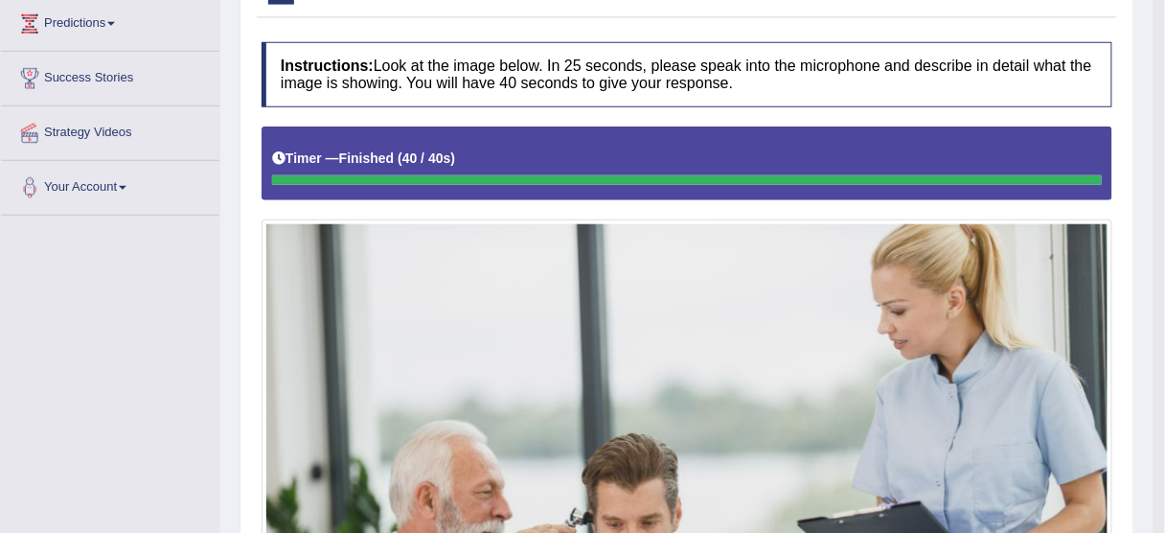
scroll to position [138, 0]
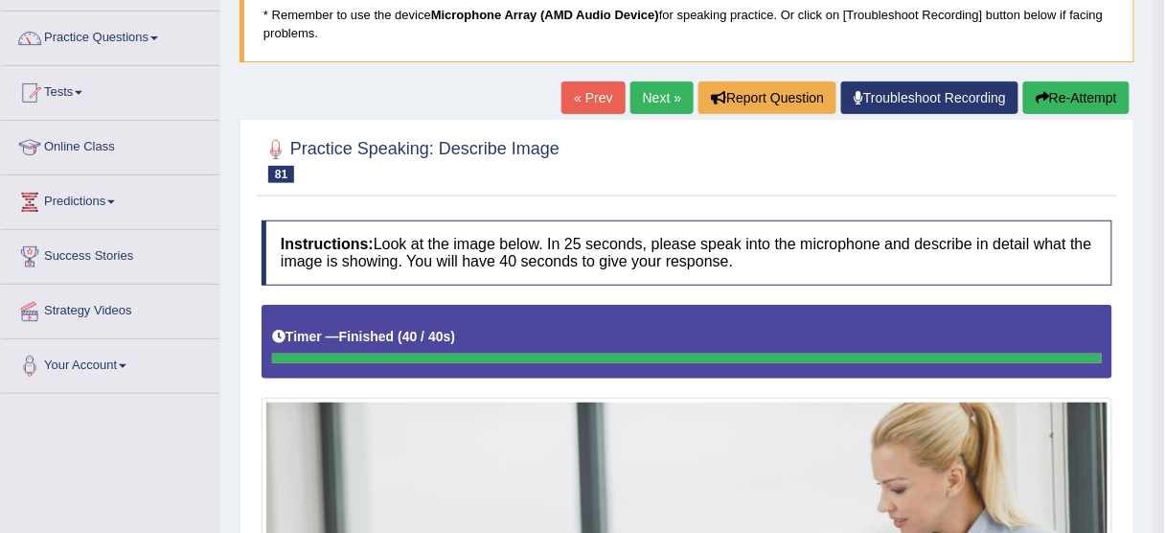
click at [1081, 103] on button "Re-Attempt" at bounding box center [1076, 97] width 106 height 33
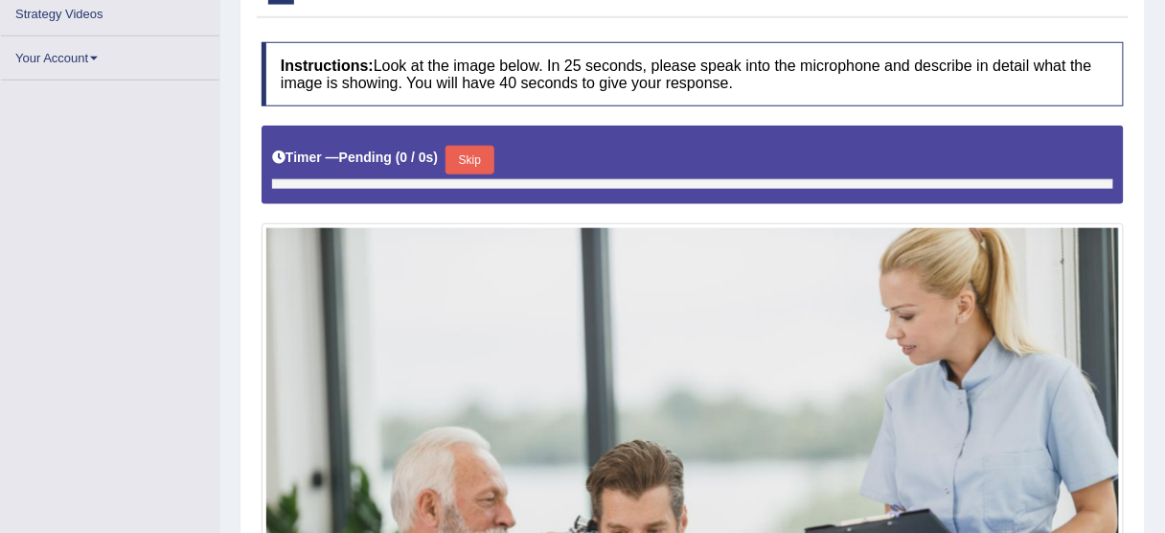
scroll to position [436, 0]
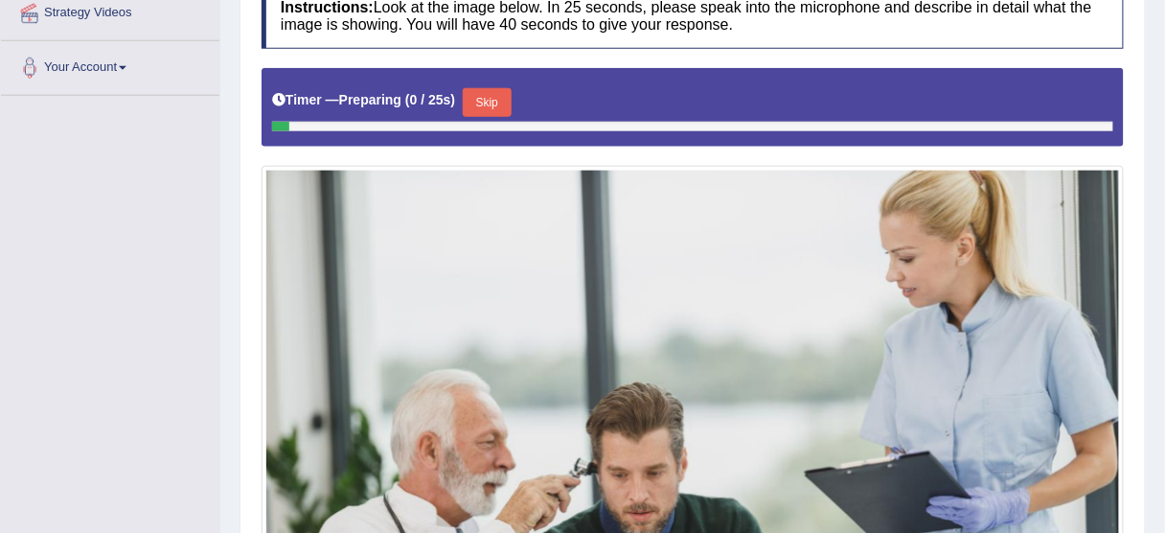
click at [491, 103] on button "Skip" at bounding box center [487, 102] width 48 height 29
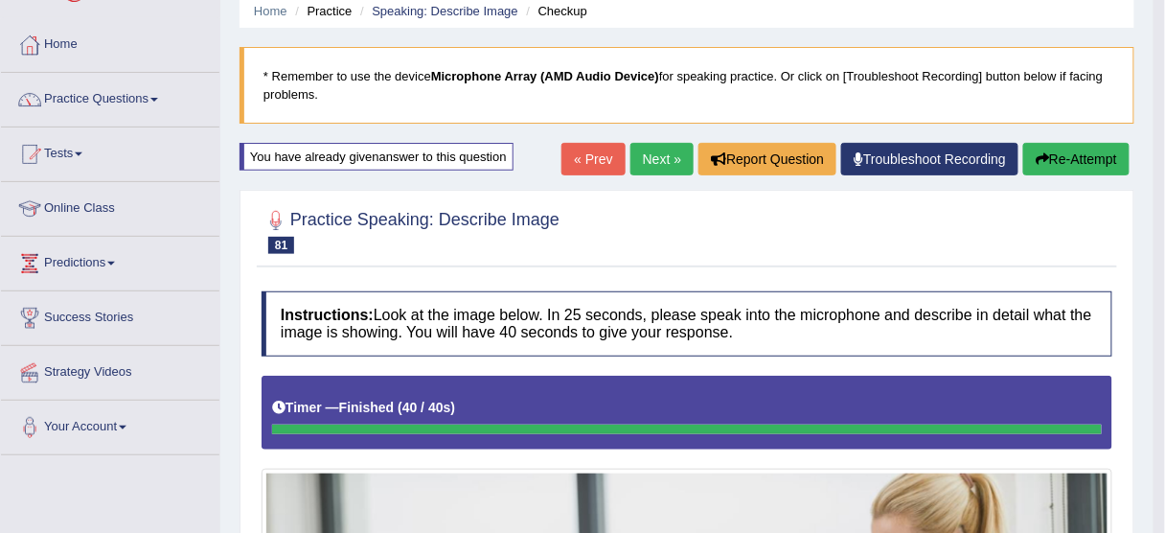
scroll to position [53, 0]
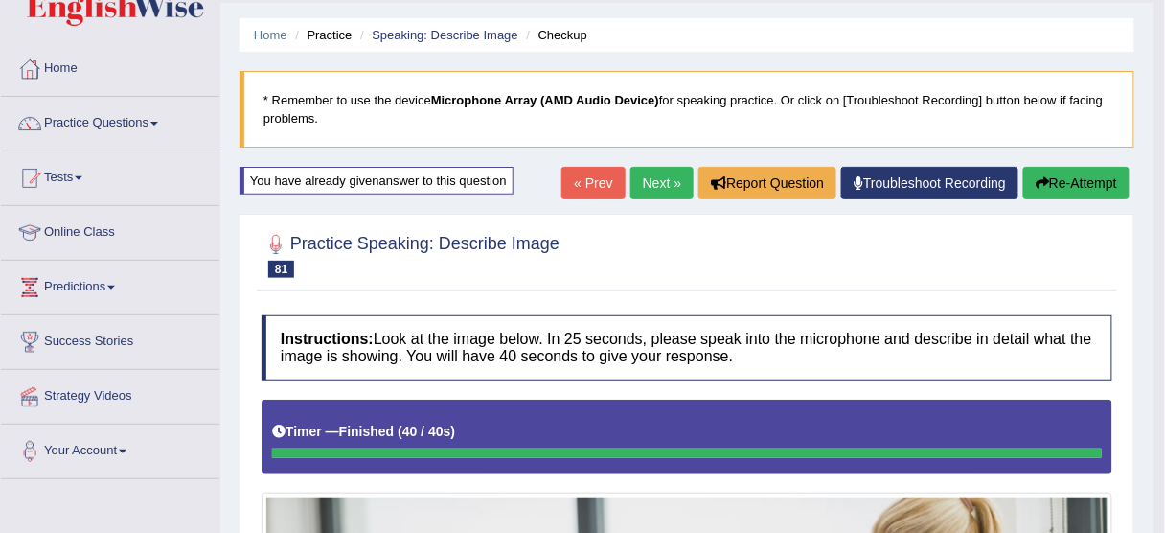
click at [1066, 175] on button "Re-Attempt" at bounding box center [1076, 183] width 106 height 33
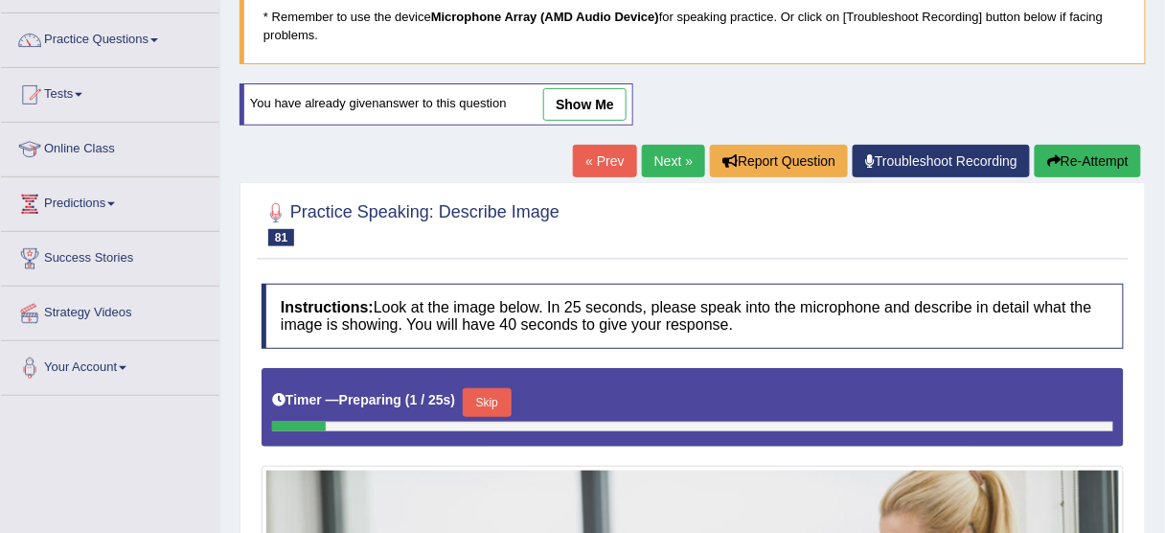
scroll to position [283, 0]
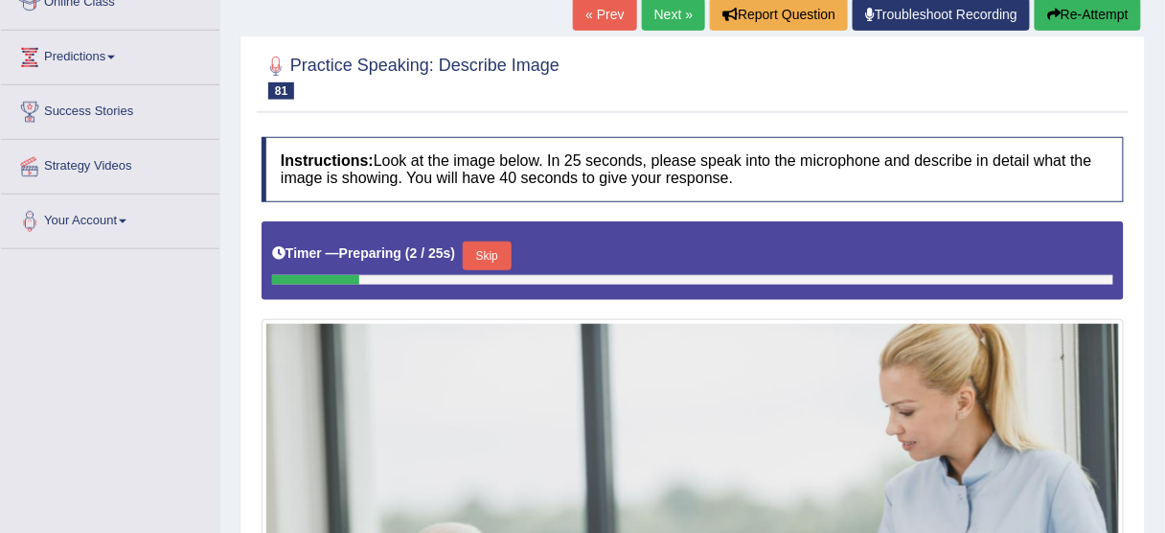
click at [482, 241] on button "Skip" at bounding box center [487, 255] width 48 height 29
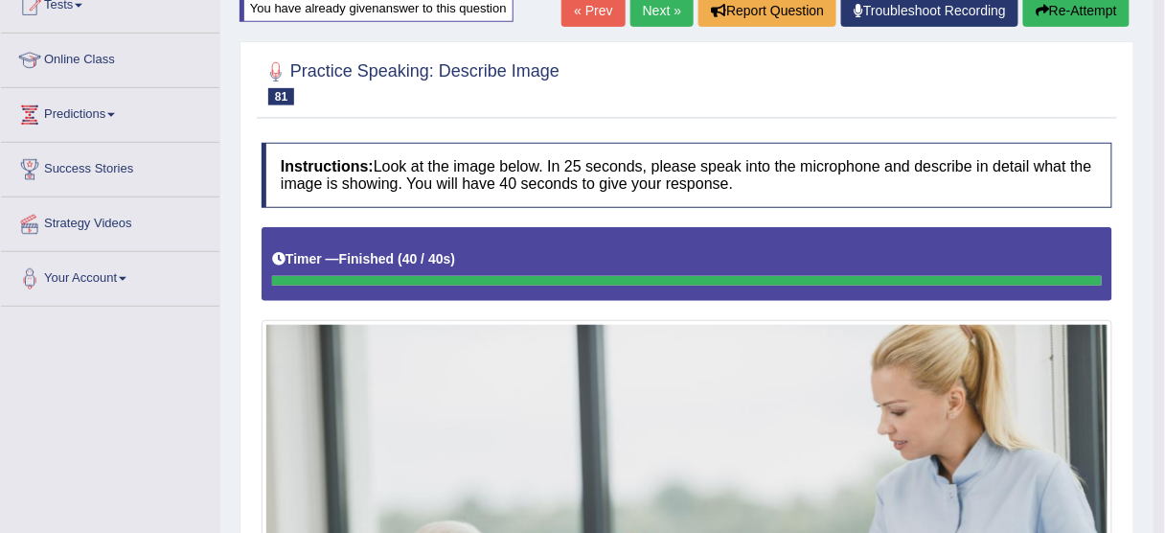
scroll to position [206, 0]
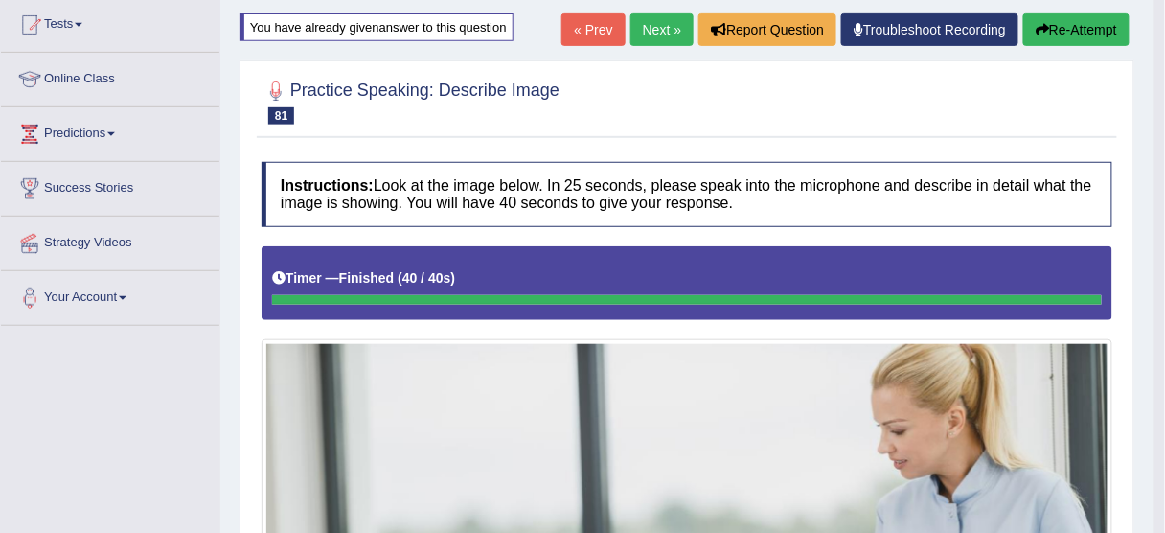
click at [661, 28] on link "Next »" at bounding box center [661, 29] width 63 height 33
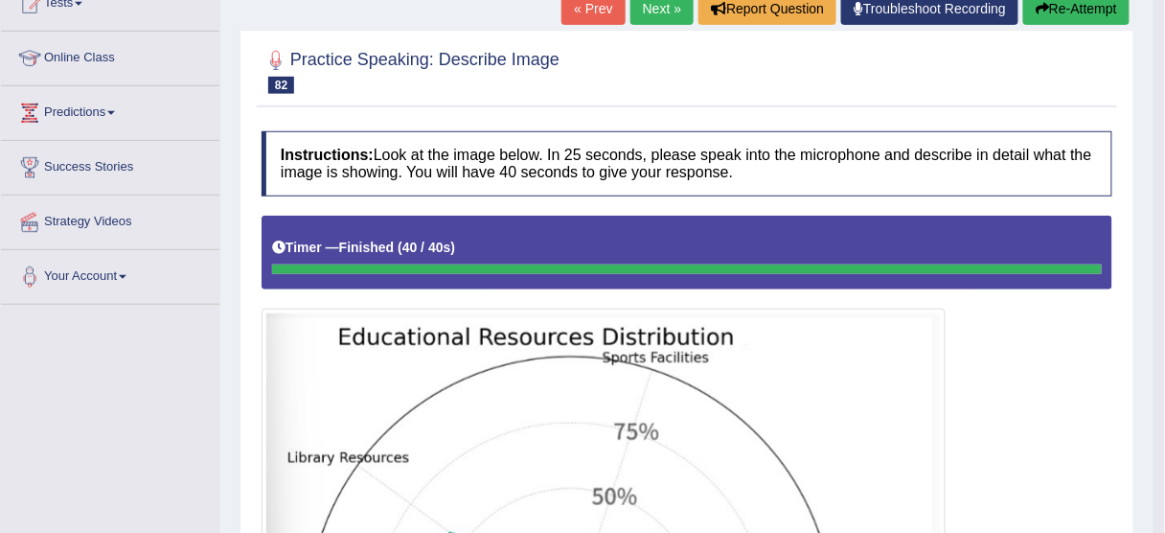
scroll to position [217, 0]
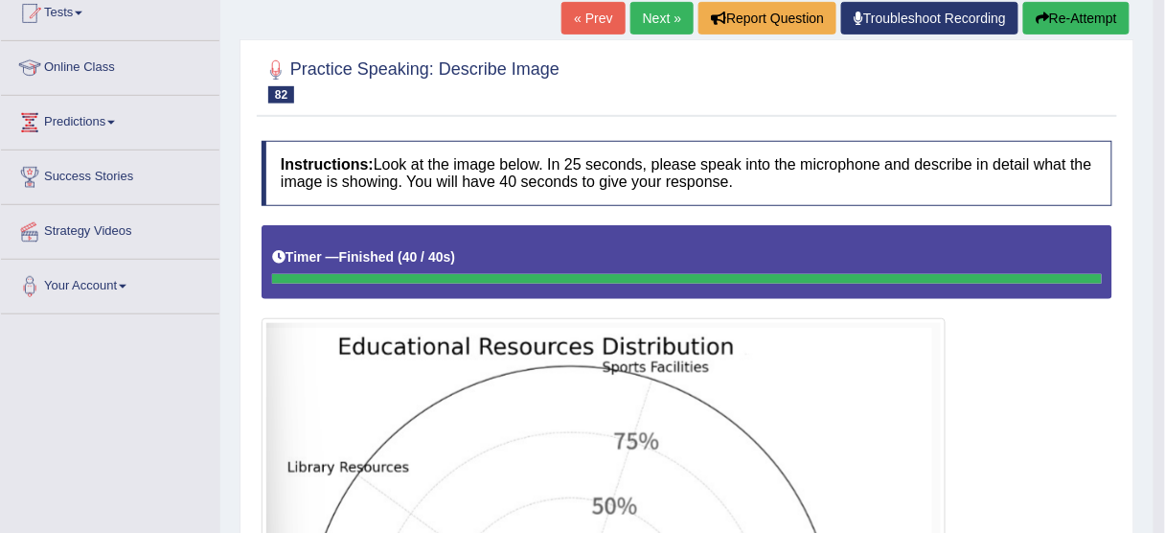
click at [1079, 11] on button "Re-Attempt" at bounding box center [1076, 18] width 106 height 33
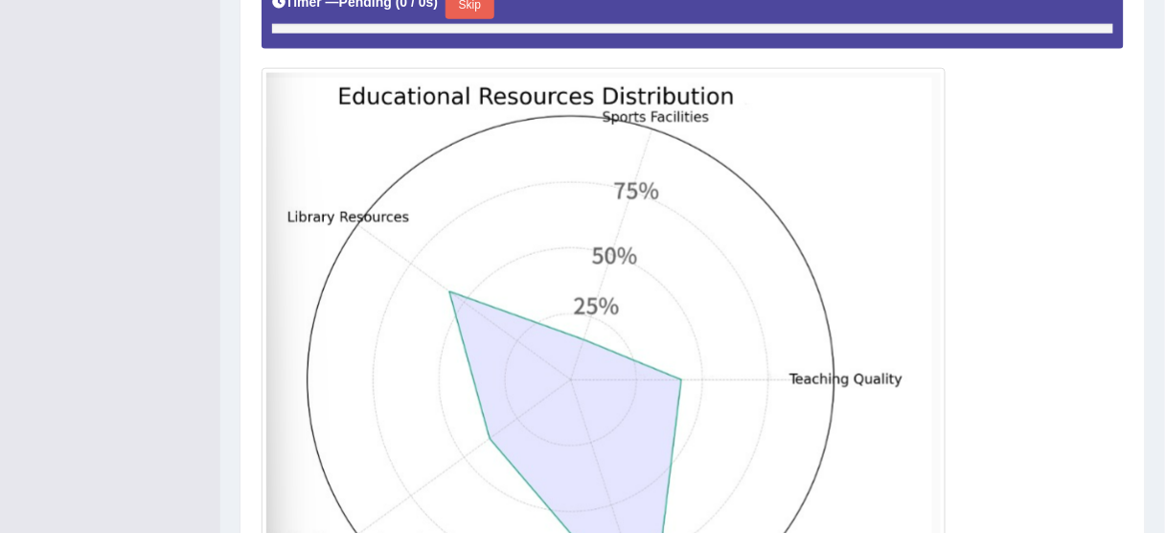
scroll to position [533, 0]
click at [484, 2] on button "Skip" at bounding box center [487, 4] width 48 height 29
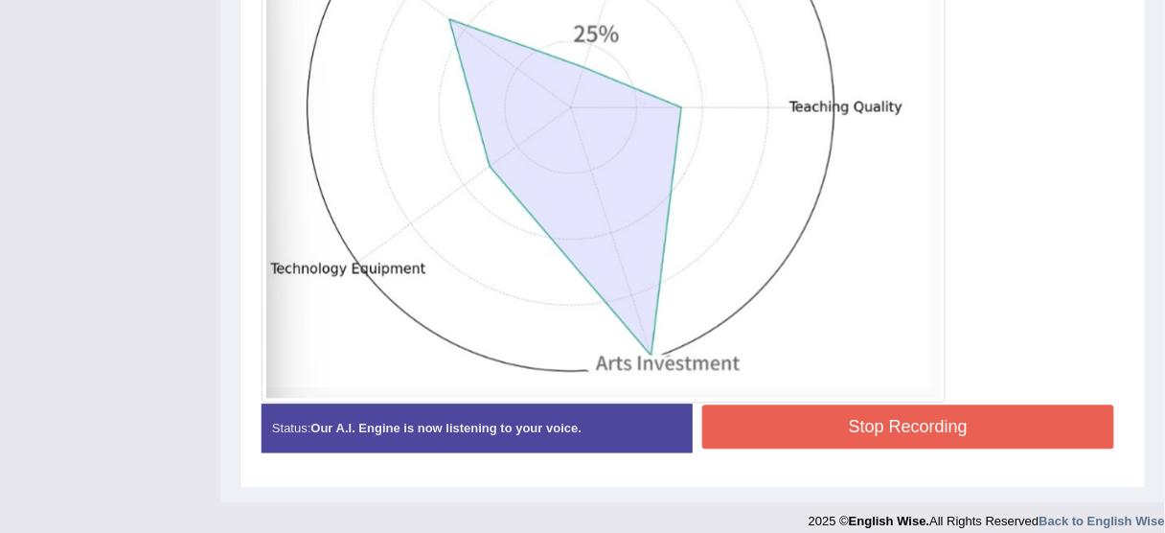
scroll to position [763, 0]
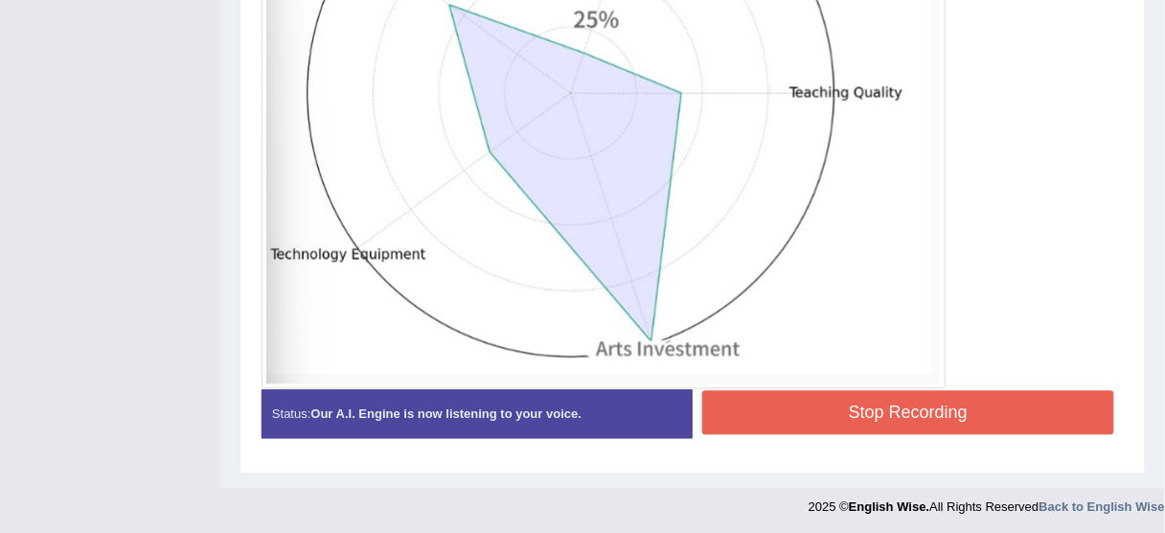
click at [769, 391] on button "Stop Recording" at bounding box center [908, 413] width 412 height 44
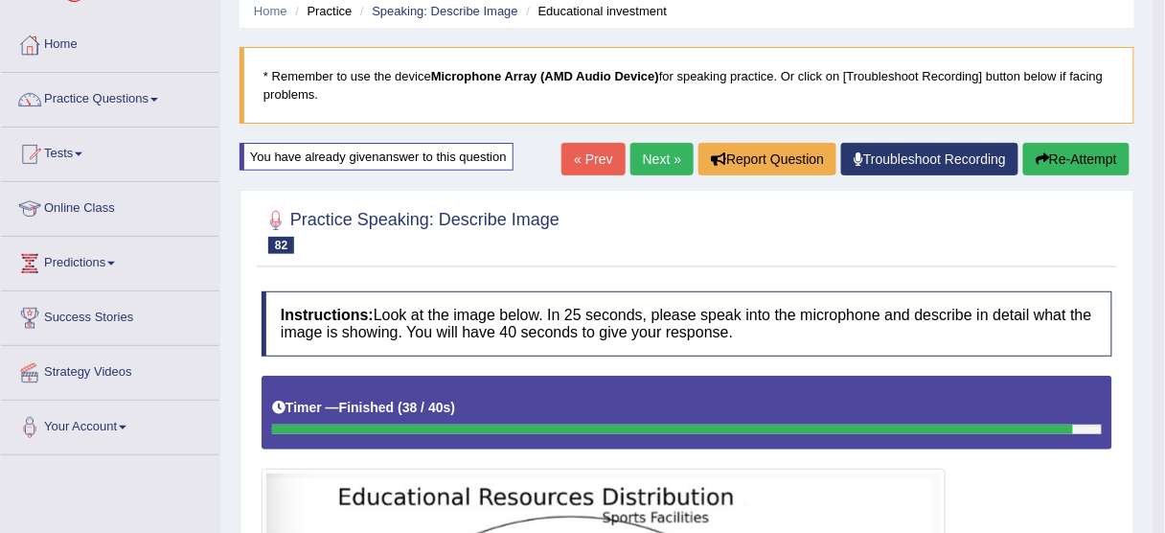
scroll to position [74, 0]
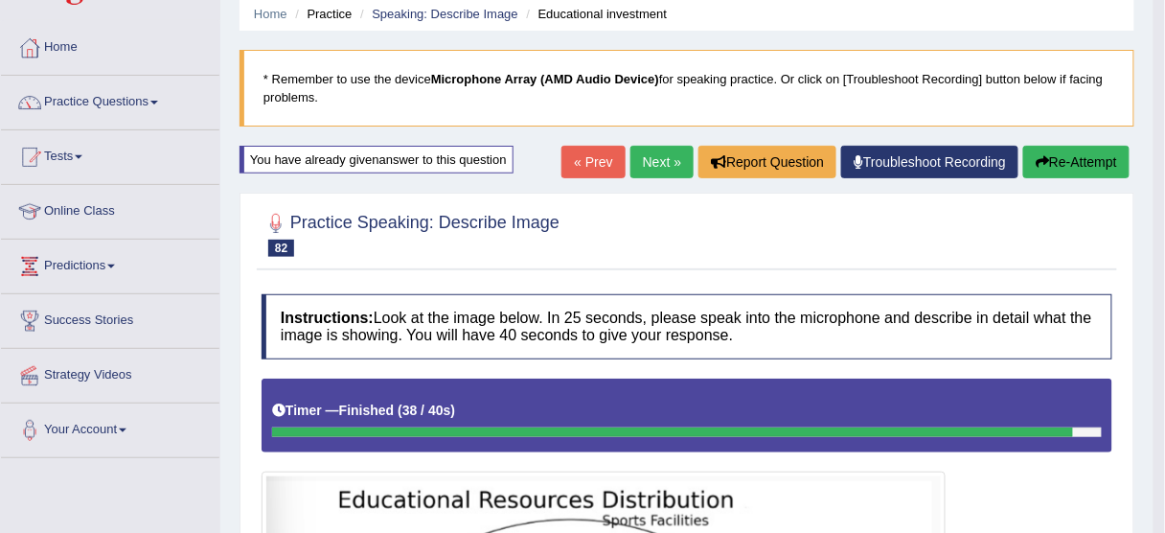
click at [1065, 149] on button "Re-Attempt" at bounding box center [1076, 162] width 106 height 33
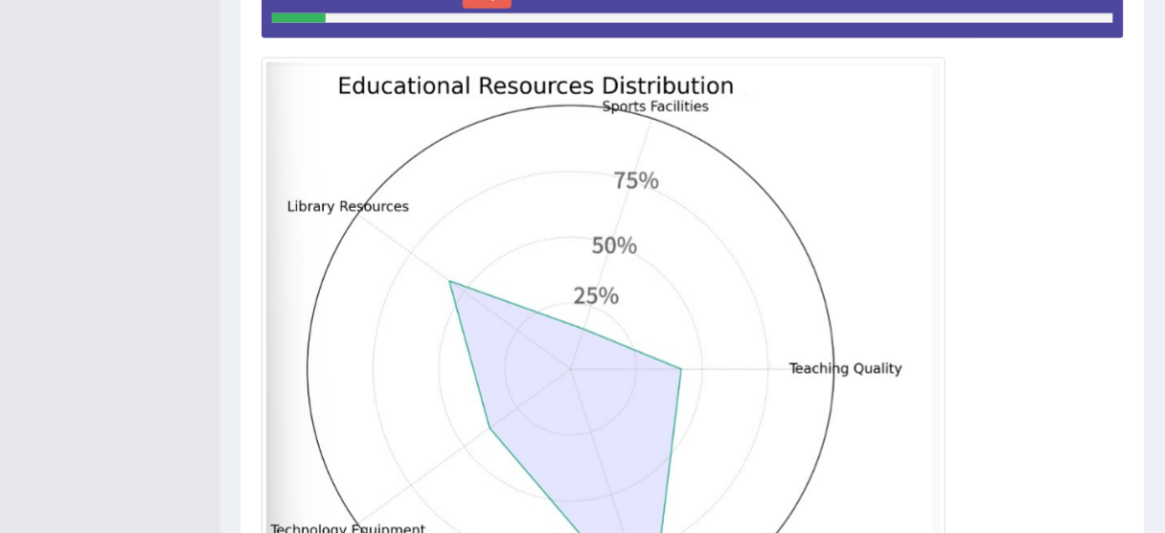
scroll to position [467, 0]
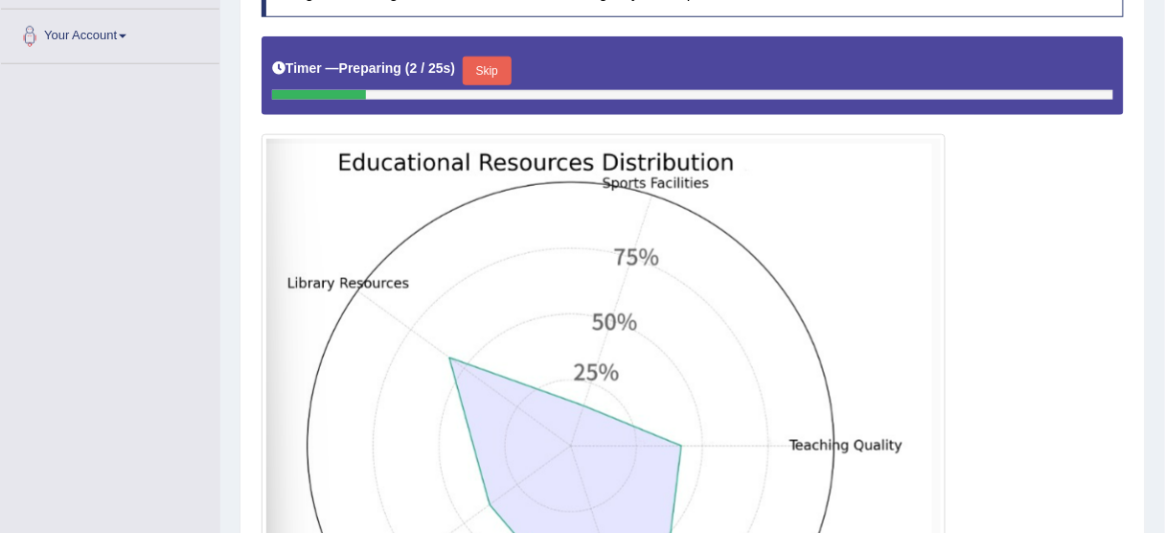
click at [504, 69] on button "Skip" at bounding box center [487, 71] width 48 height 29
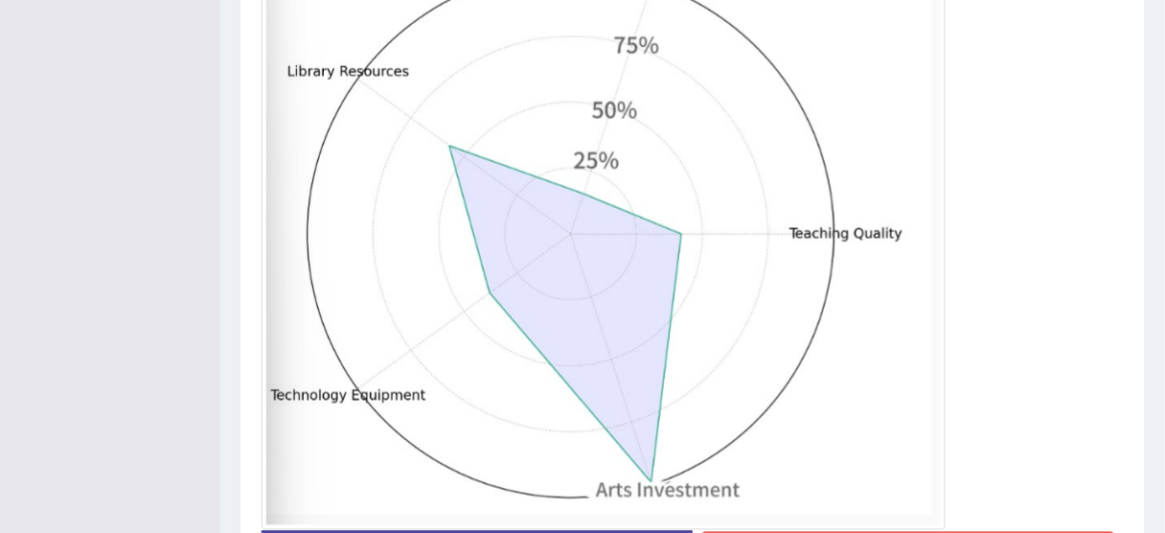
scroll to position [763, 0]
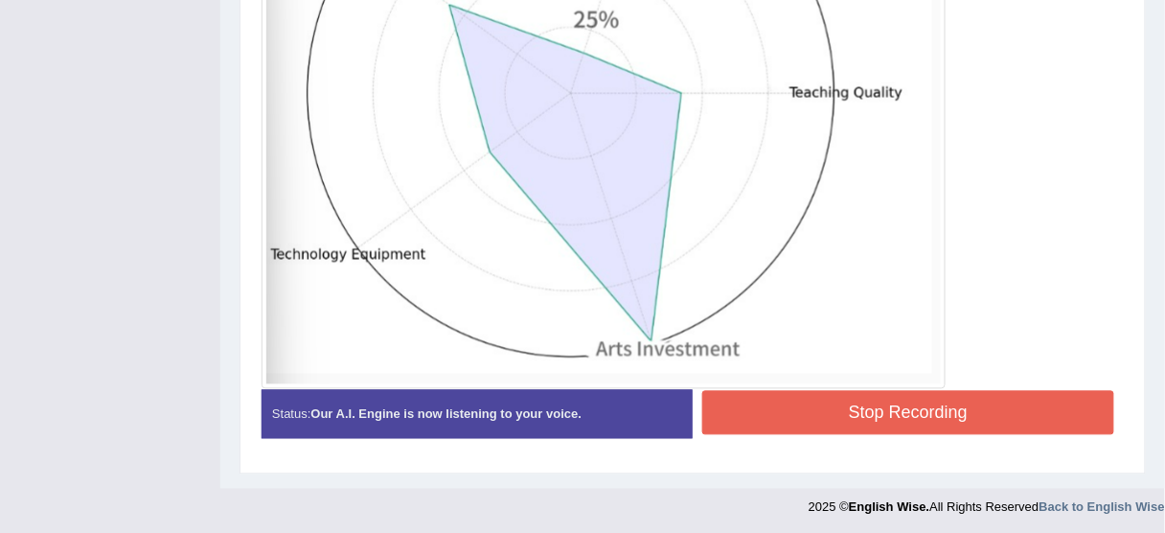
click at [876, 413] on button "Stop Recording" at bounding box center [908, 413] width 412 height 44
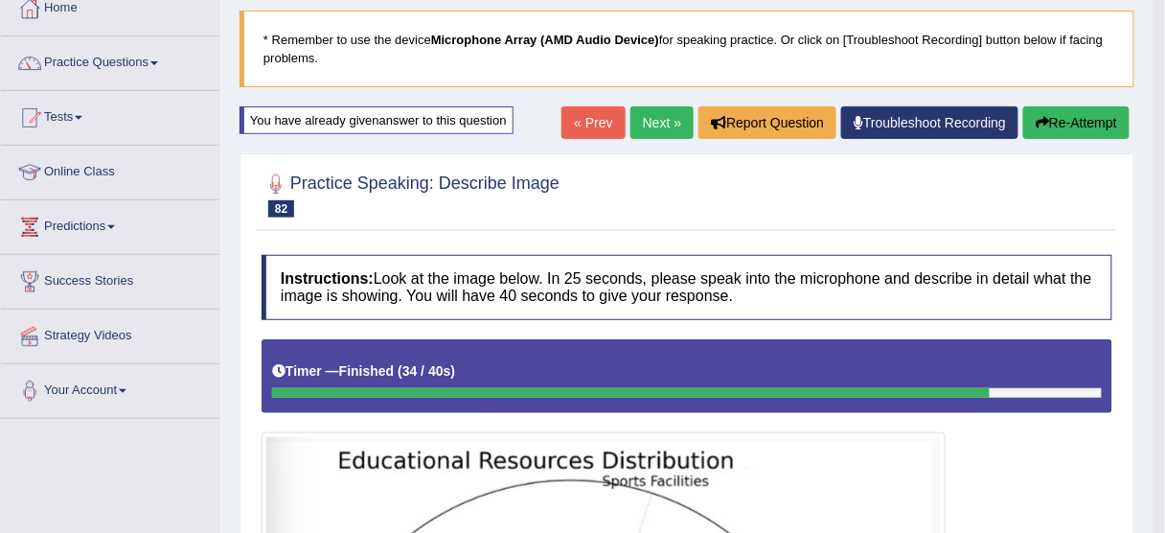
scroll to position [74, 0]
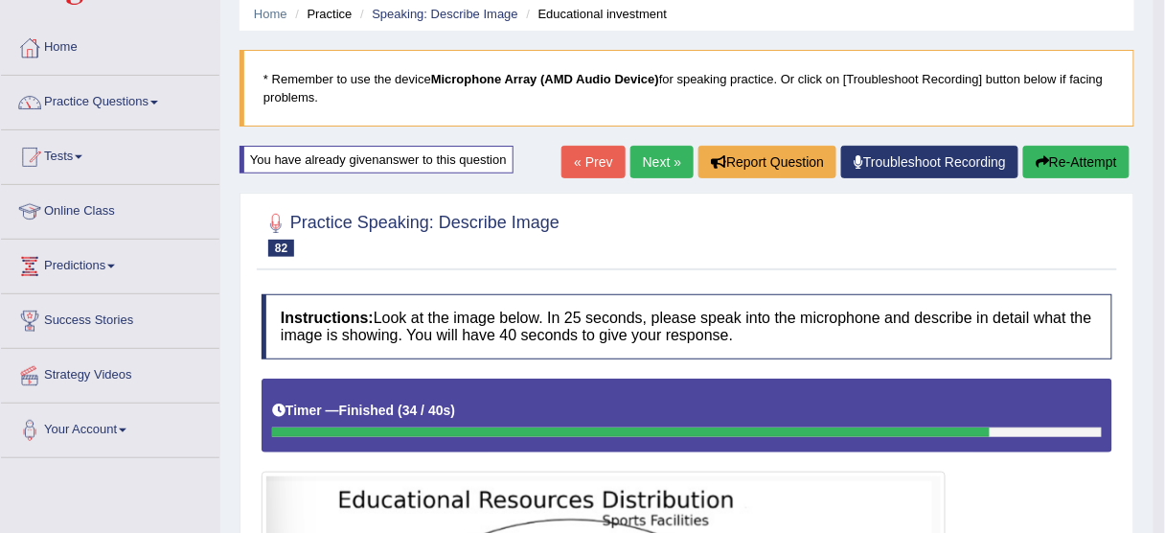
click at [666, 166] on link "Next »" at bounding box center [661, 162] width 63 height 33
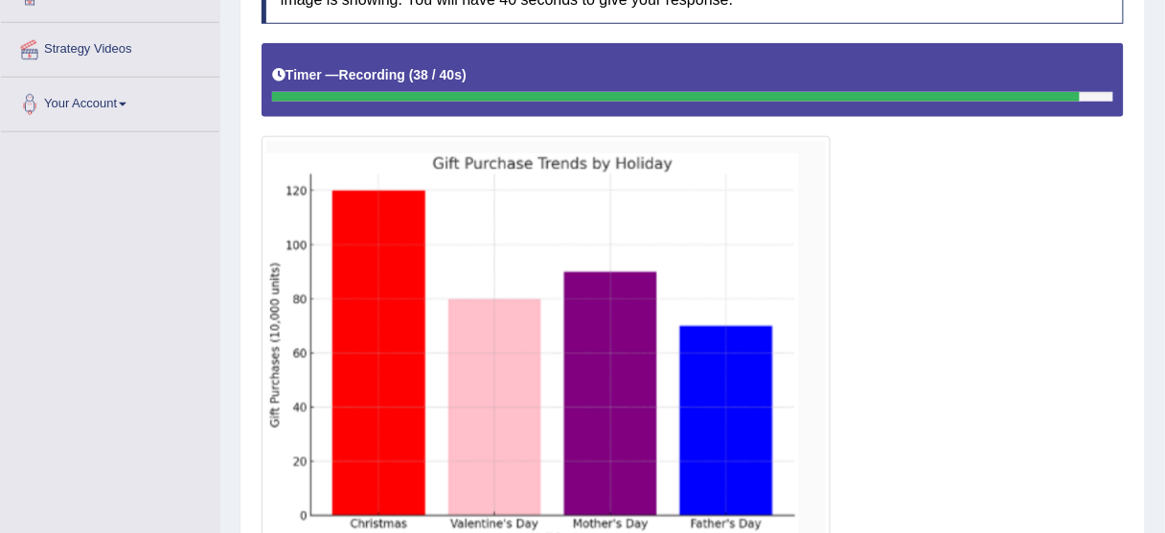
scroll to position [571, 0]
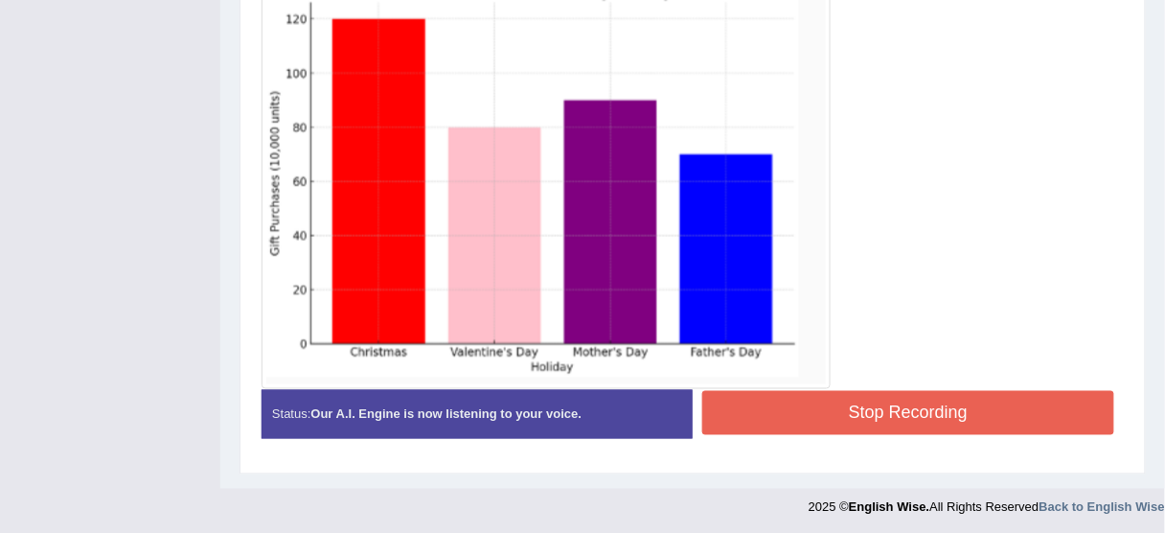
click at [829, 410] on button "Stop Recording" at bounding box center [908, 413] width 412 height 44
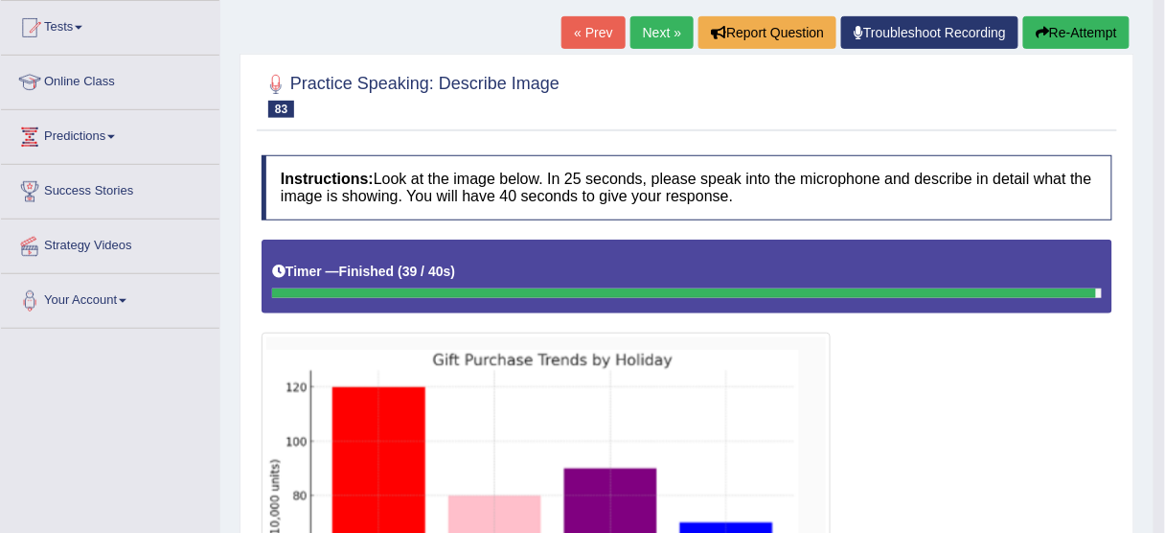
scroll to position [188, 0]
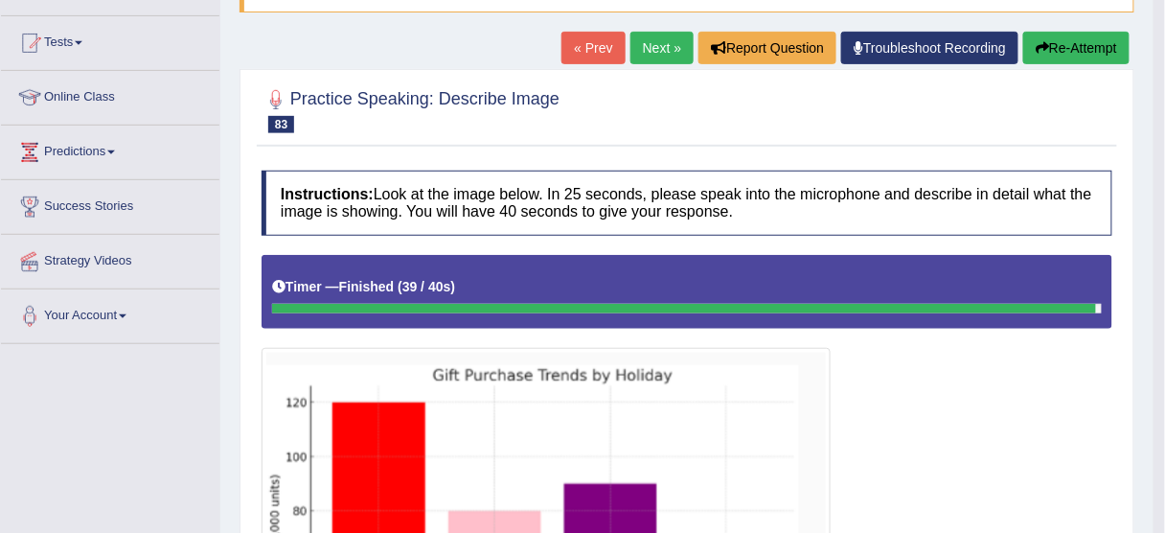
click at [1069, 56] on button "Re-Attempt" at bounding box center [1076, 48] width 106 height 33
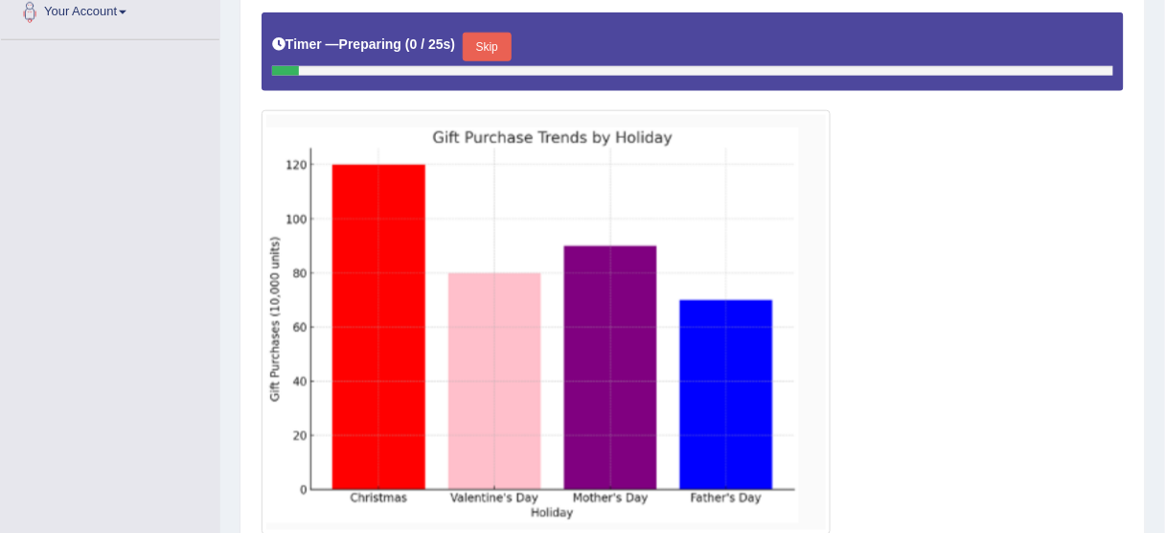
scroll to position [494, 0]
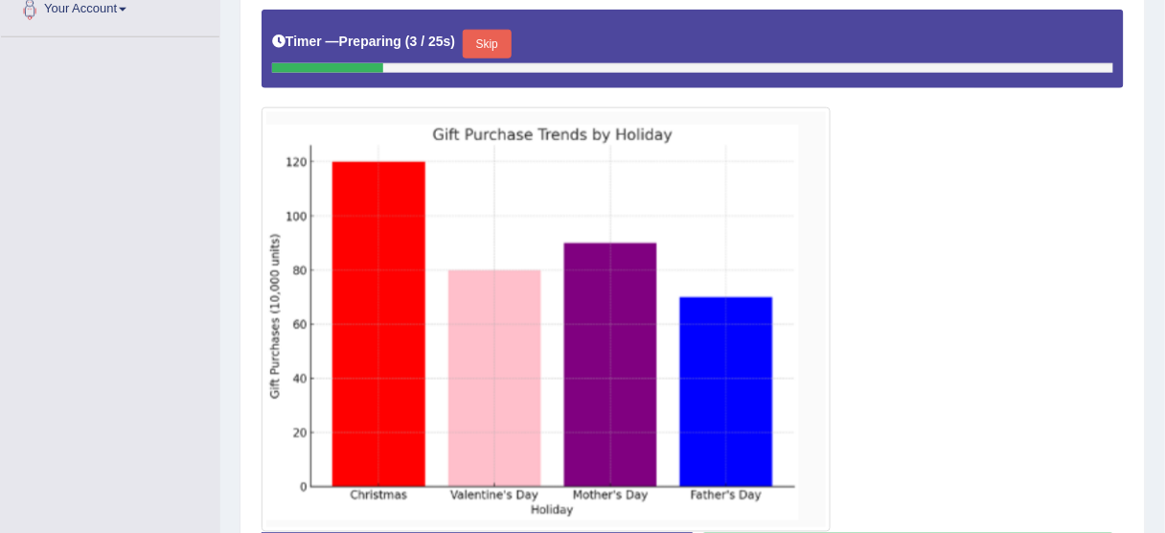
click at [493, 37] on button "Skip" at bounding box center [487, 44] width 48 height 29
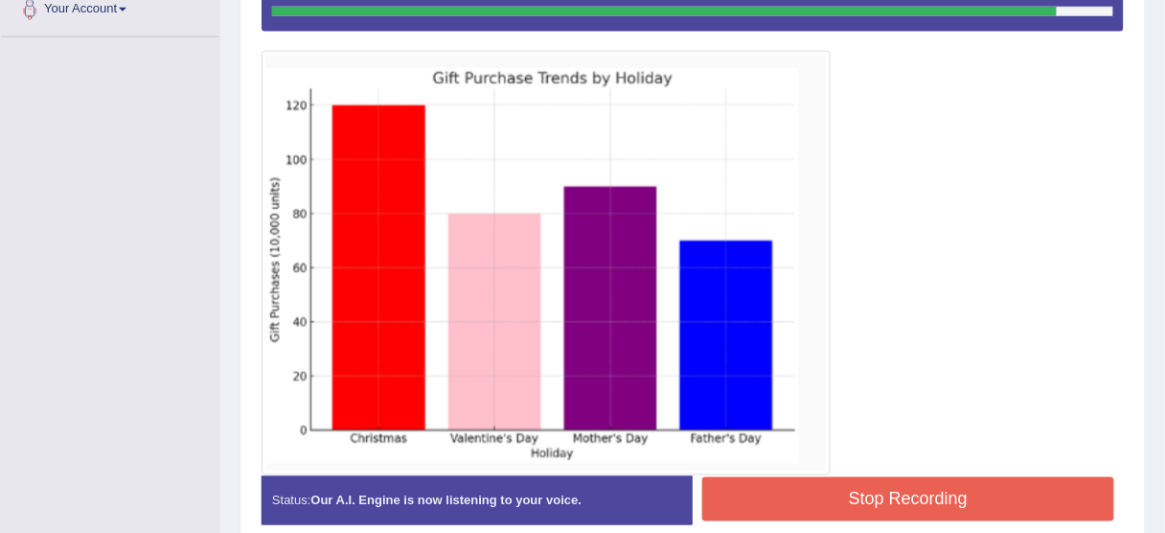
click at [895, 488] on button "Stop Recording" at bounding box center [908, 499] width 412 height 44
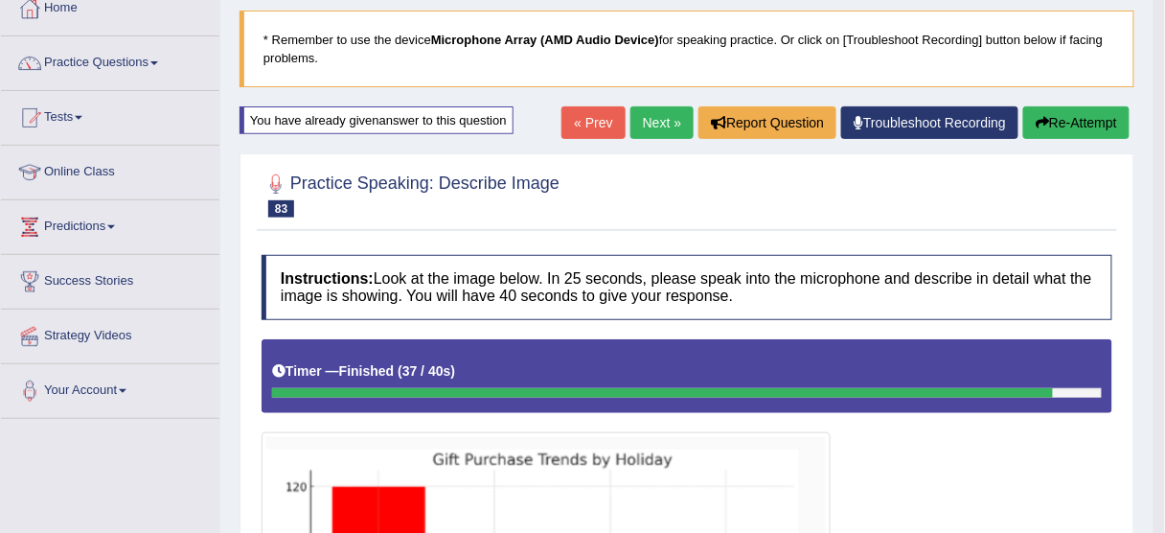
scroll to position [80, 0]
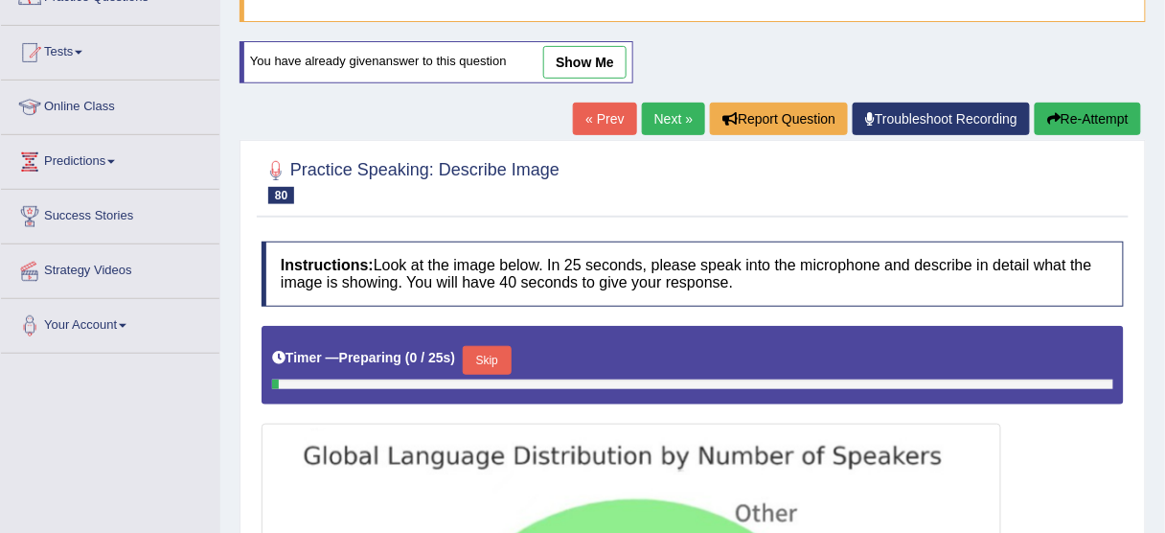
scroll to position [163, 0]
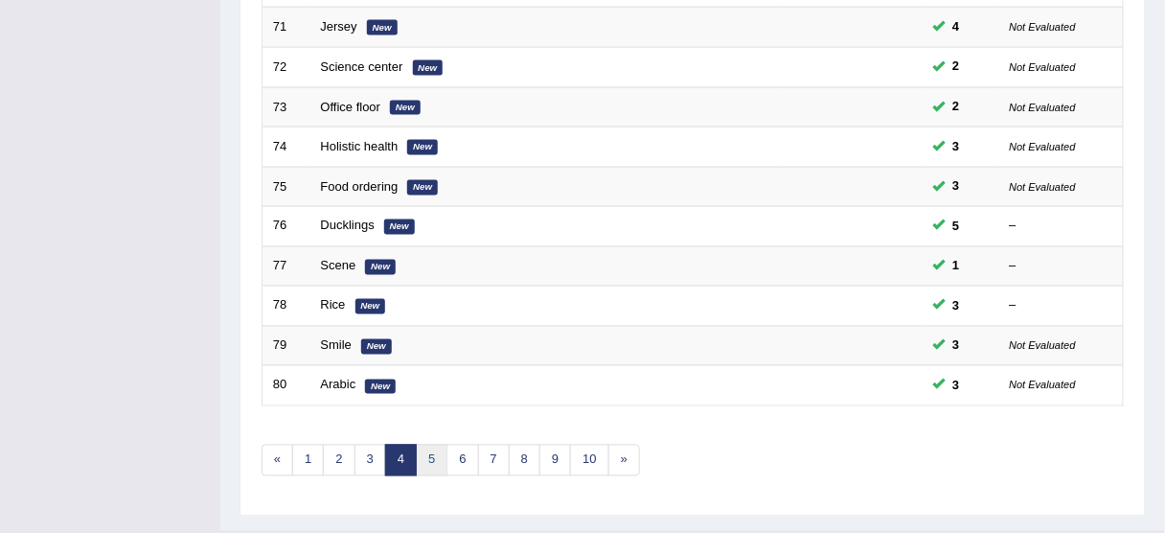
click at [431, 452] on link "5" at bounding box center [432, 460] width 32 height 32
click at [424, 453] on link "5" at bounding box center [432, 460] width 32 height 32
